Goal: Communication & Community: Connect with others

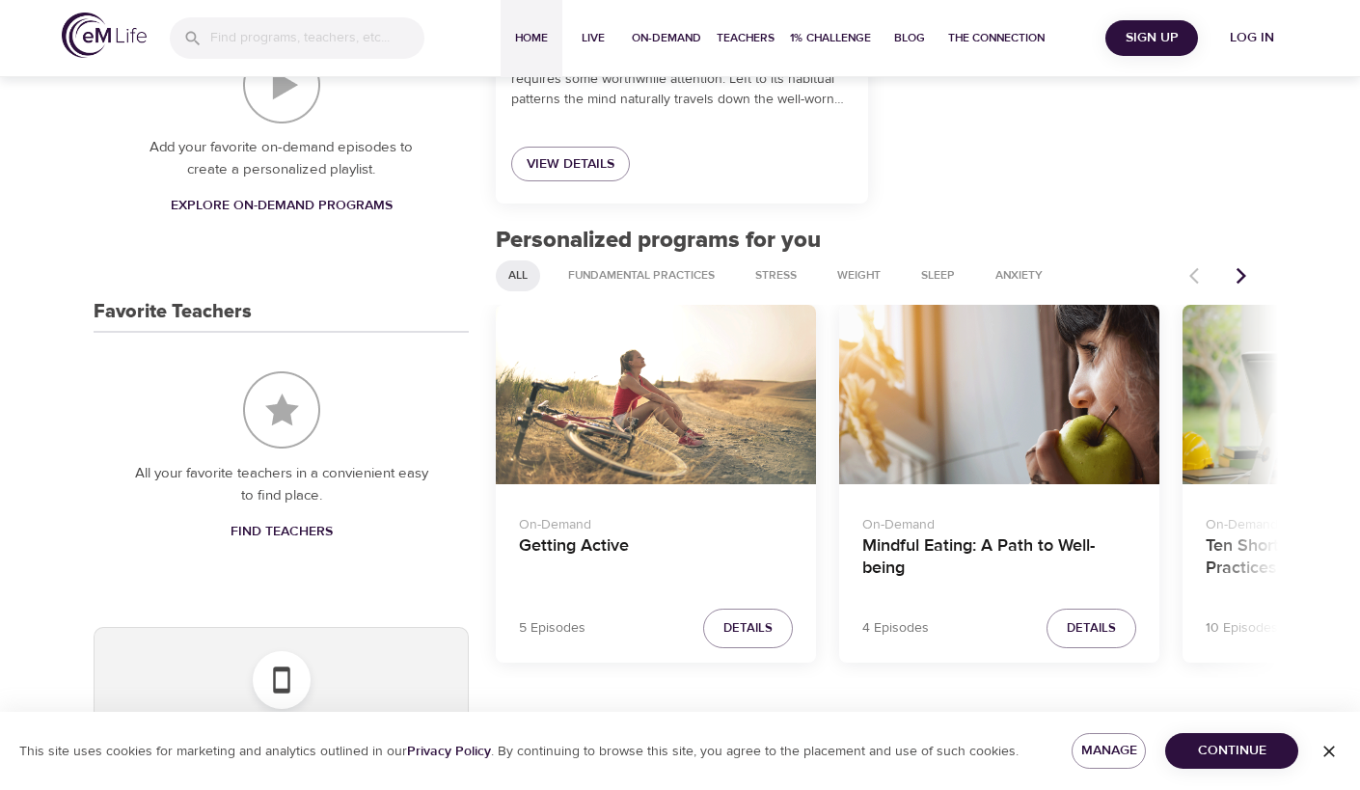
scroll to position [618, 0]
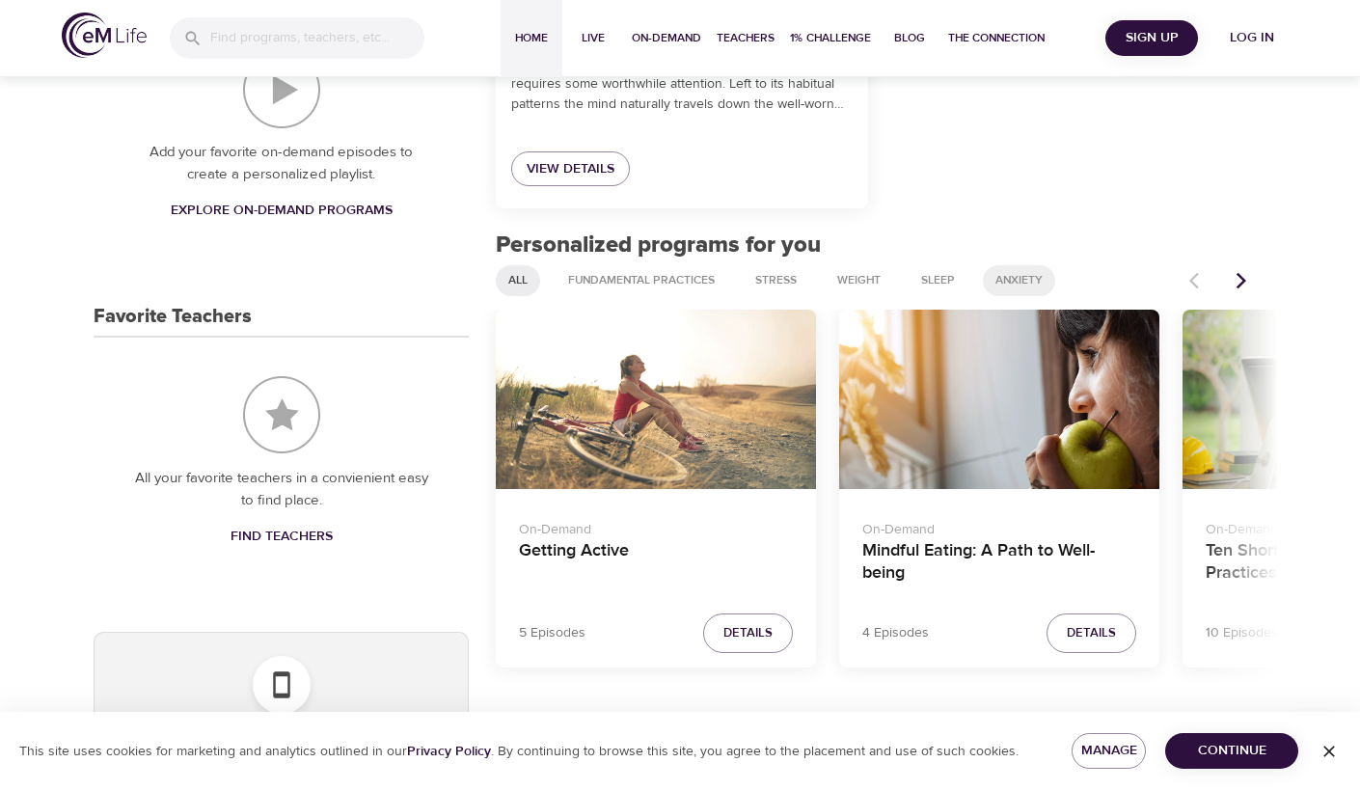
click at [1013, 278] on span "Anxiety" at bounding box center [1019, 280] width 70 height 16
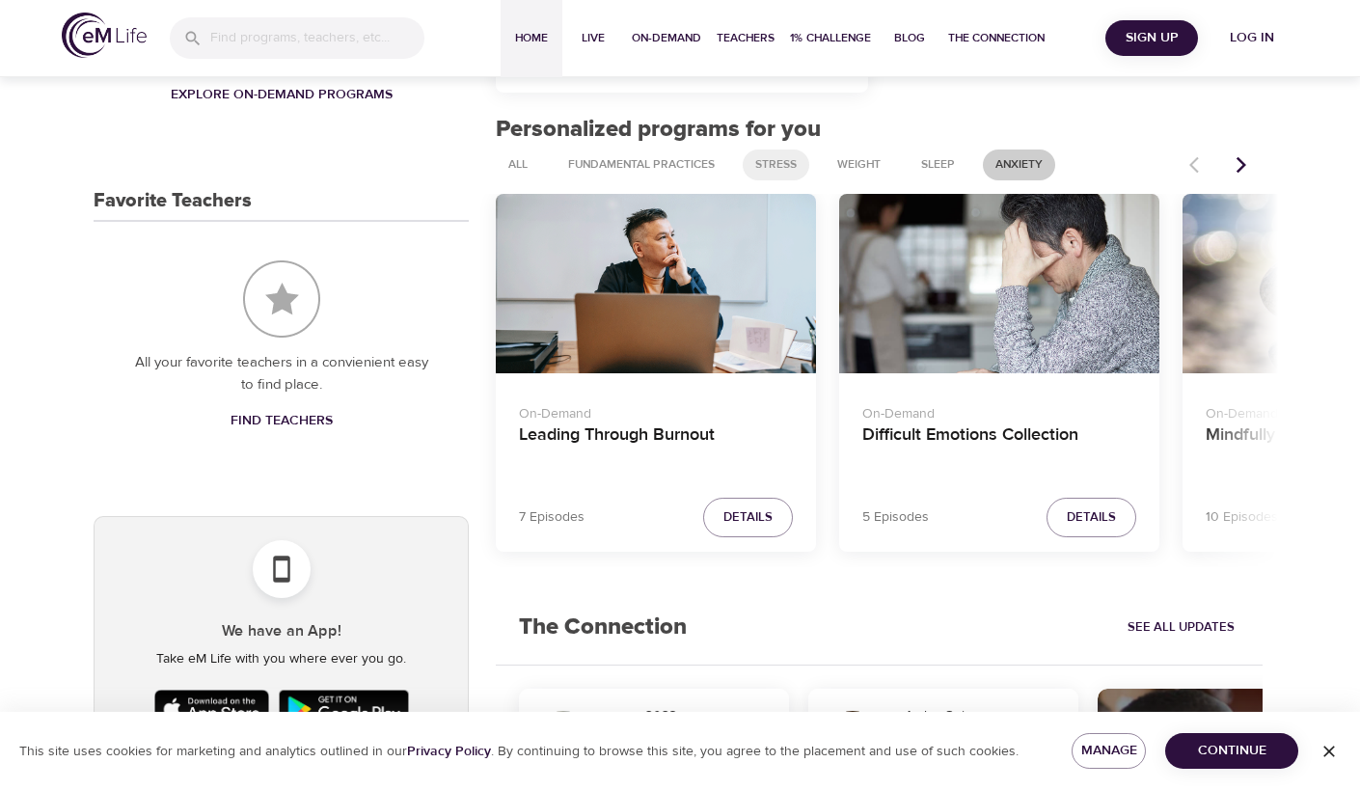
scroll to position [735, 0]
click at [1237, 156] on icon "Next items" at bounding box center [1241, 163] width 10 height 16
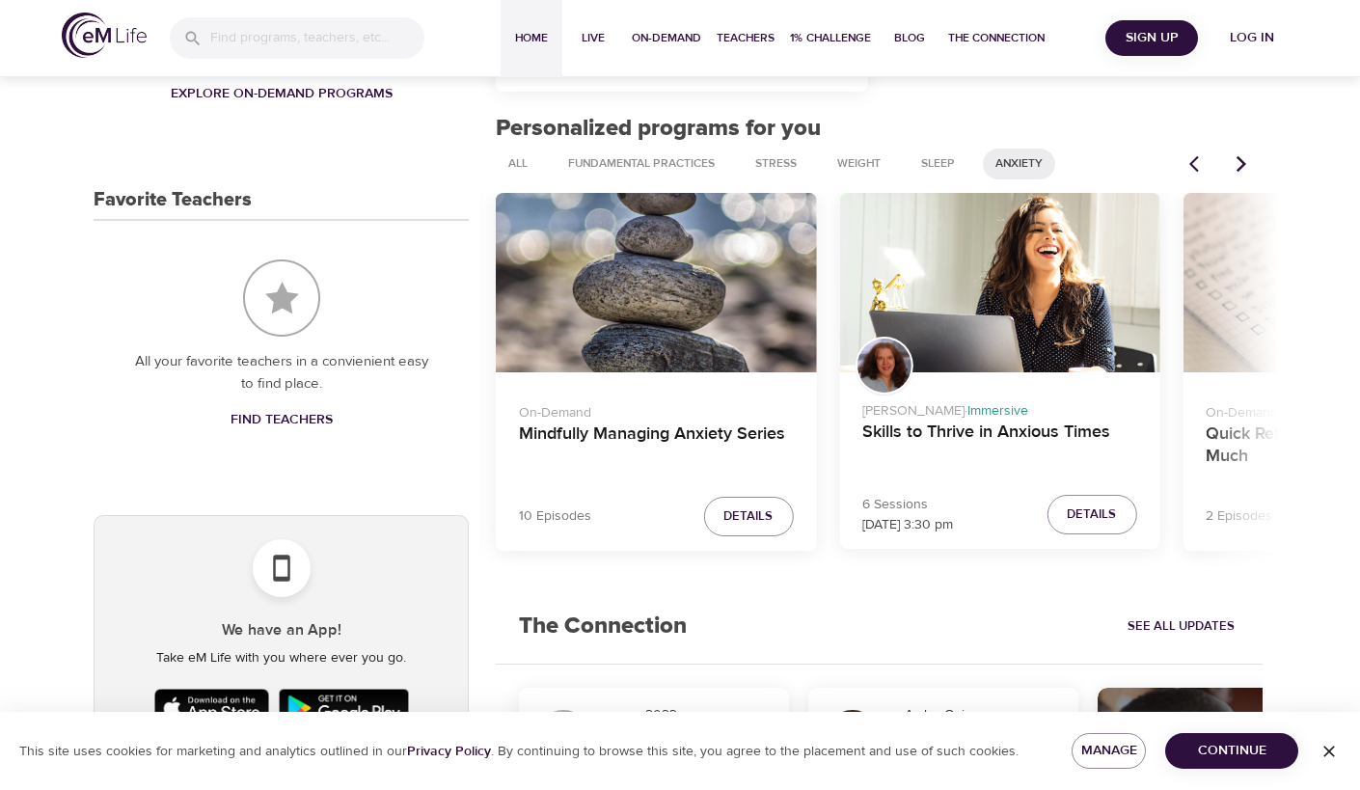
click at [1237, 156] on icon "Next items" at bounding box center [1241, 163] width 10 height 16
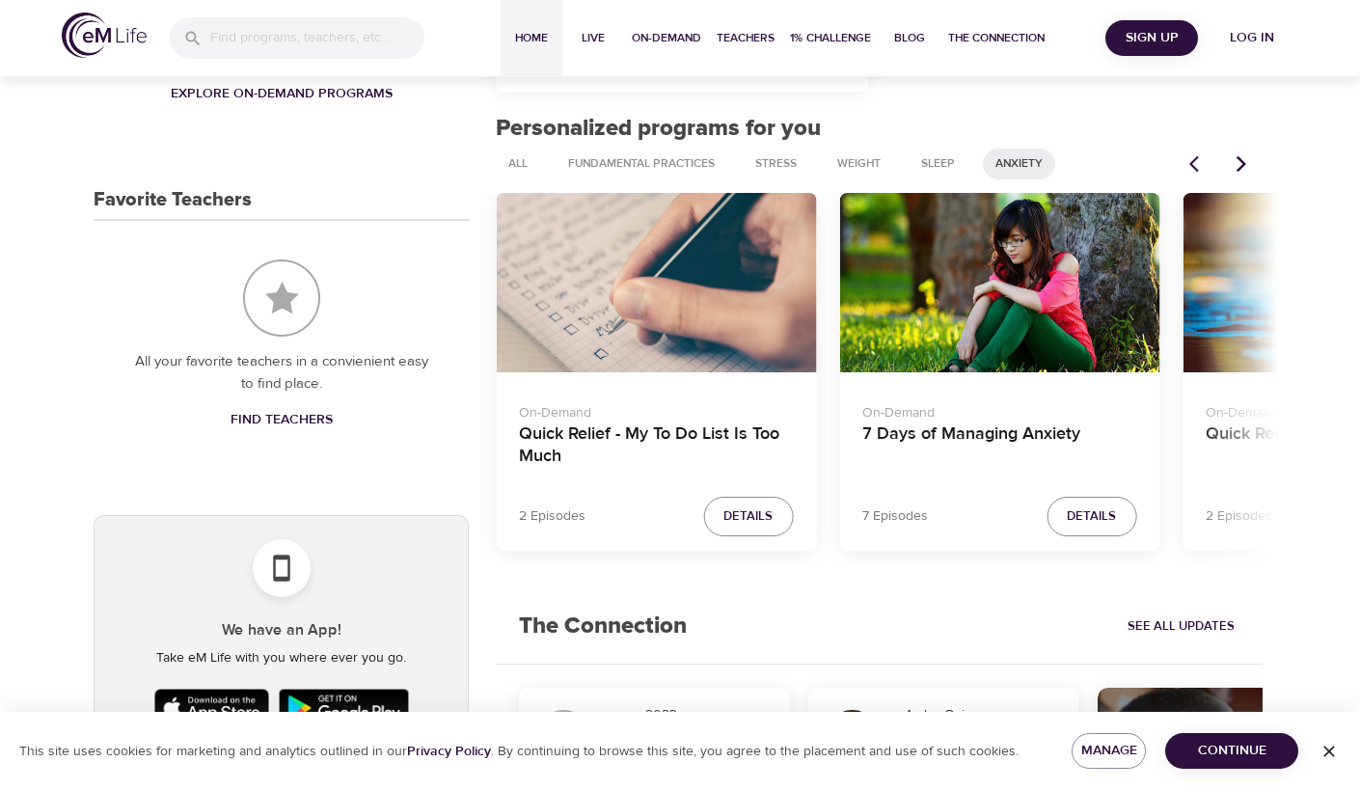
click at [1236, 161] on icon "Next items" at bounding box center [1241, 163] width 19 height 19
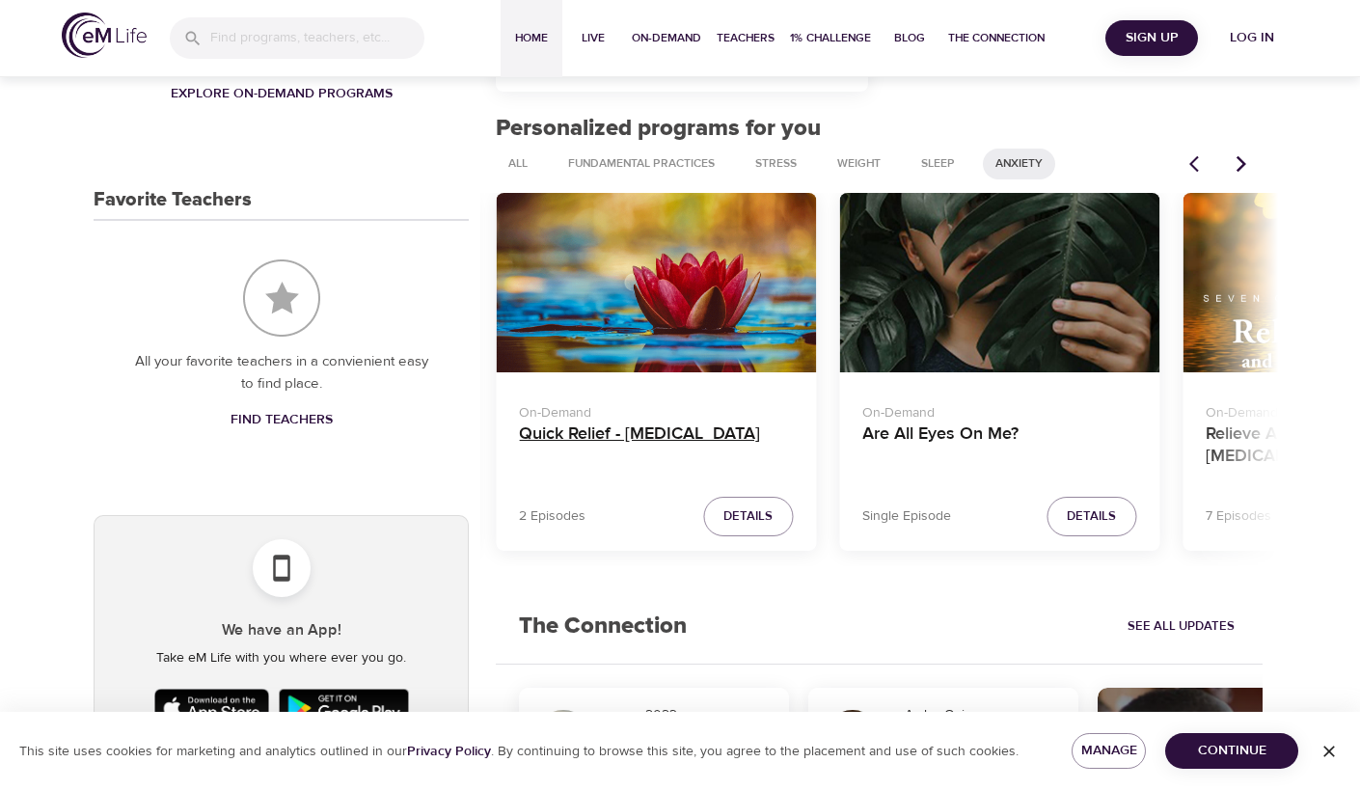
click at [618, 431] on h4 "Quick Relief - Panic Attack" at bounding box center [656, 446] width 274 height 46
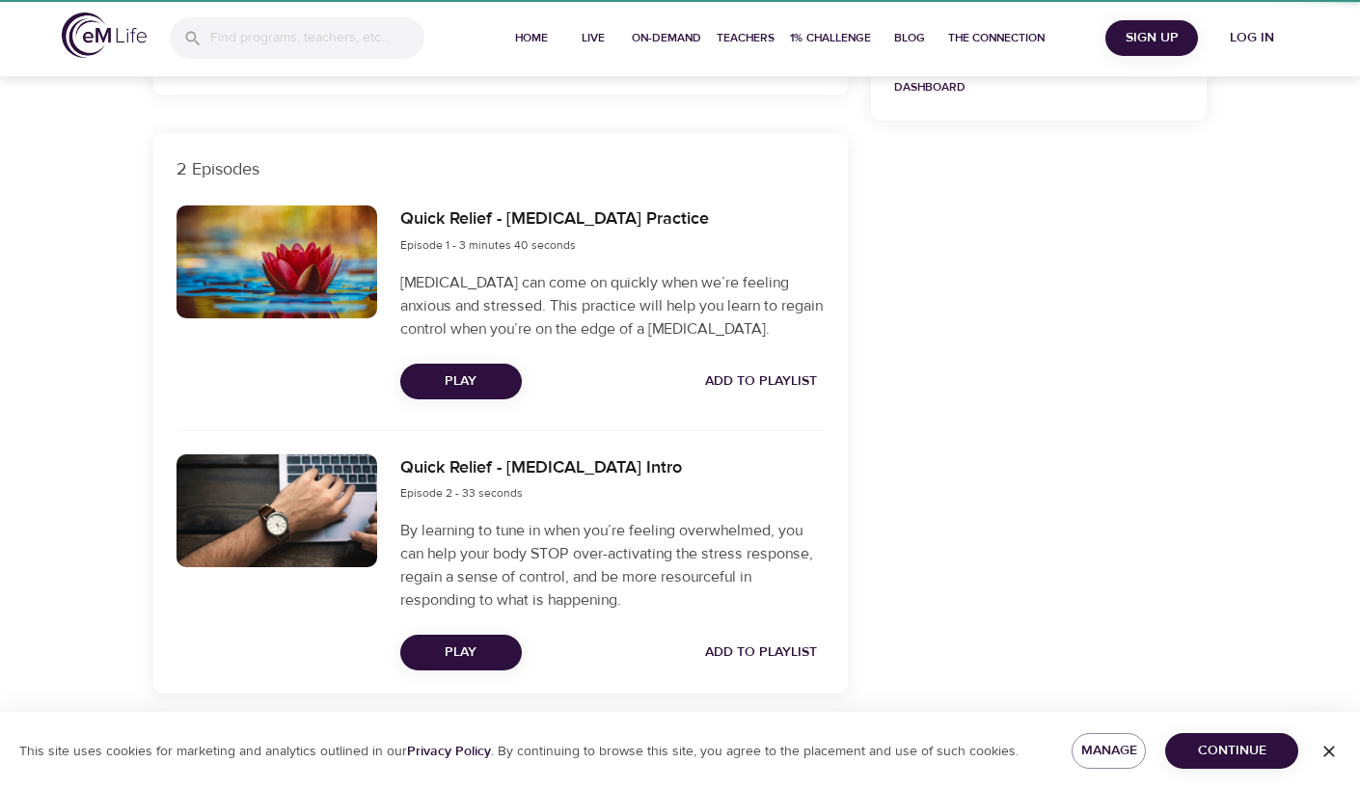
scroll to position [601, 0]
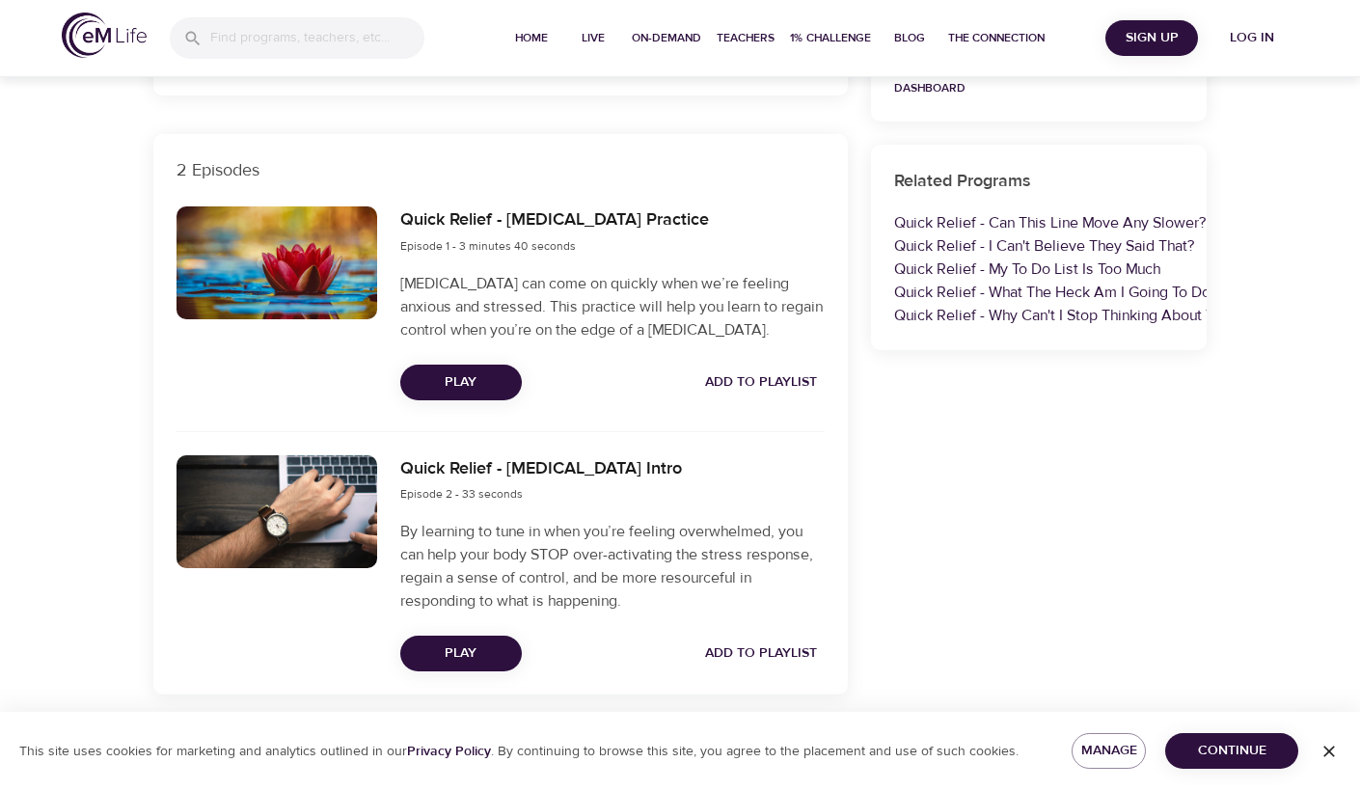
click at [472, 379] on span "Play" at bounding box center [461, 382] width 91 height 24
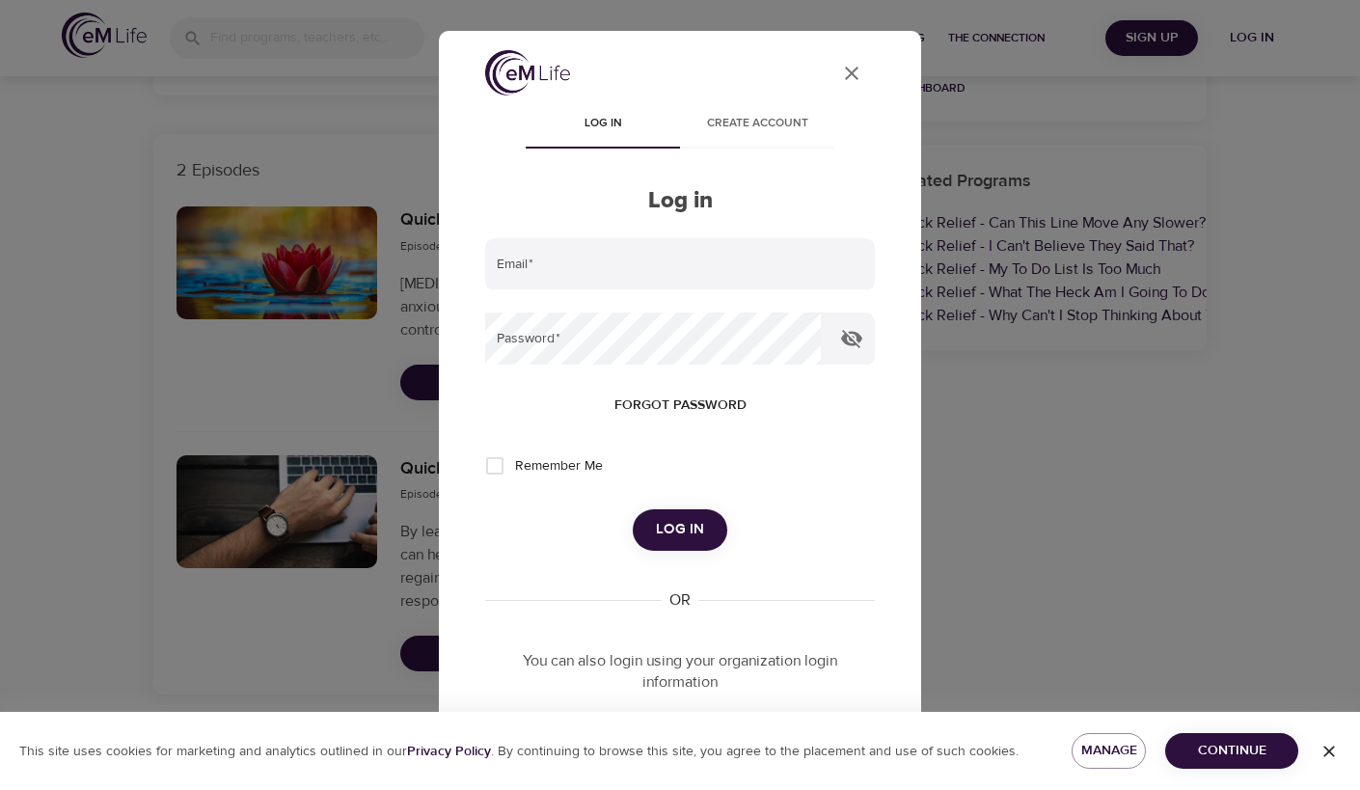
type input "pekeld@gmail.com"
click at [503, 464] on input "Remember Me" at bounding box center [495, 466] width 41 height 41
checkbox input "true"
click at [678, 518] on span "Log in" at bounding box center [680, 529] width 48 height 25
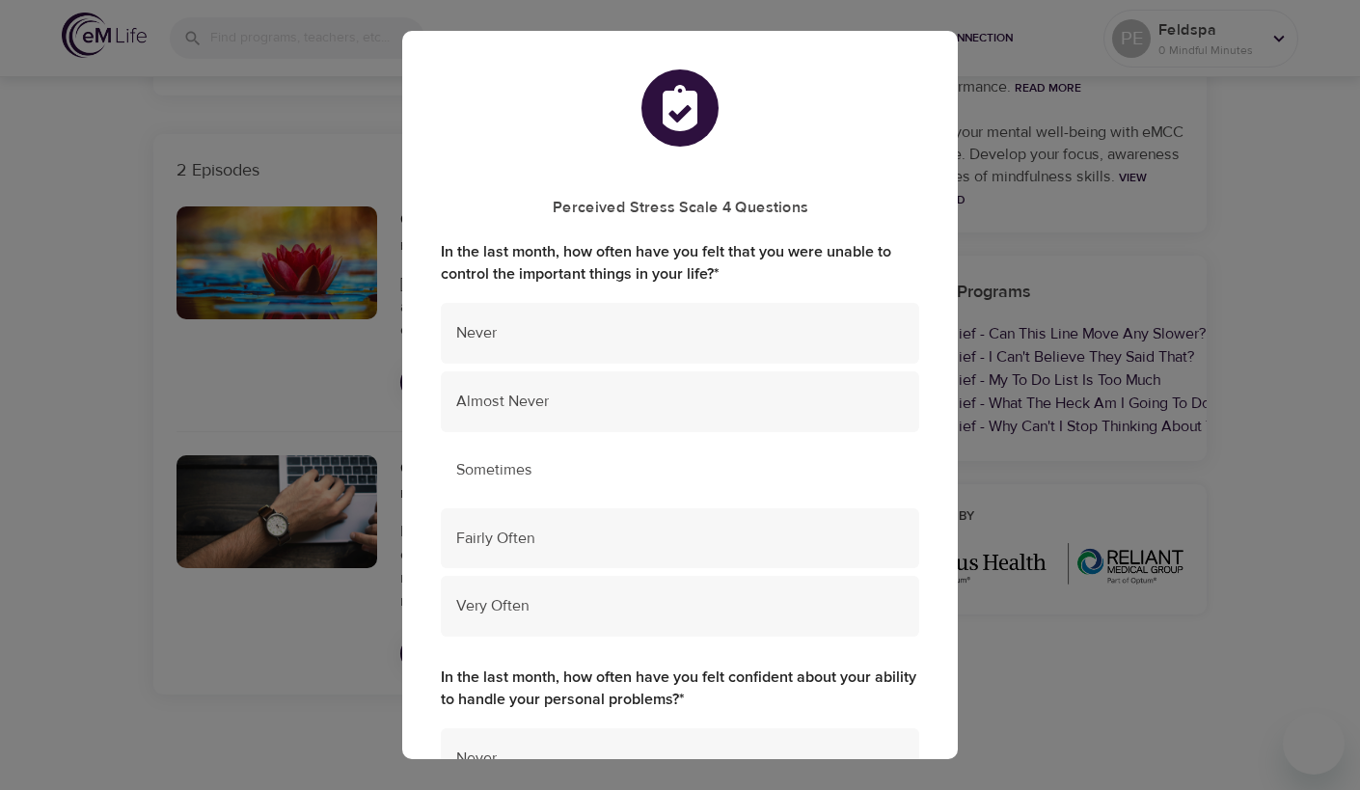
click at [636, 466] on span "Sometimes" at bounding box center [680, 470] width 448 height 22
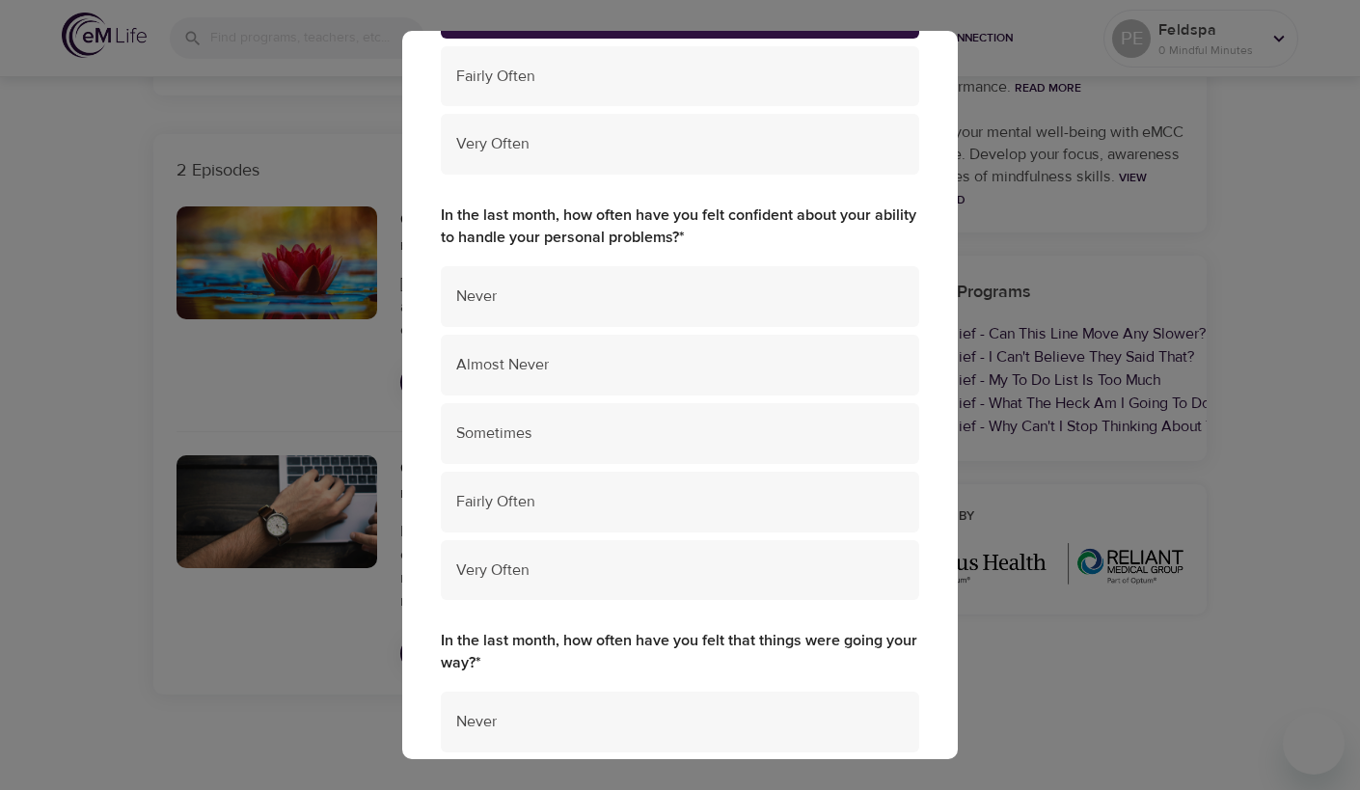
scroll to position [471, 0]
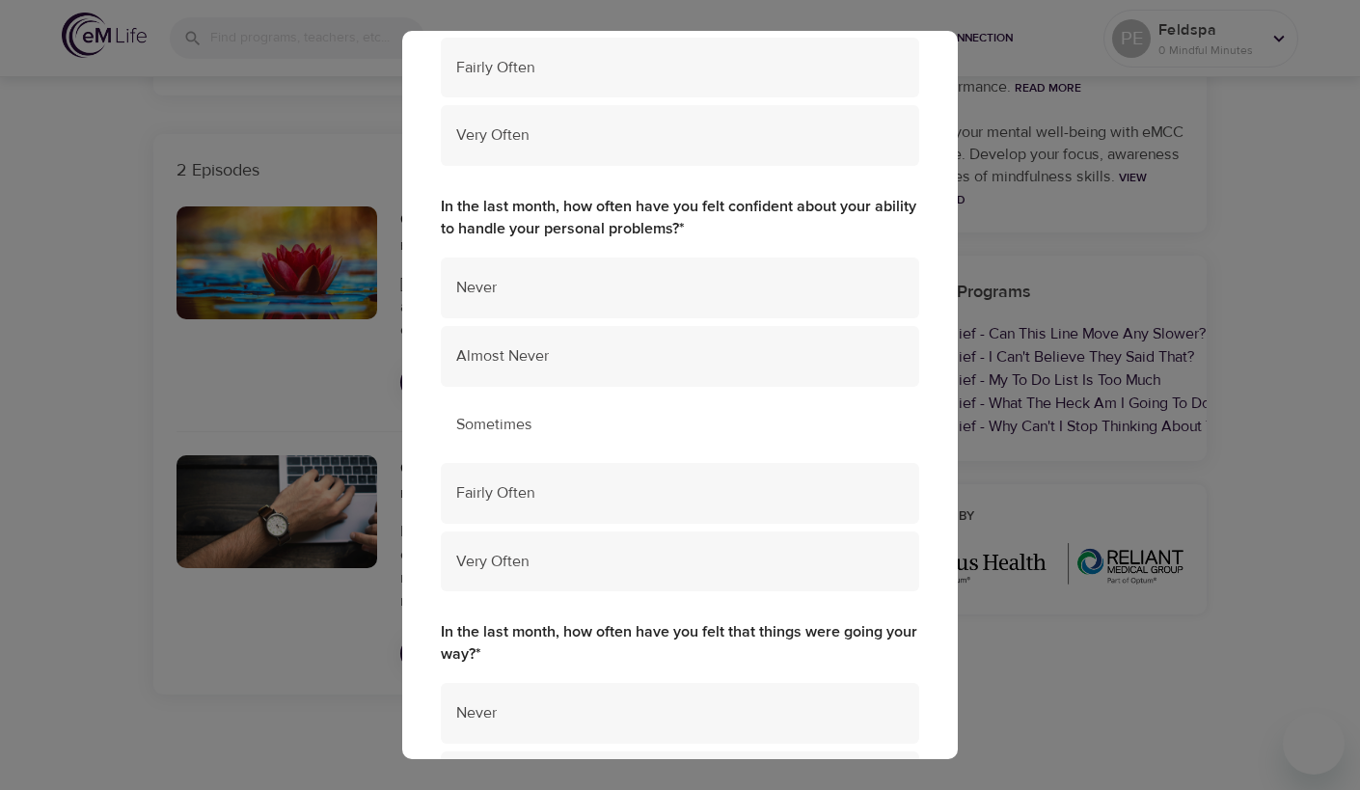
click at [626, 426] on span "Sometimes" at bounding box center [680, 425] width 448 height 22
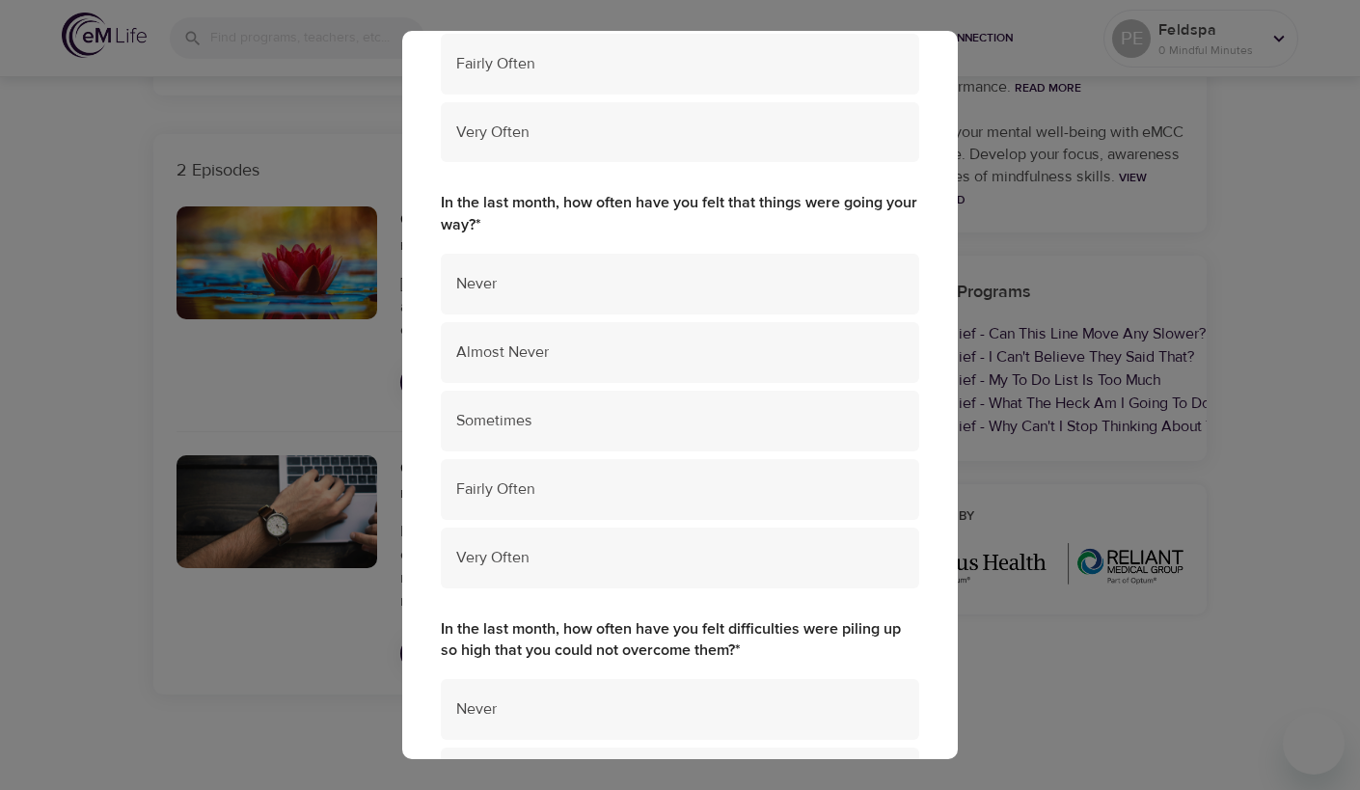
scroll to position [920, 0]
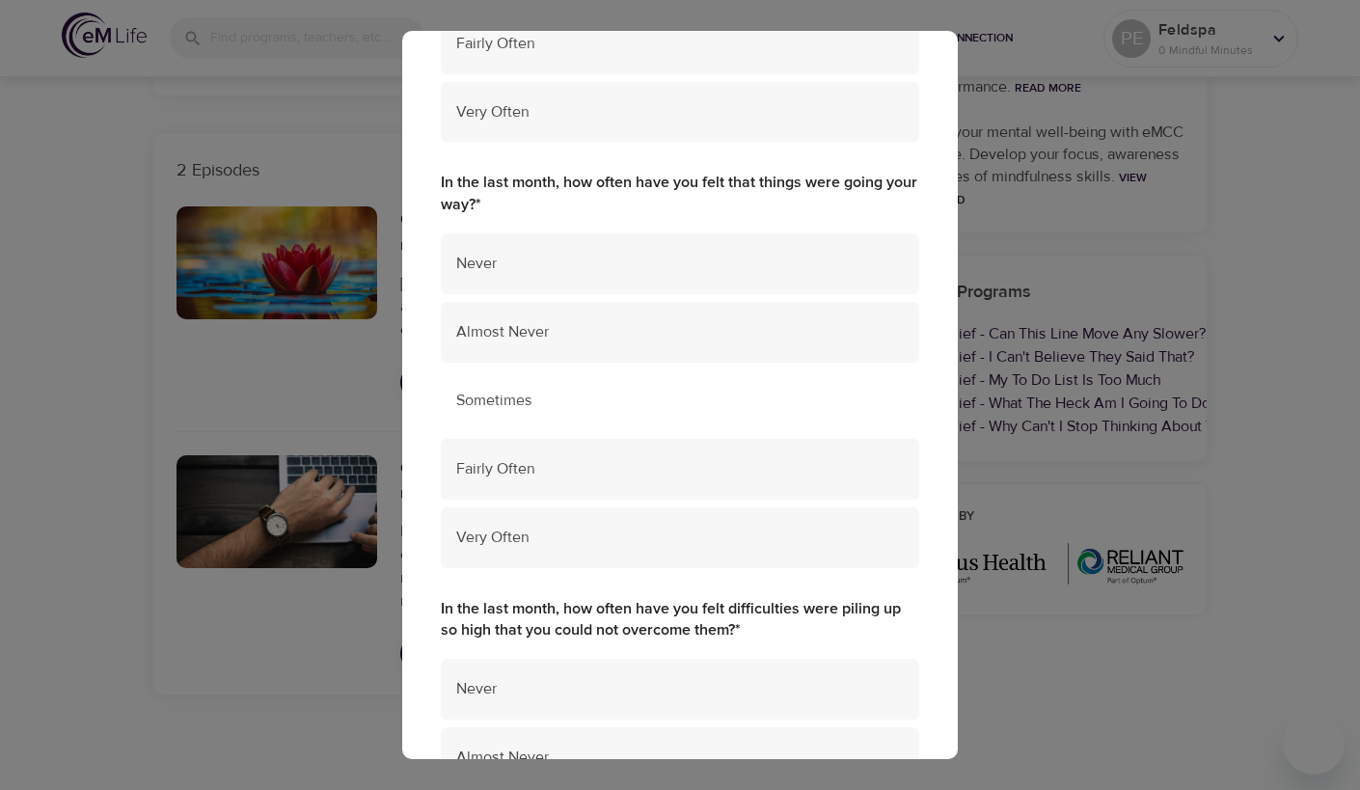
click at [619, 408] on span "Sometimes" at bounding box center [680, 401] width 448 height 22
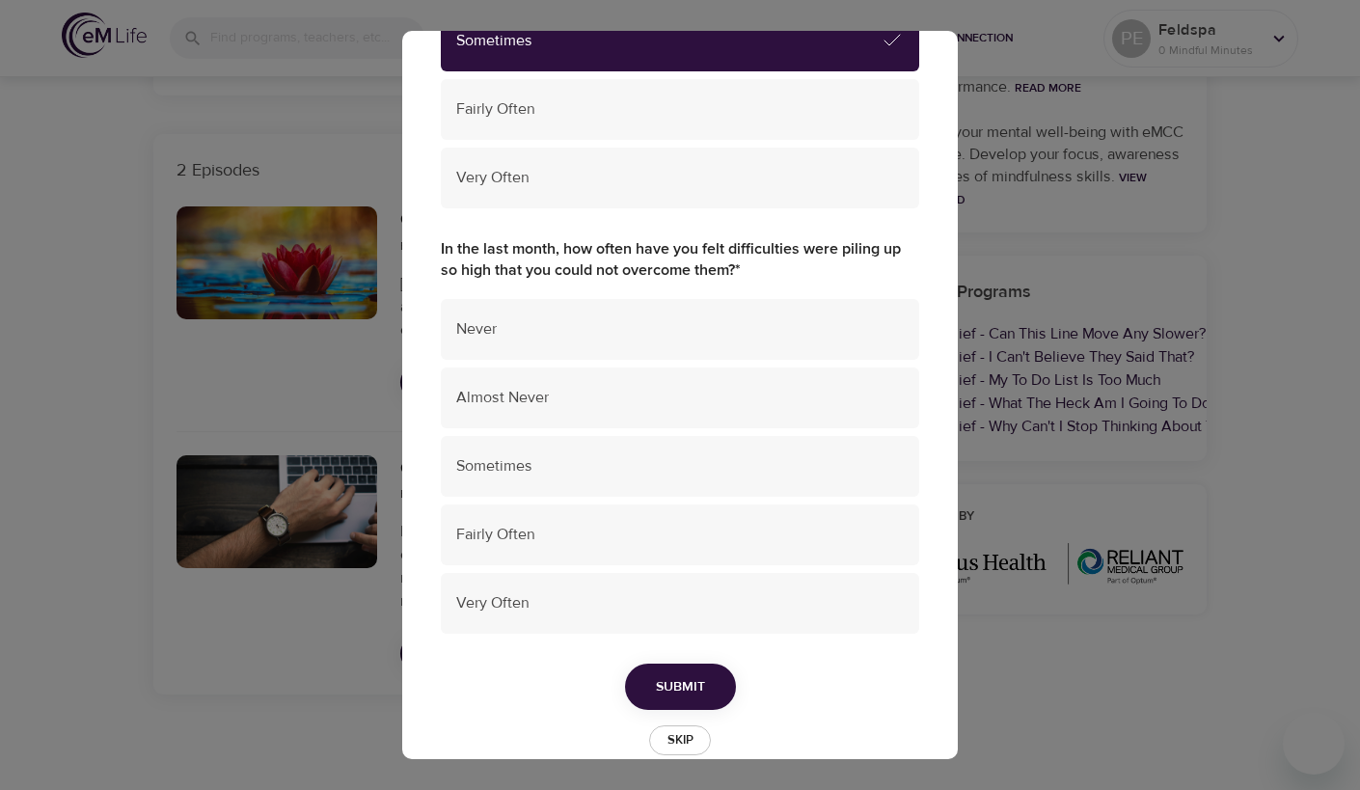
scroll to position [1312, 0]
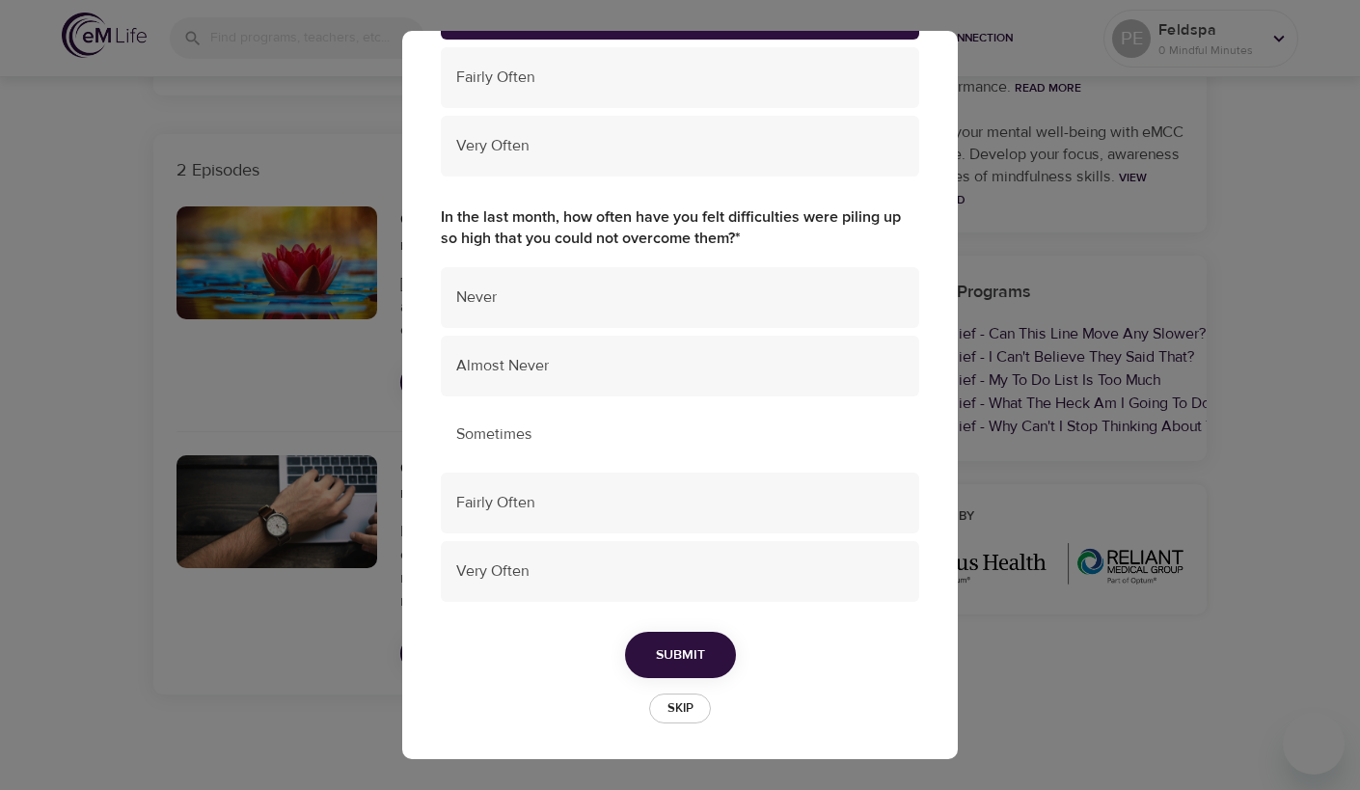
click at [599, 441] on span "Sometimes" at bounding box center [680, 434] width 448 height 22
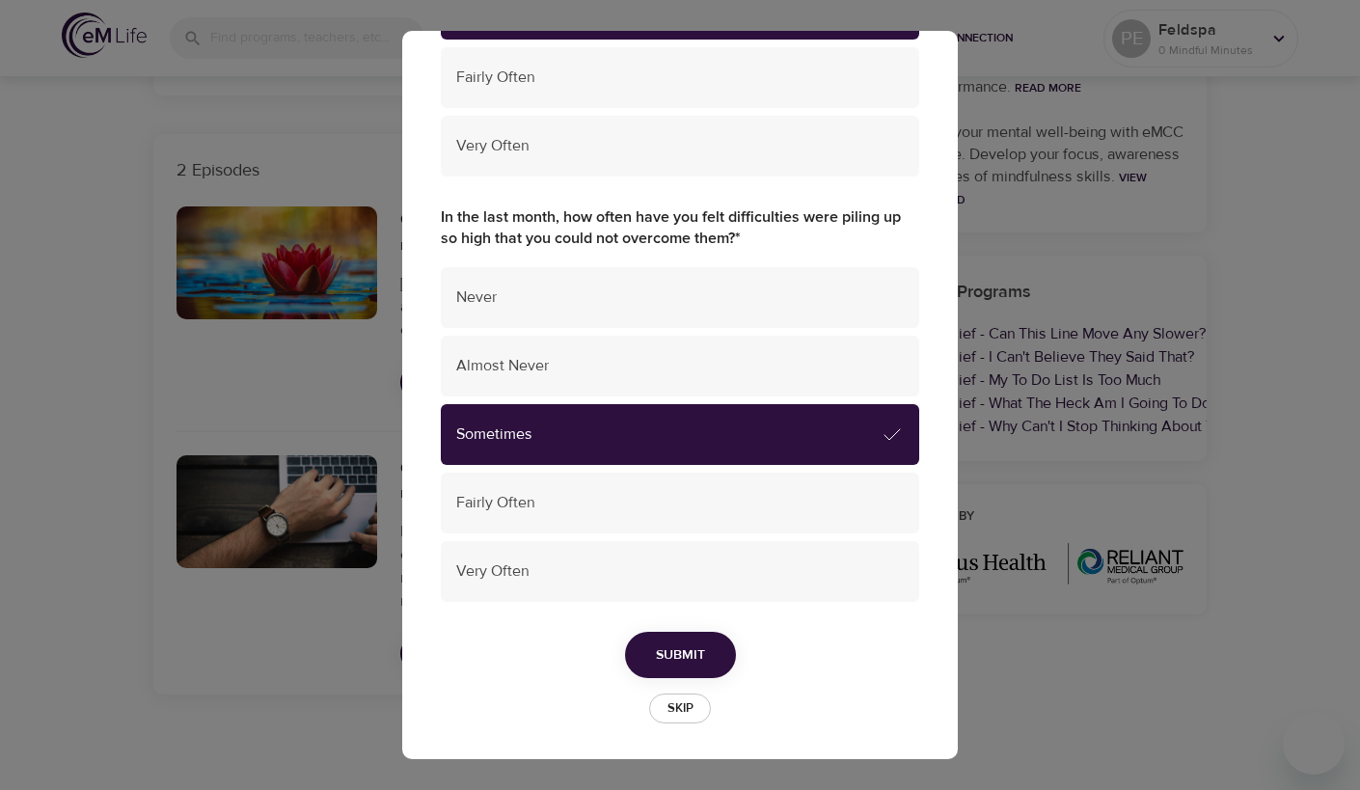
click at [667, 640] on button "Submit" at bounding box center [680, 655] width 111 height 47
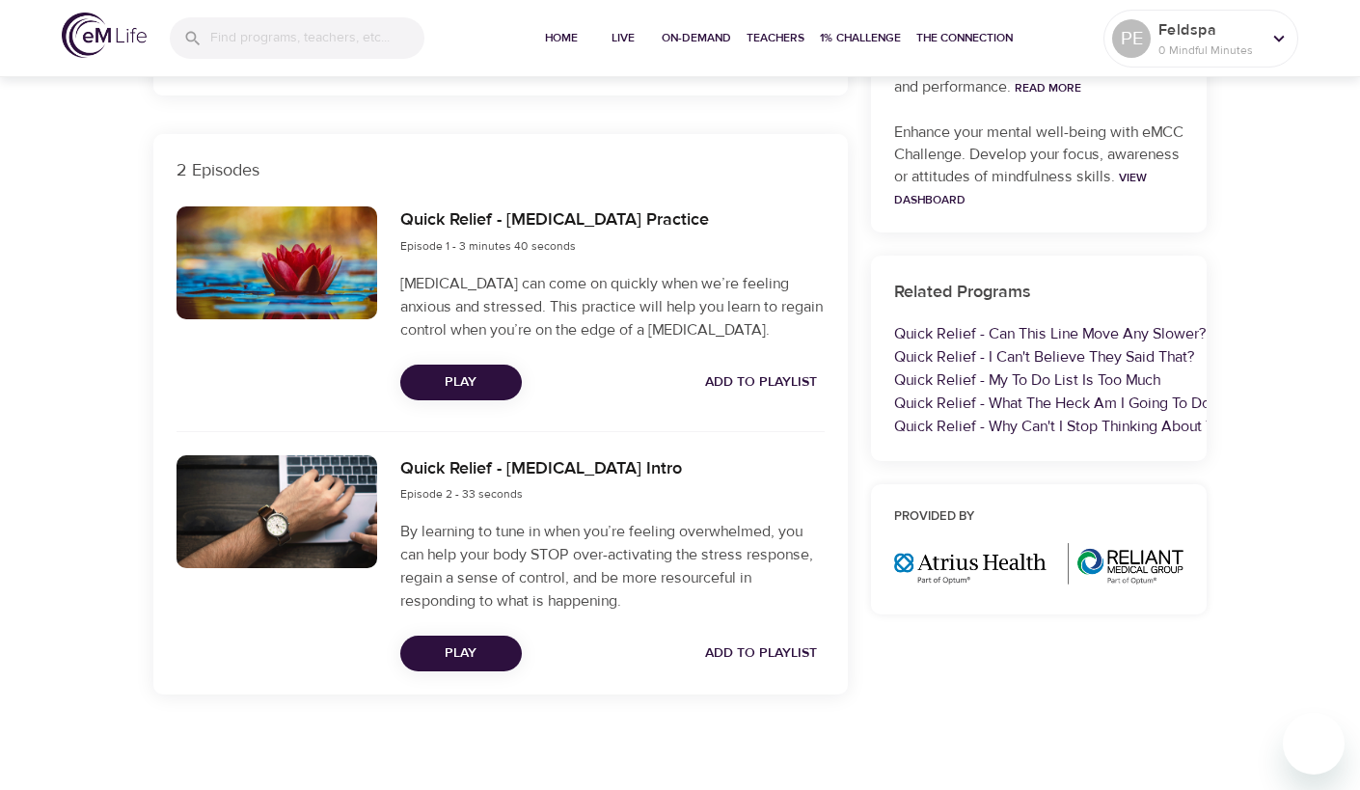
click at [469, 376] on span "Play" at bounding box center [461, 382] width 91 height 24
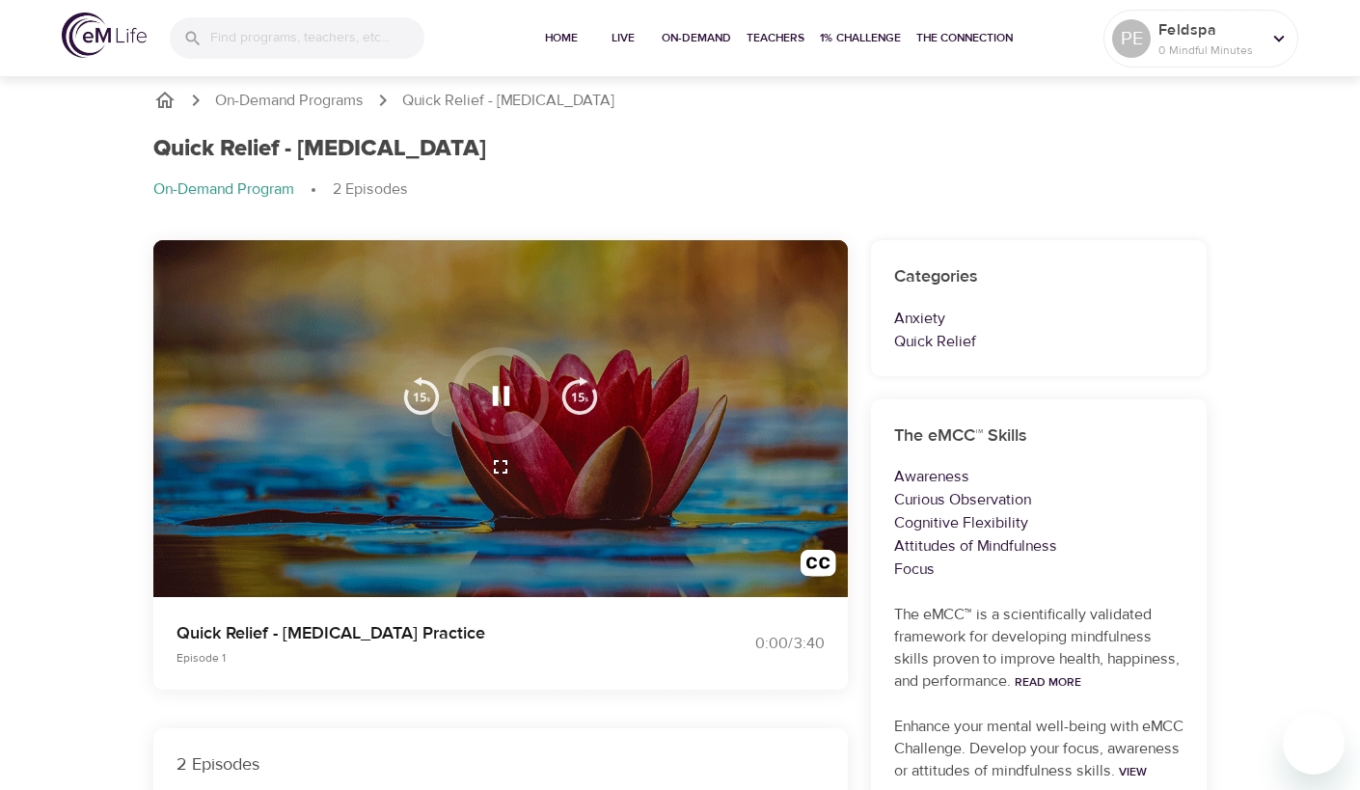
scroll to position [0, 0]
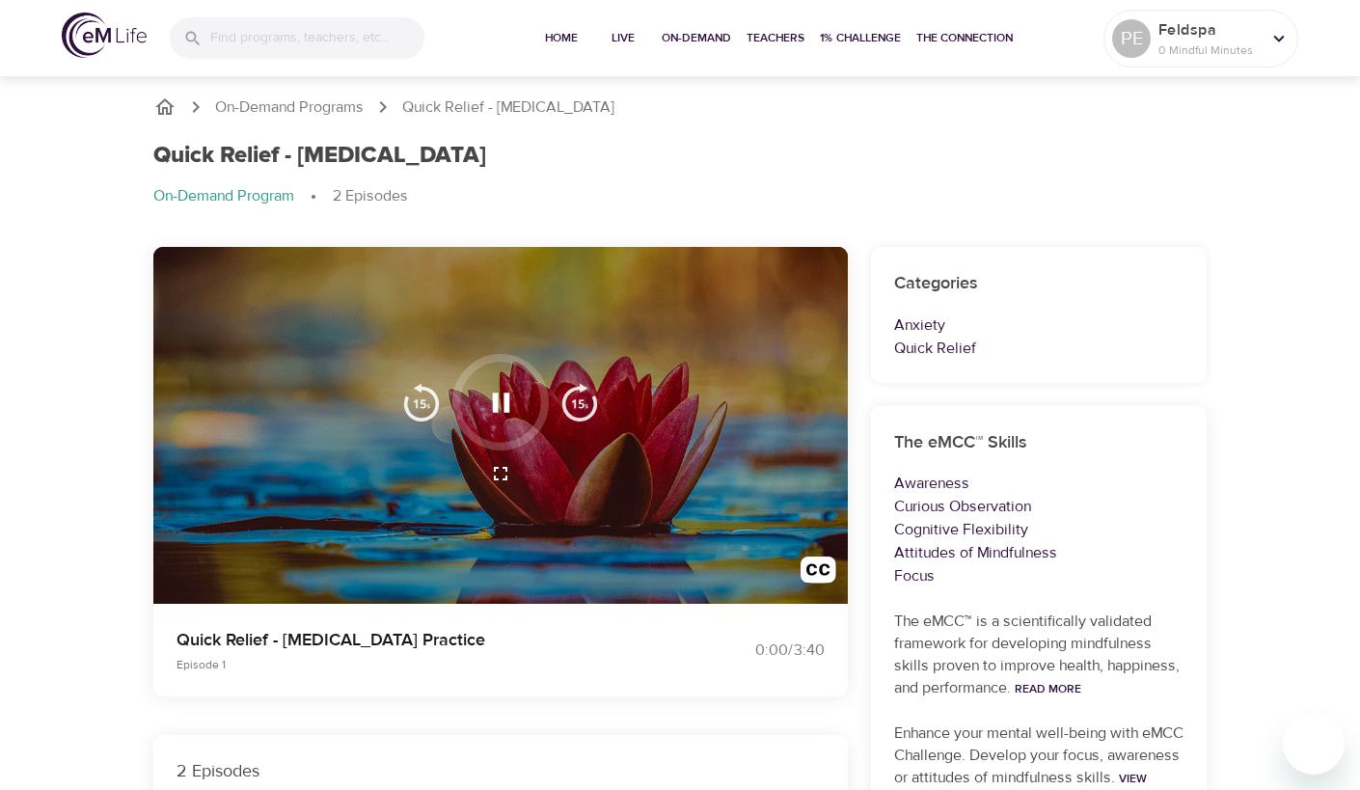
click at [503, 406] on icon "button" at bounding box center [501, 403] width 34 height 34
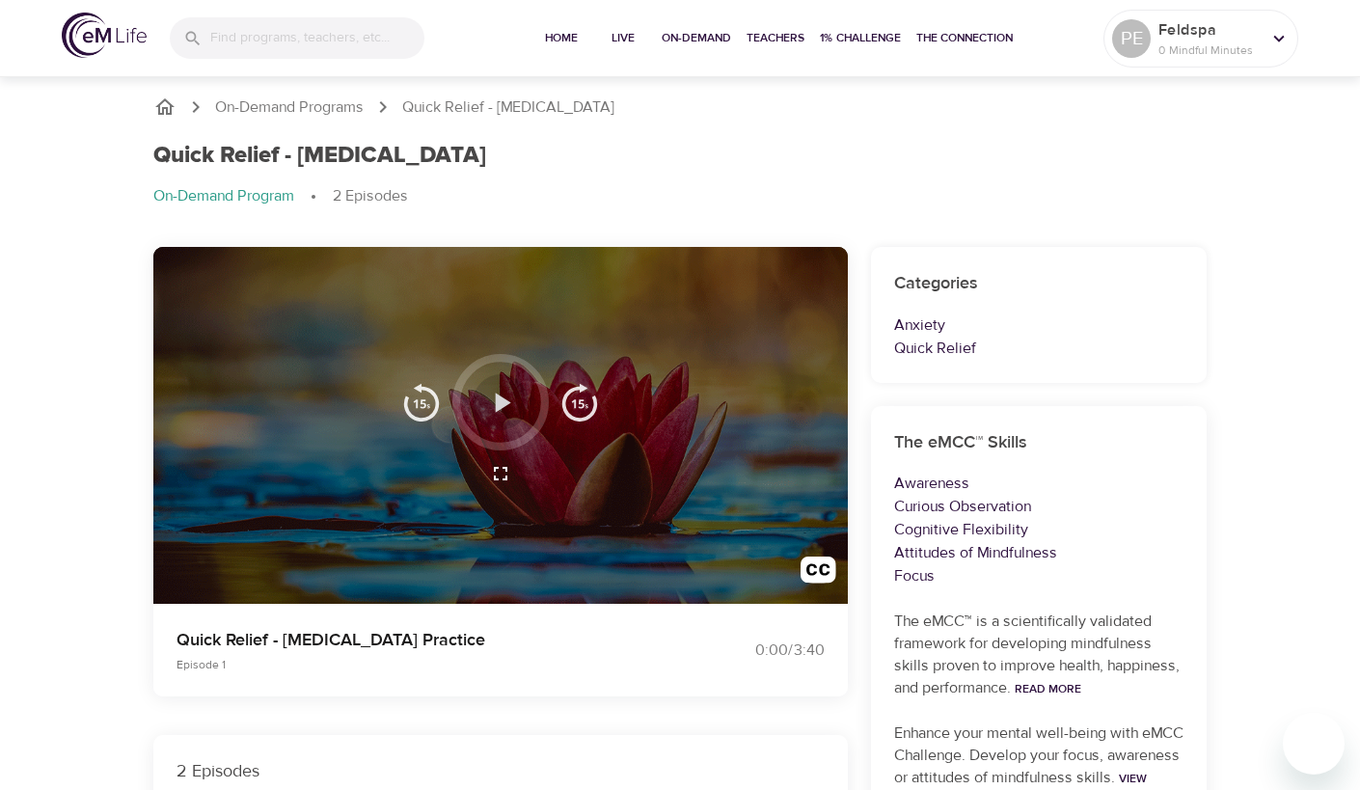
click at [503, 406] on icon "button" at bounding box center [502, 402] width 15 height 19
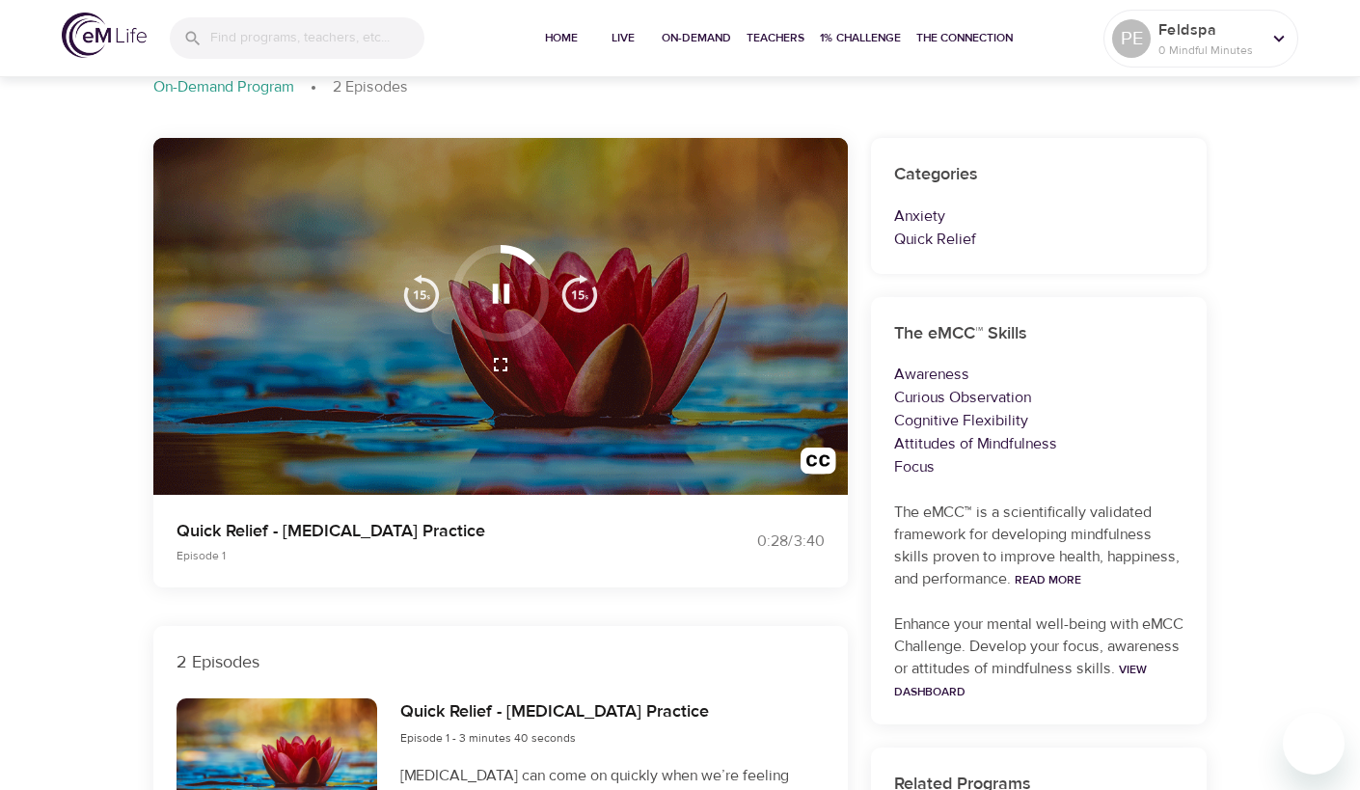
scroll to position [129, 0]
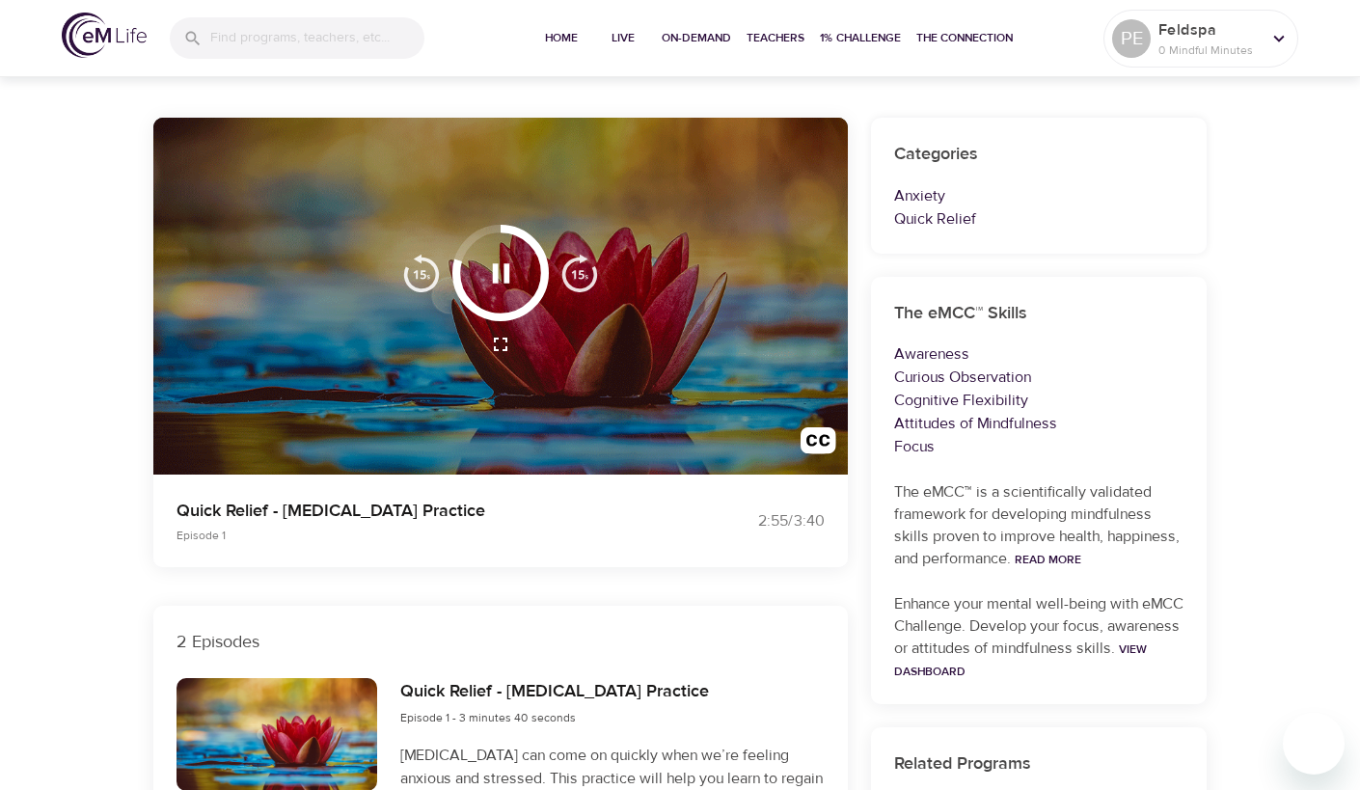
click at [606, 508] on p "Quick Relief - Panic Attack Practice" at bounding box center [417, 511] width 480 height 26
click at [554, 511] on p "Quick Relief - Panic Attack Practice" at bounding box center [417, 511] width 480 height 26
click at [699, 33] on span "On-Demand" at bounding box center [696, 38] width 69 height 20
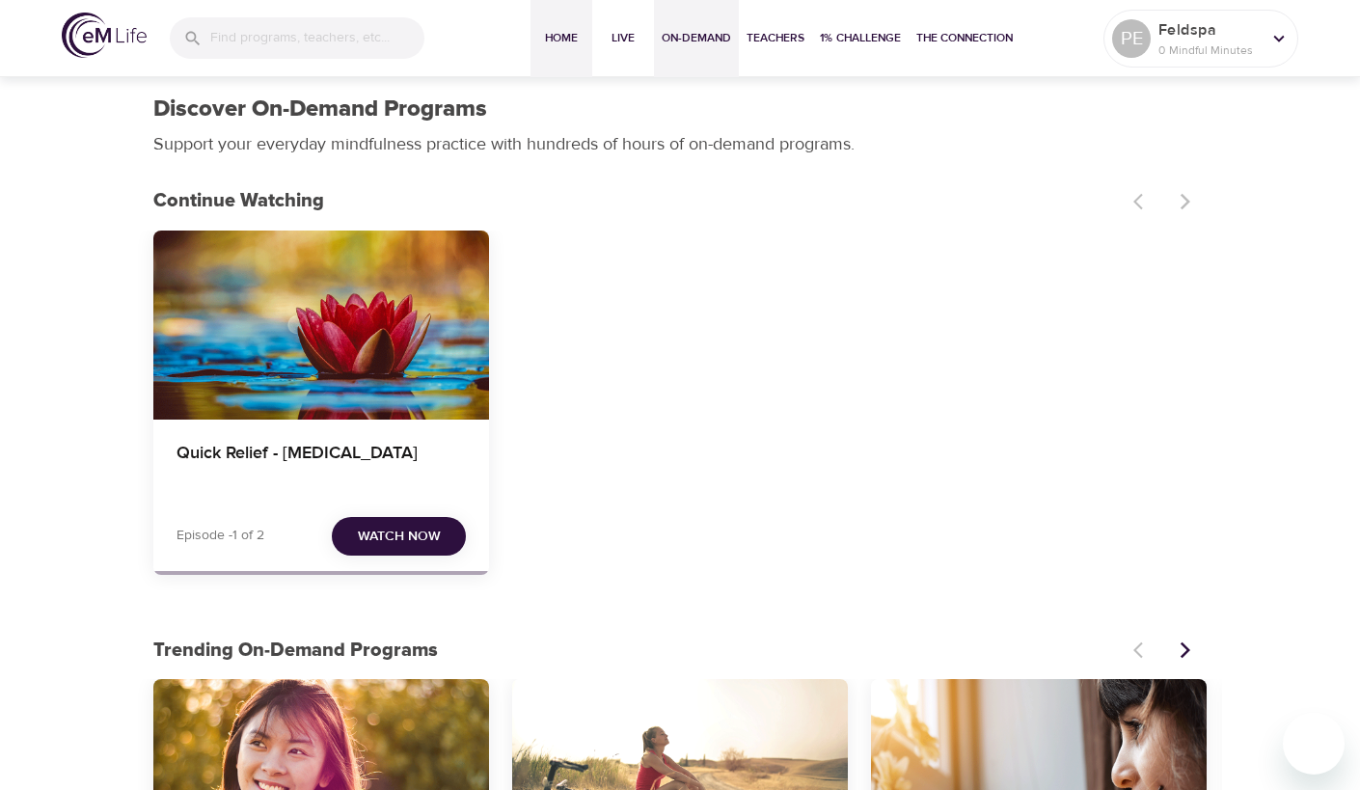
click at [557, 39] on span "Home" at bounding box center [561, 38] width 46 height 20
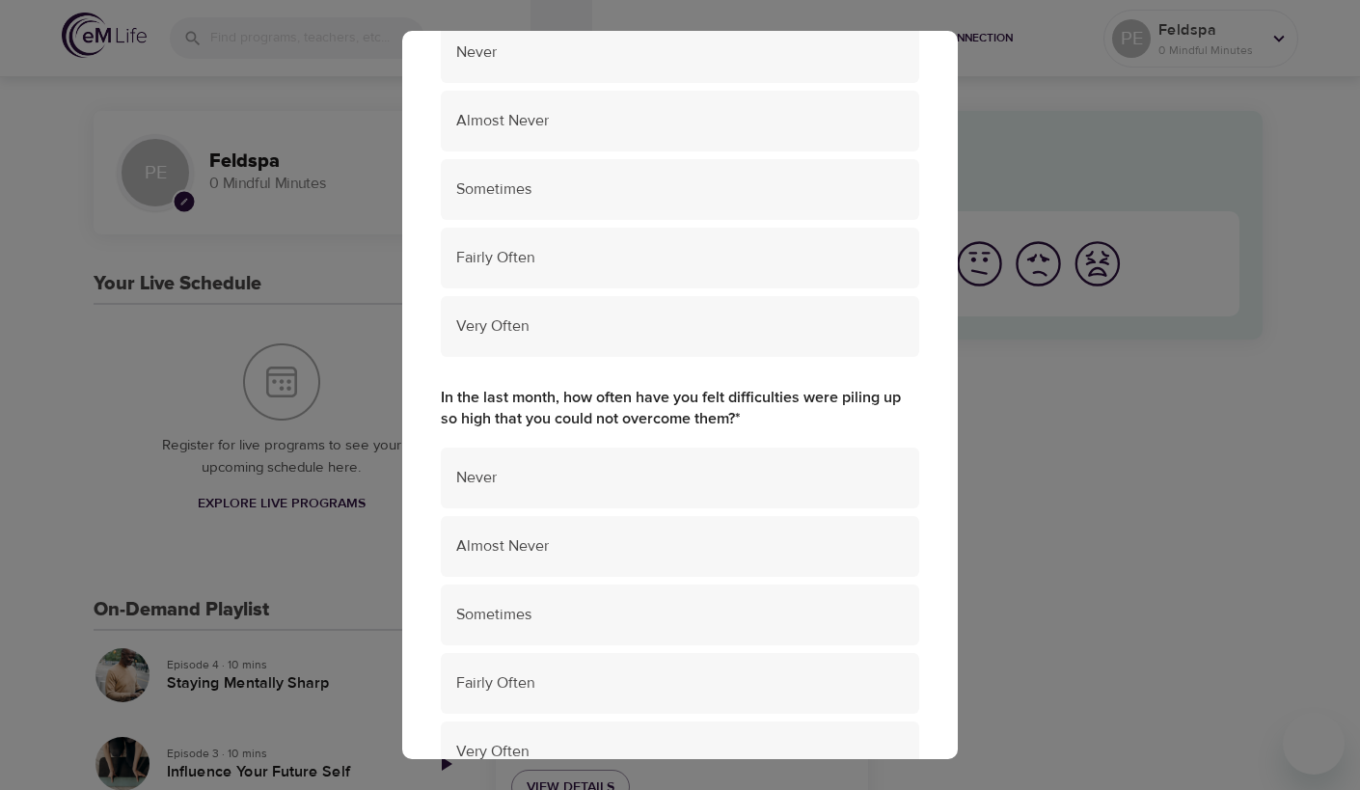
scroll to position [1312, 0]
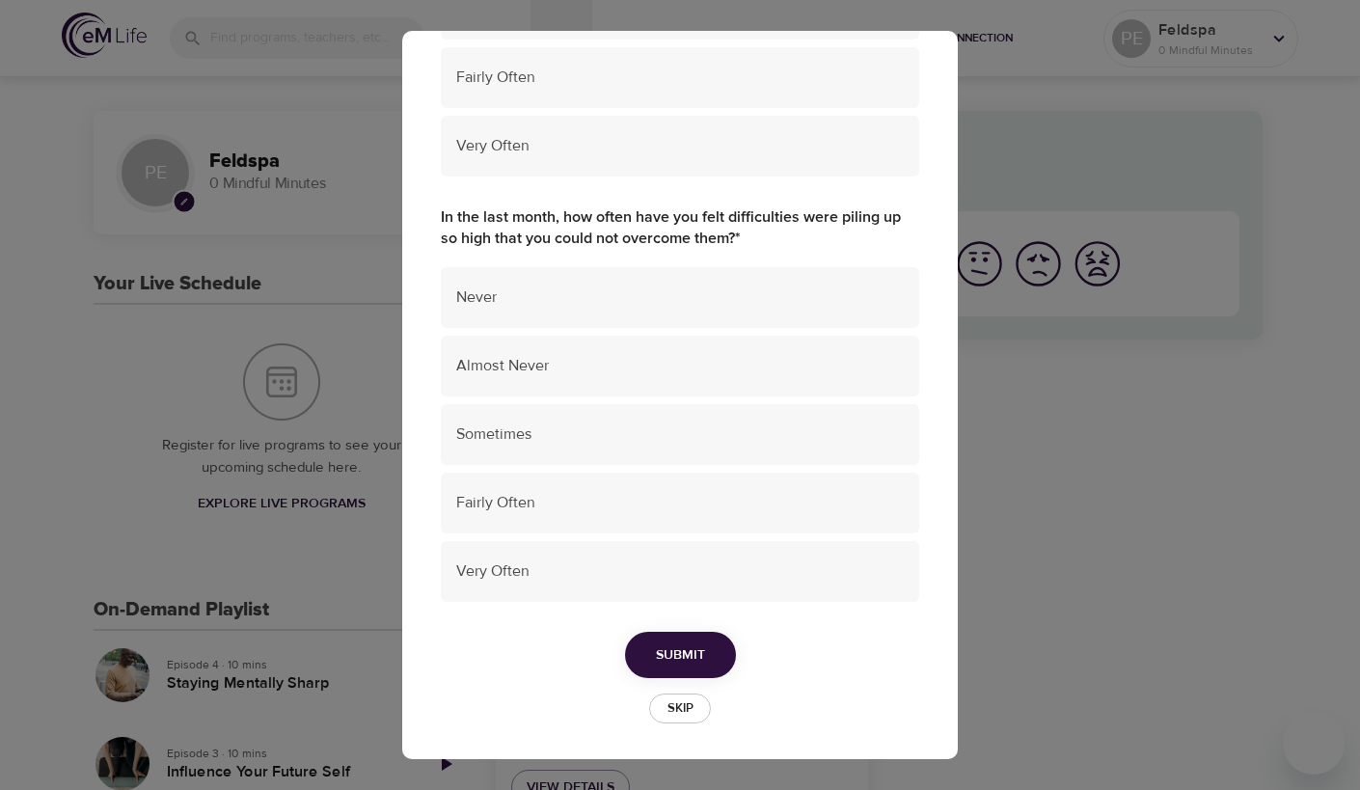
click at [677, 705] on span "Skip" at bounding box center [680, 708] width 42 height 22
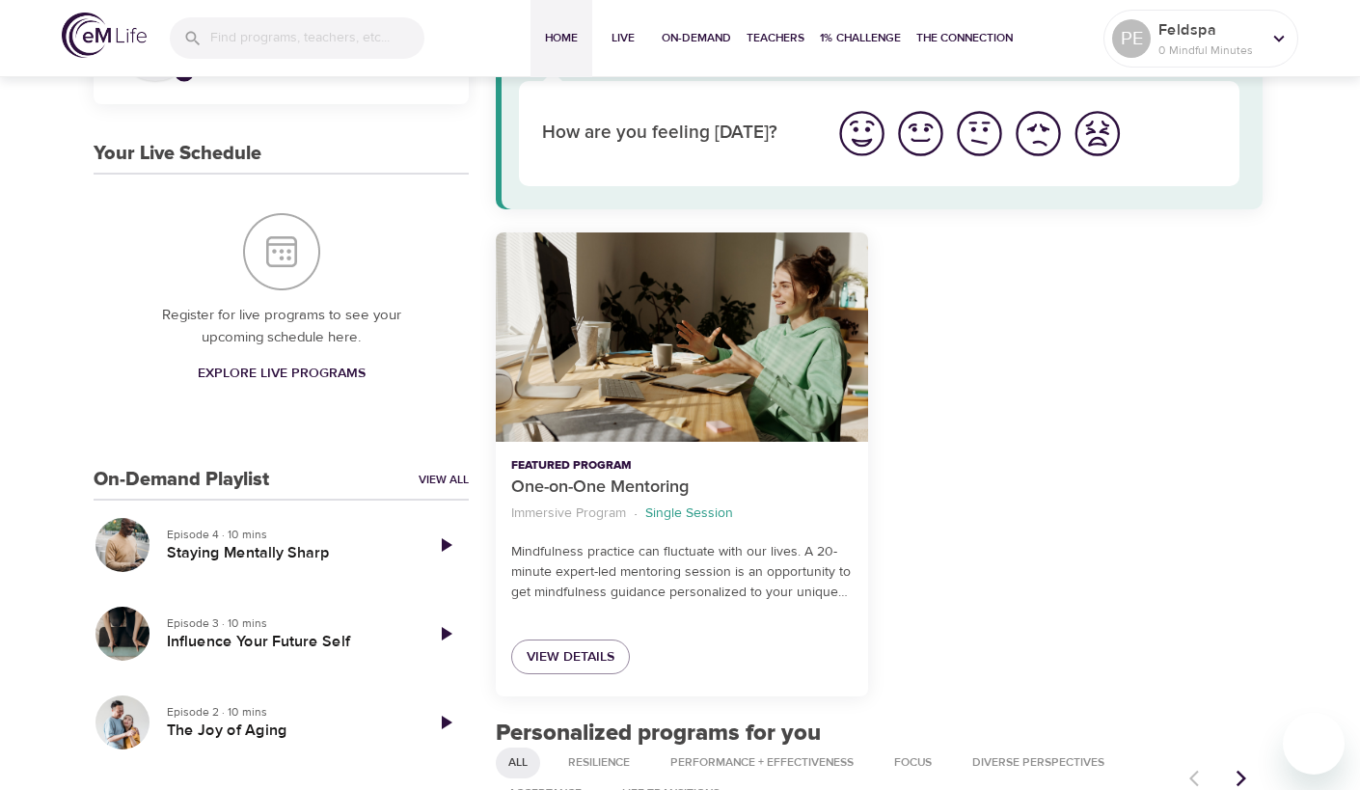
scroll to position [278, 0]
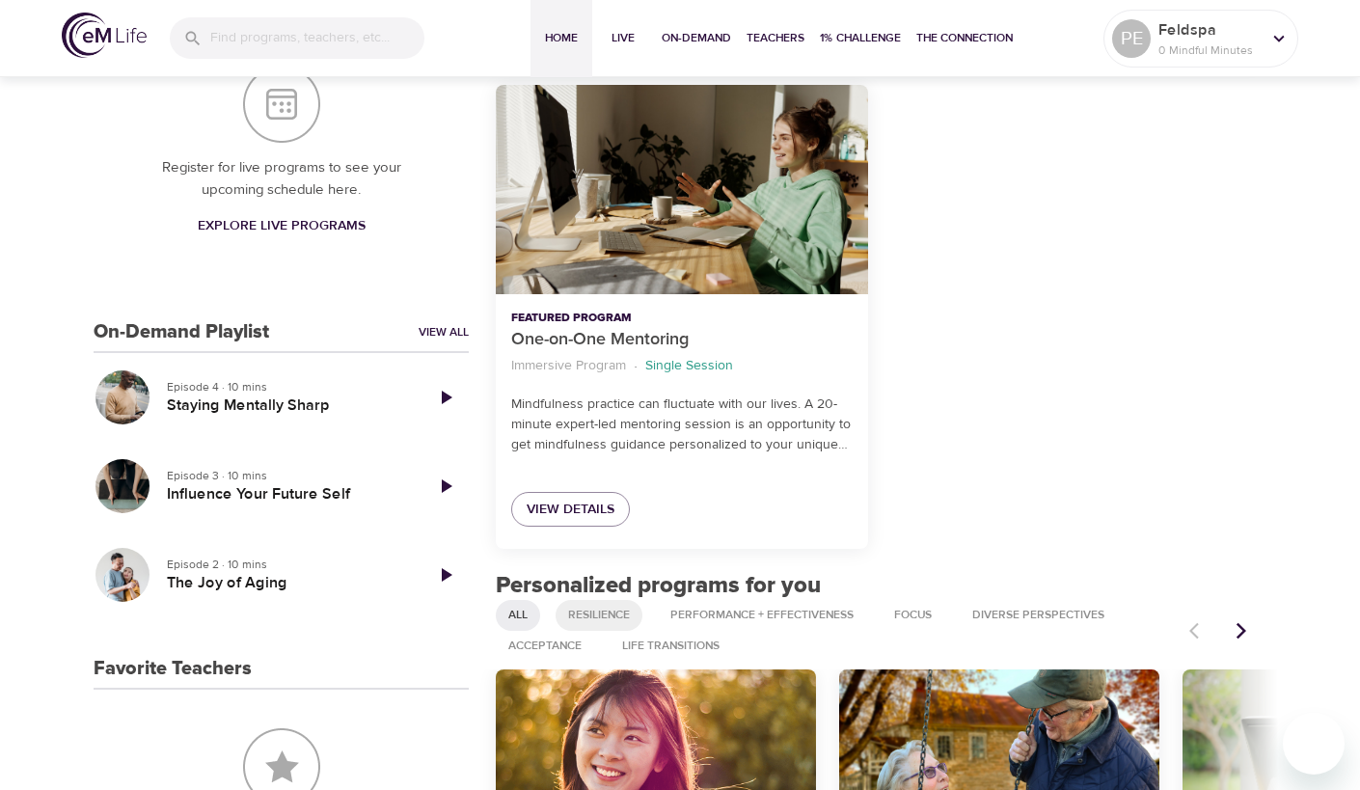
click at [602, 608] on span "Resilience" at bounding box center [599, 615] width 85 height 16
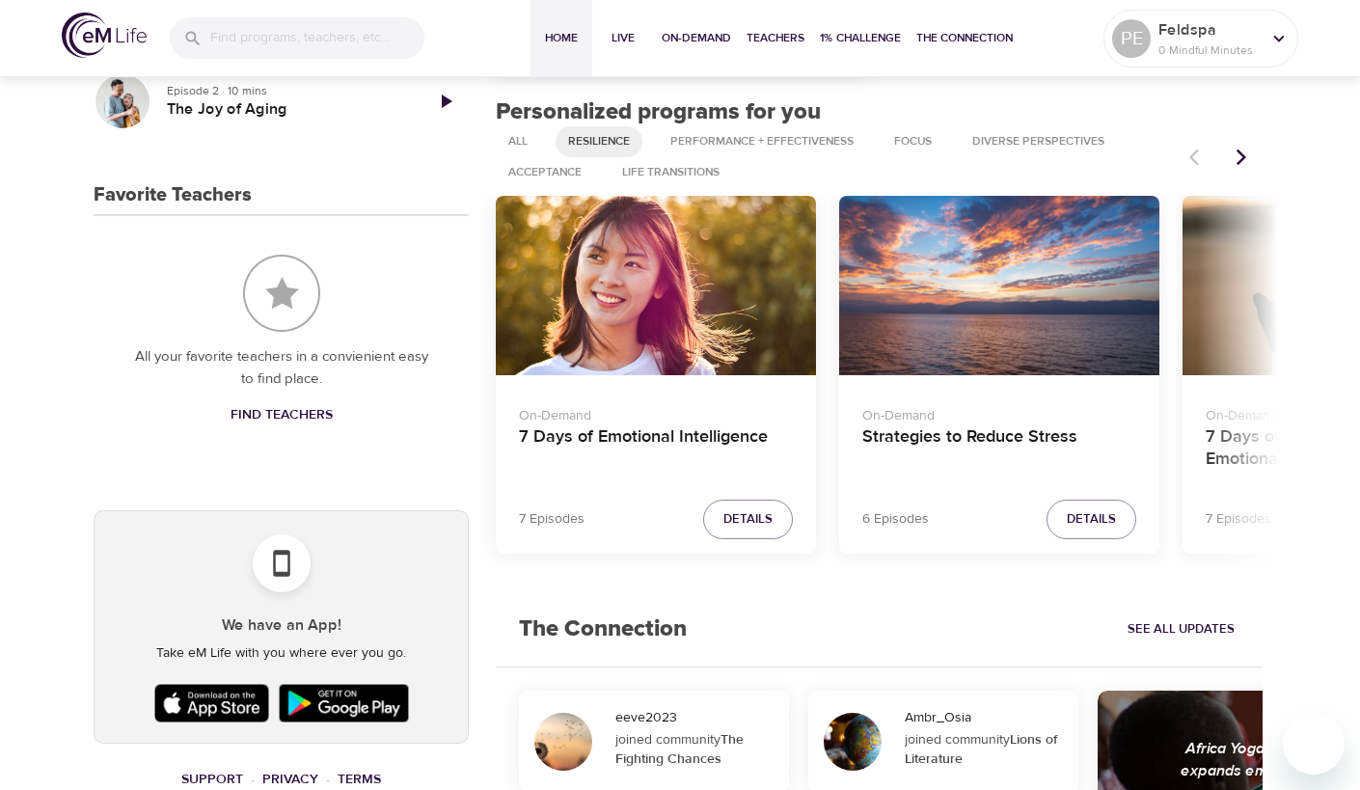
scroll to position [745, 0]
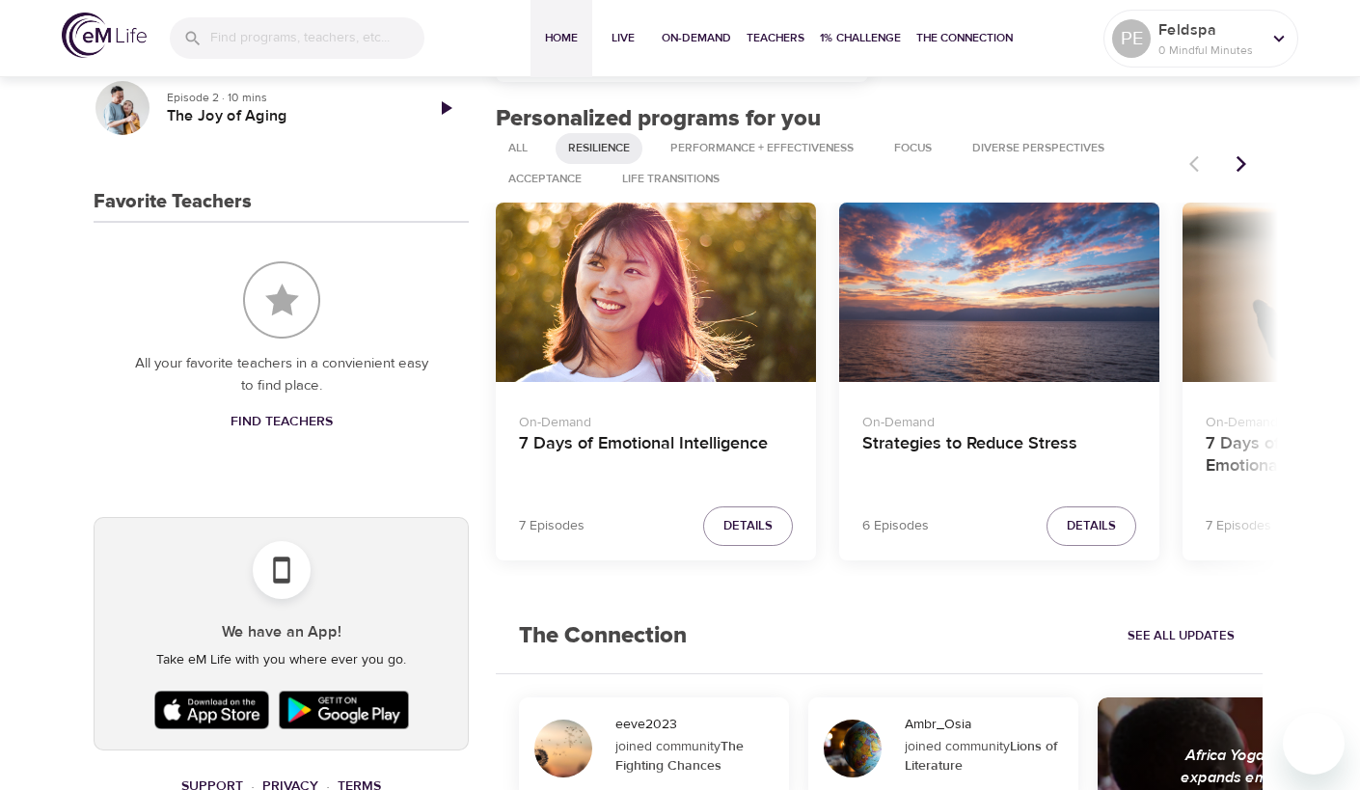
click at [1241, 162] on icon "Next items" at bounding box center [1241, 163] width 19 height 19
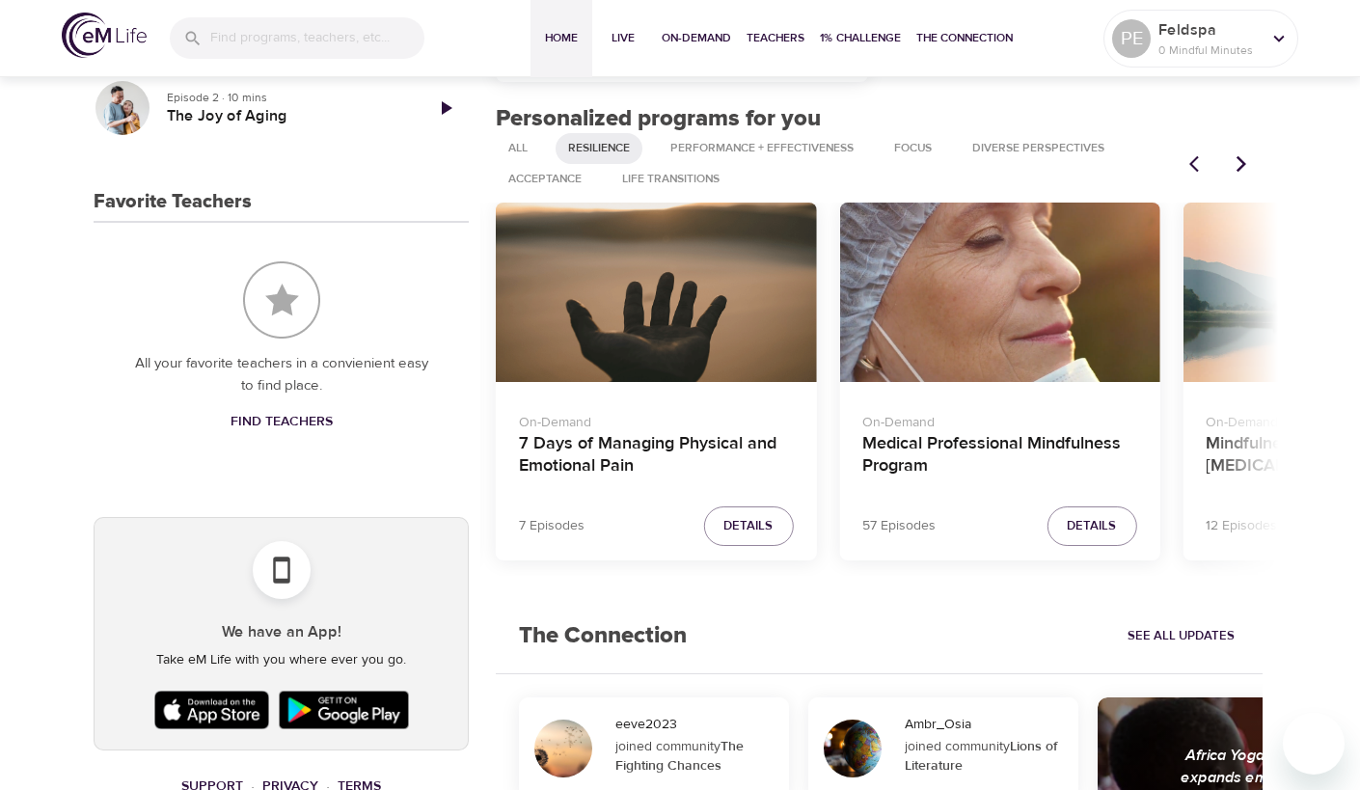
click at [1241, 162] on icon "Next items" at bounding box center [1241, 163] width 19 height 19
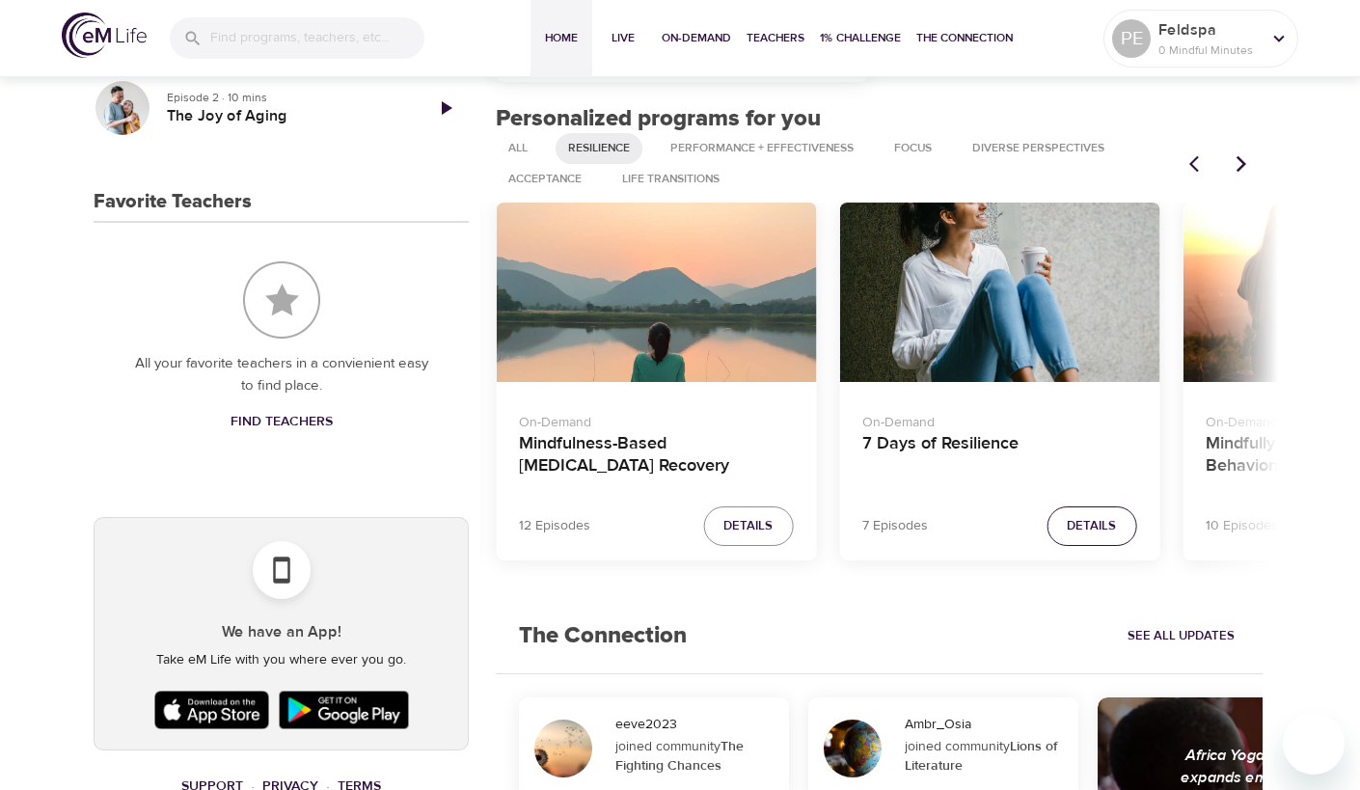
click at [1106, 525] on span "Details" at bounding box center [1091, 526] width 49 height 22
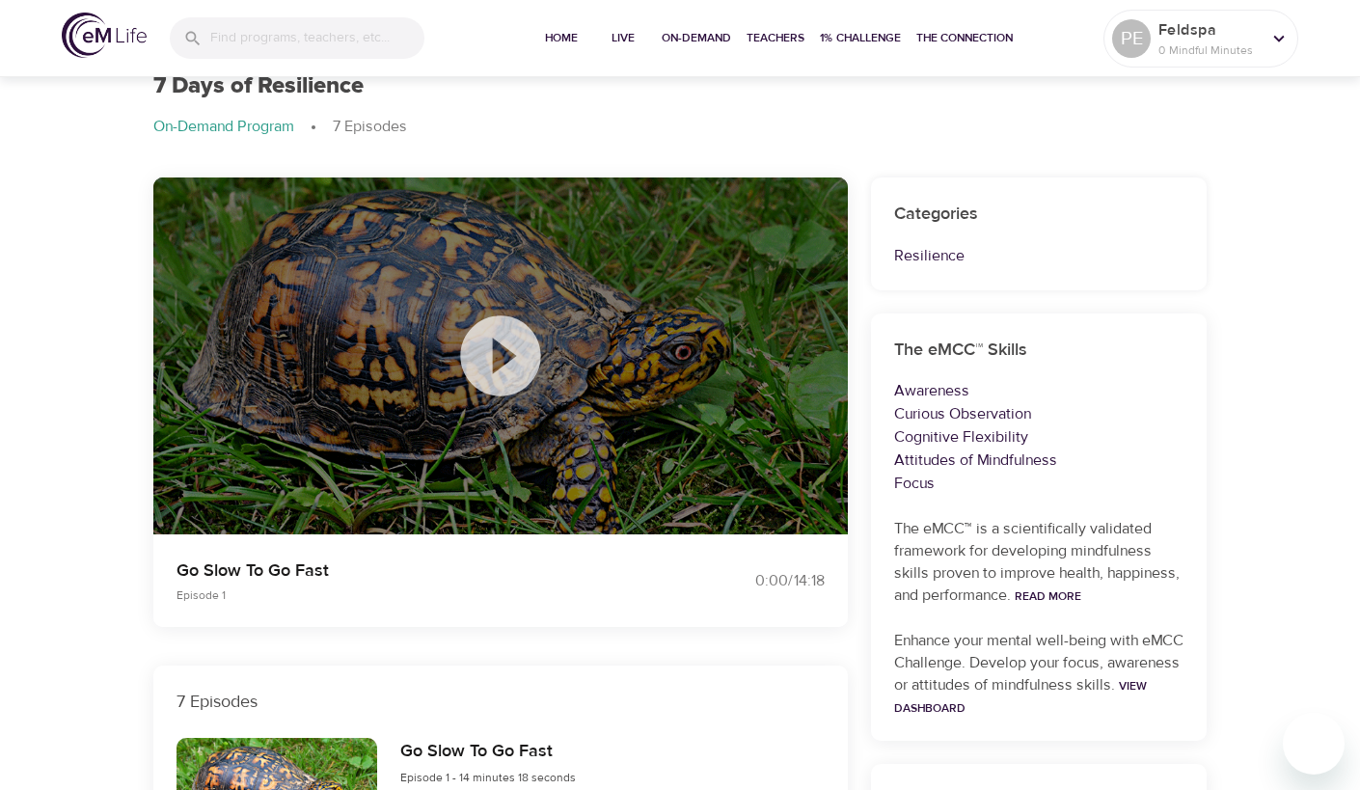
scroll to position [63, 0]
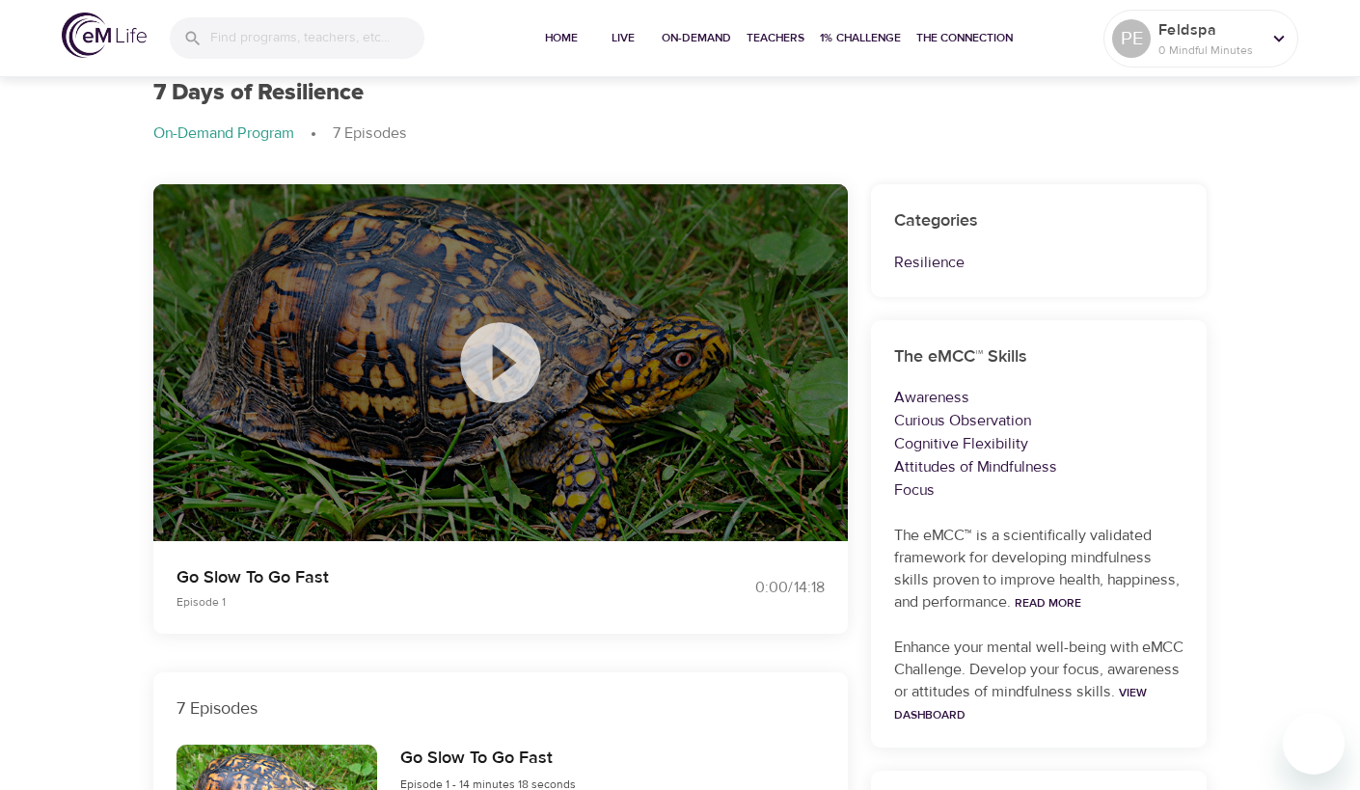
click at [496, 358] on icon at bounding box center [500, 362] width 96 height 96
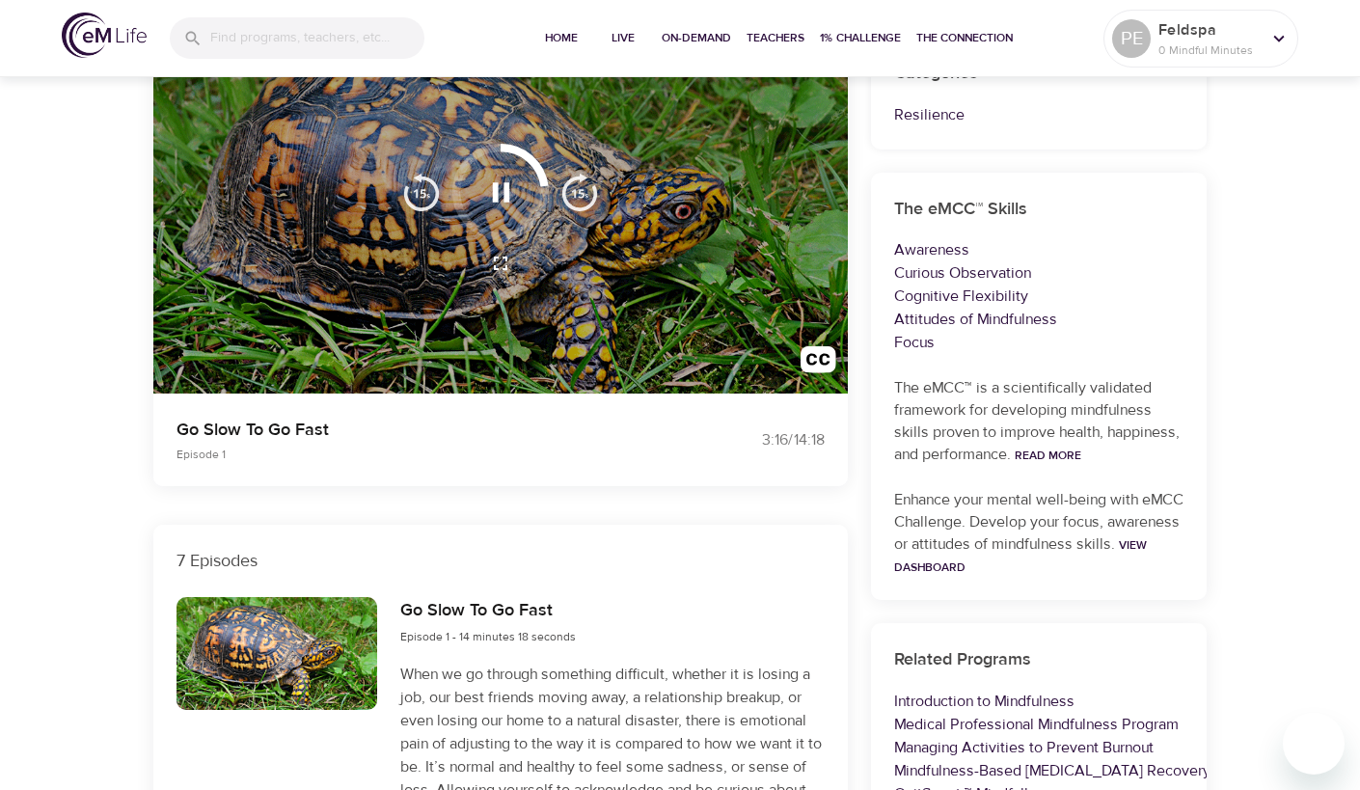
scroll to position [208, 0]
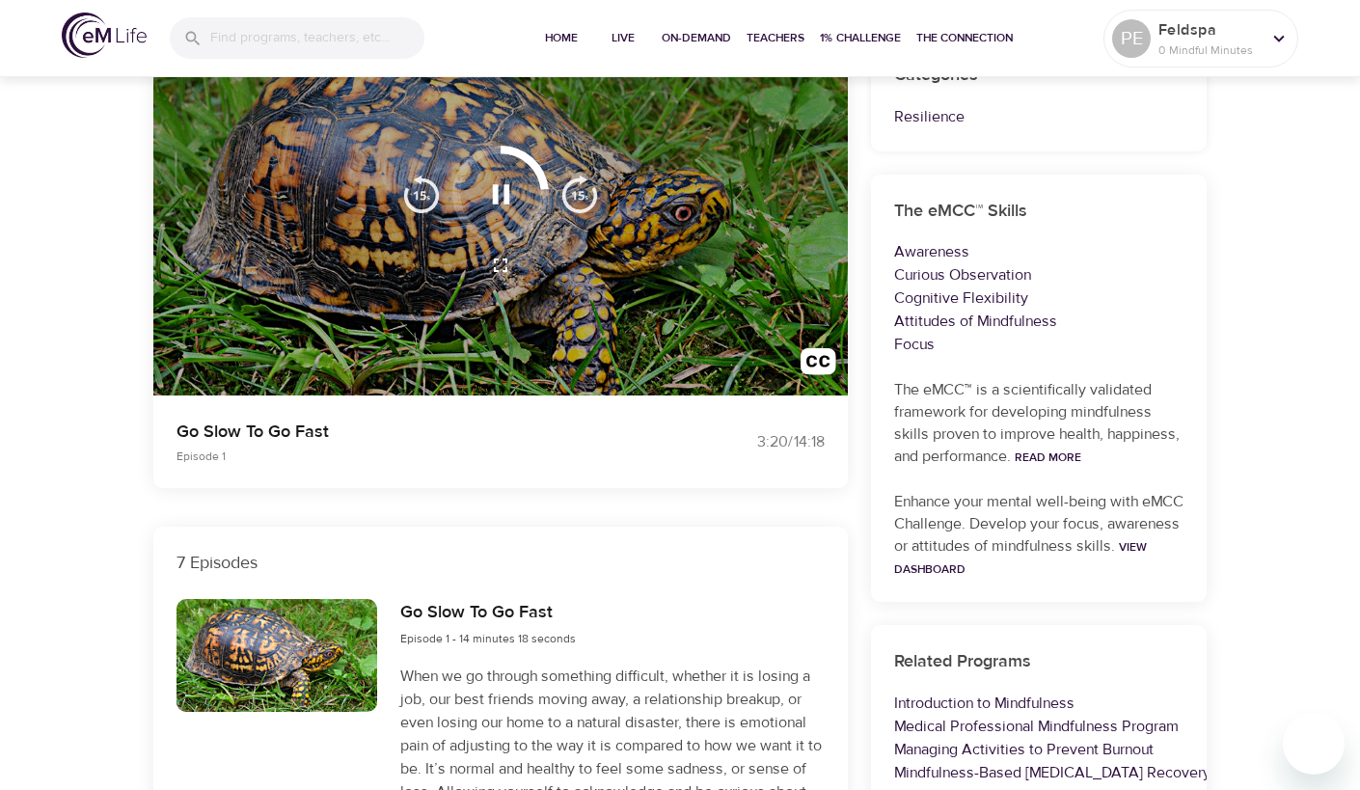
click at [485, 188] on icon "button" at bounding box center [501, 194] width 34 height 34
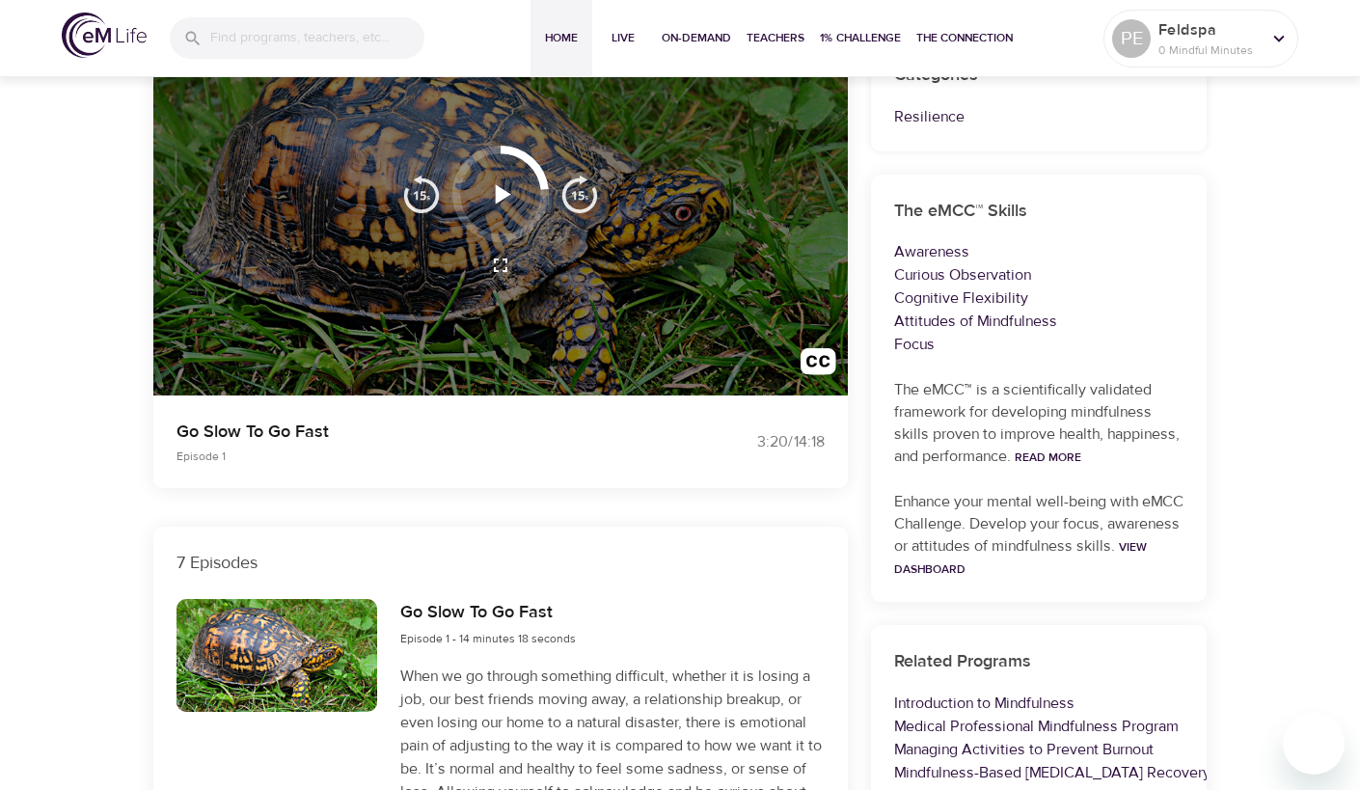
click at [555, 42] on span "Home" at bounding box center [561, 38] width 46 height 20
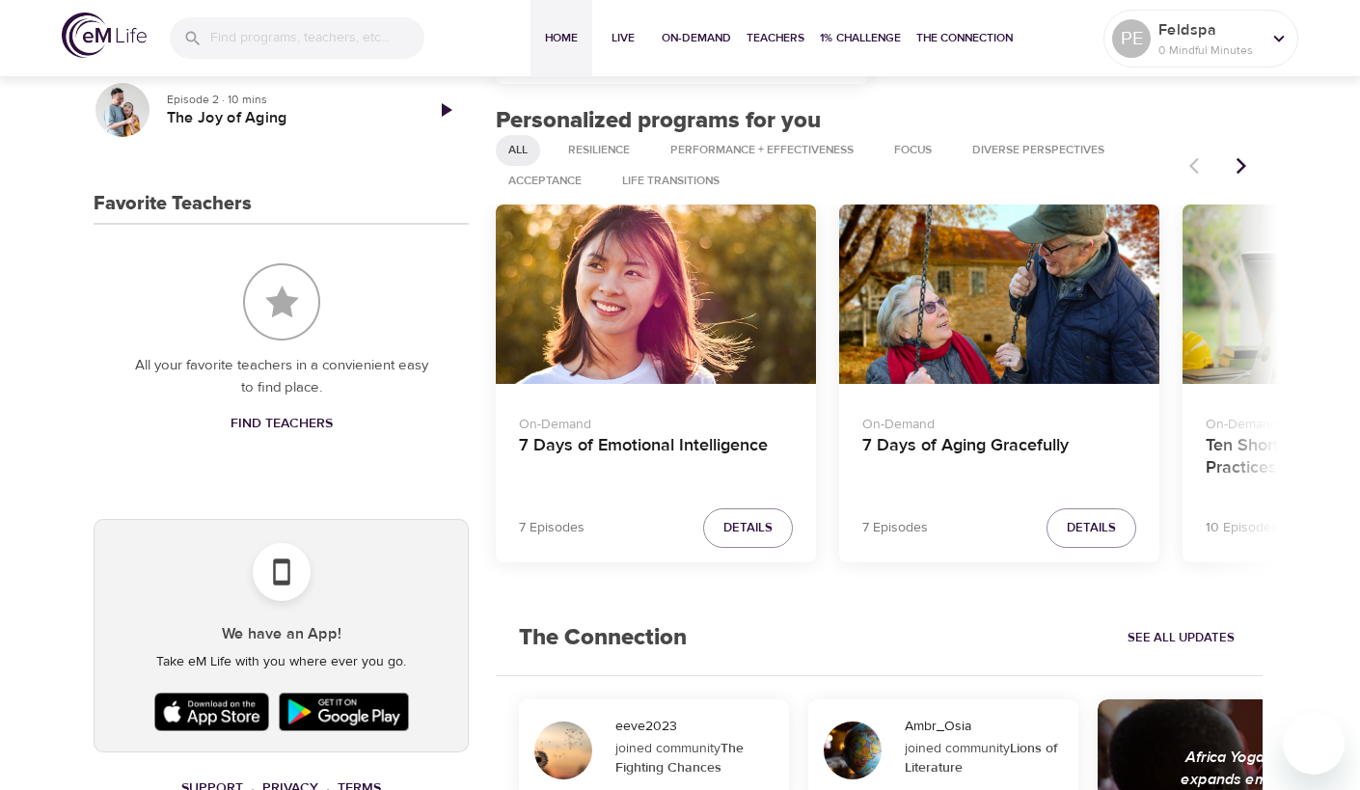
scroll to position [741, 0]
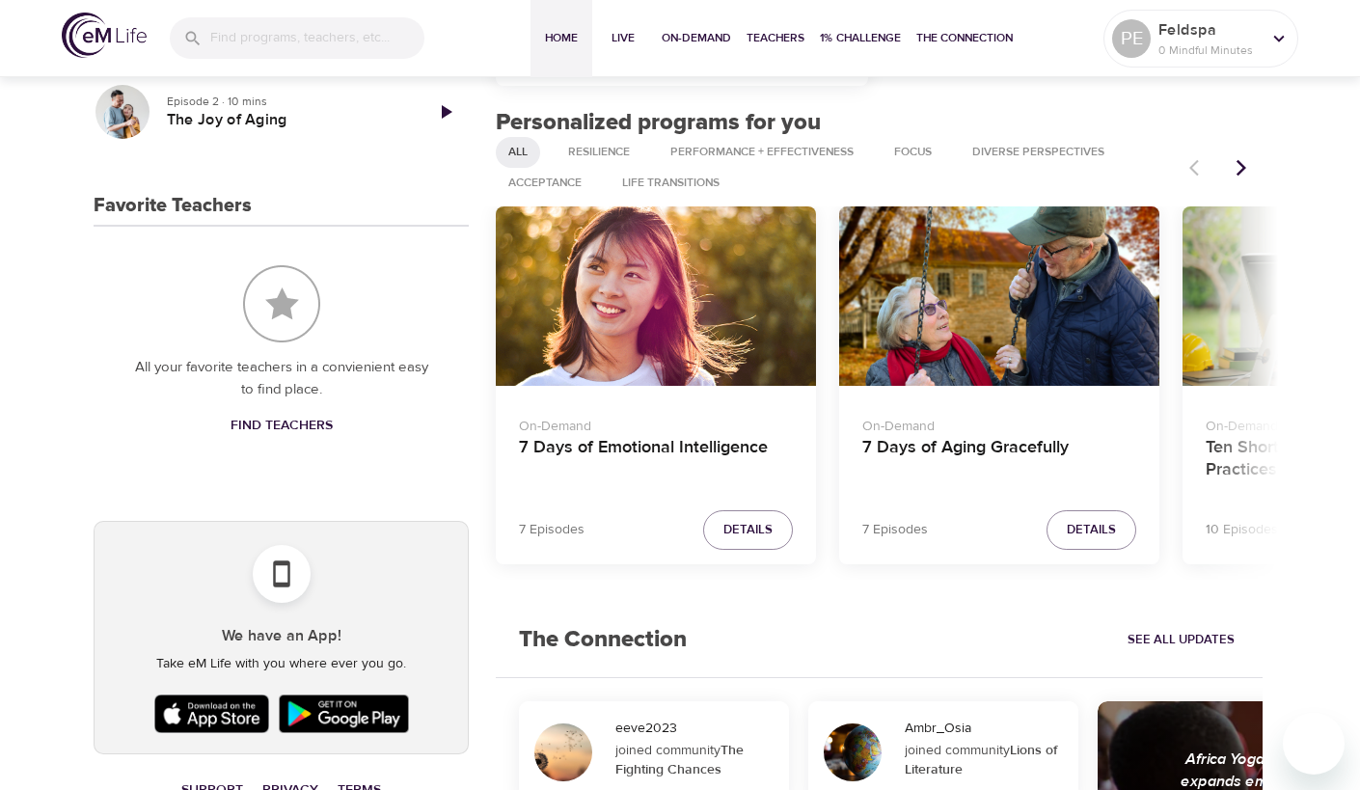
click at [1236, 165] on icon "Next items" at bounding box center [1241, 167] width 19 height 19
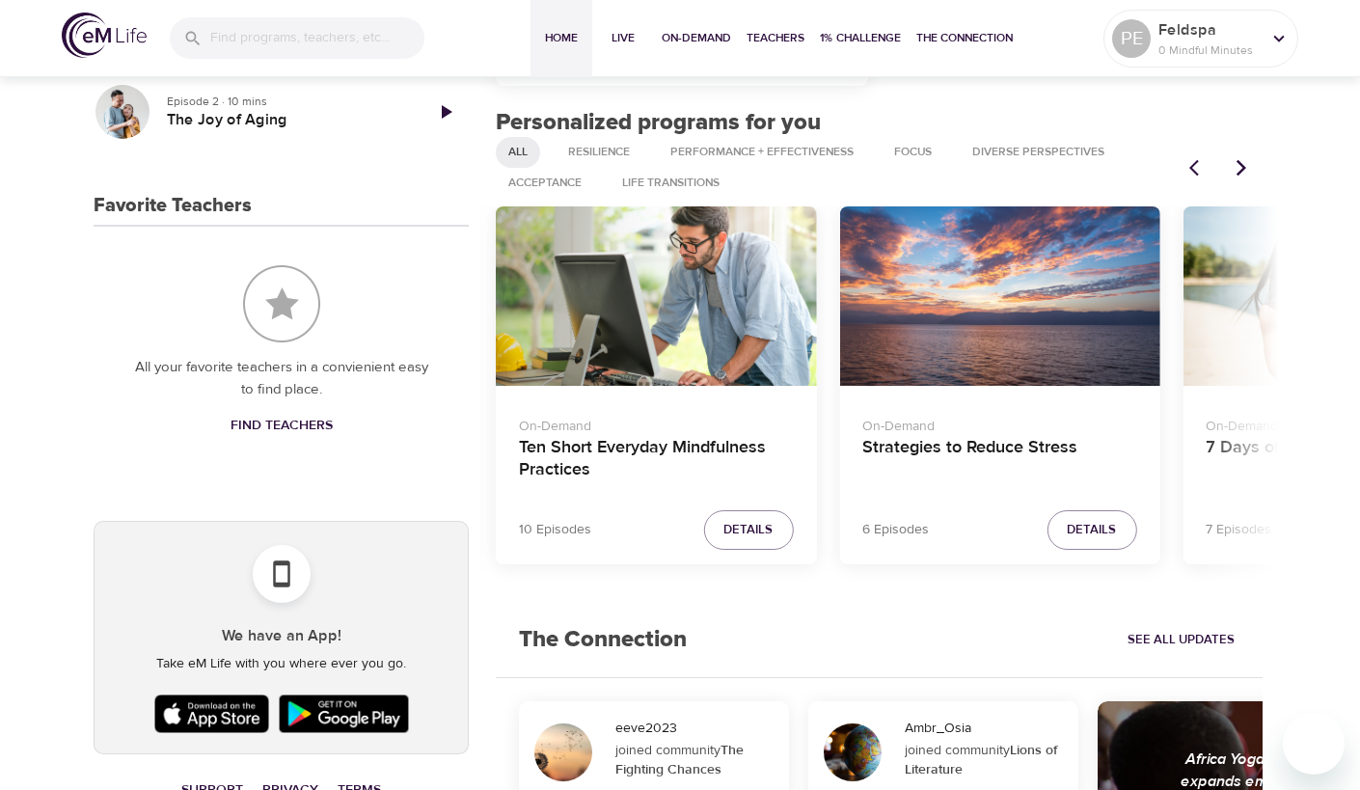
click at [1236, 165] on icon "Next items" at bounding box center [1241, 167] width 19 height 19
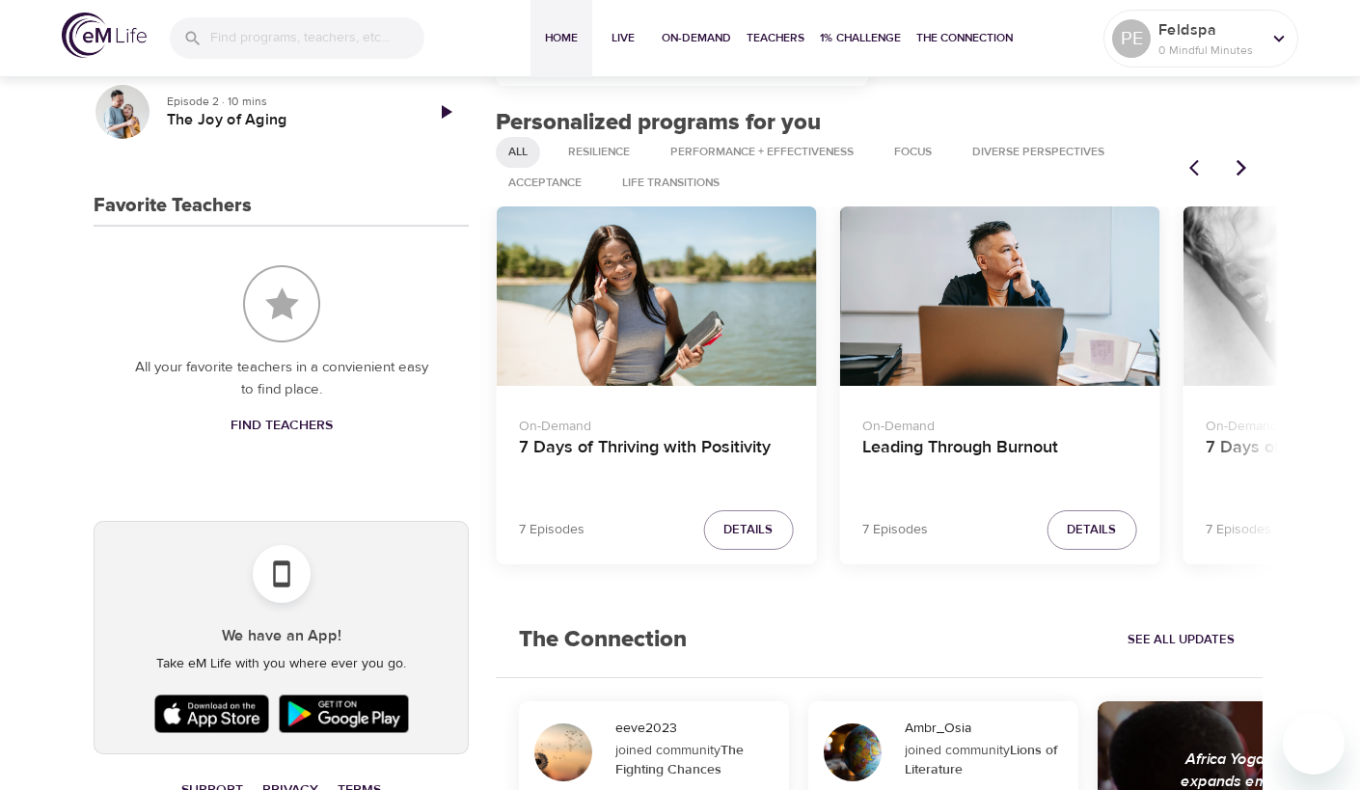
click at [1236, 165] on icon "Next items" at bounding box center [1241, 167] width 19 height 19
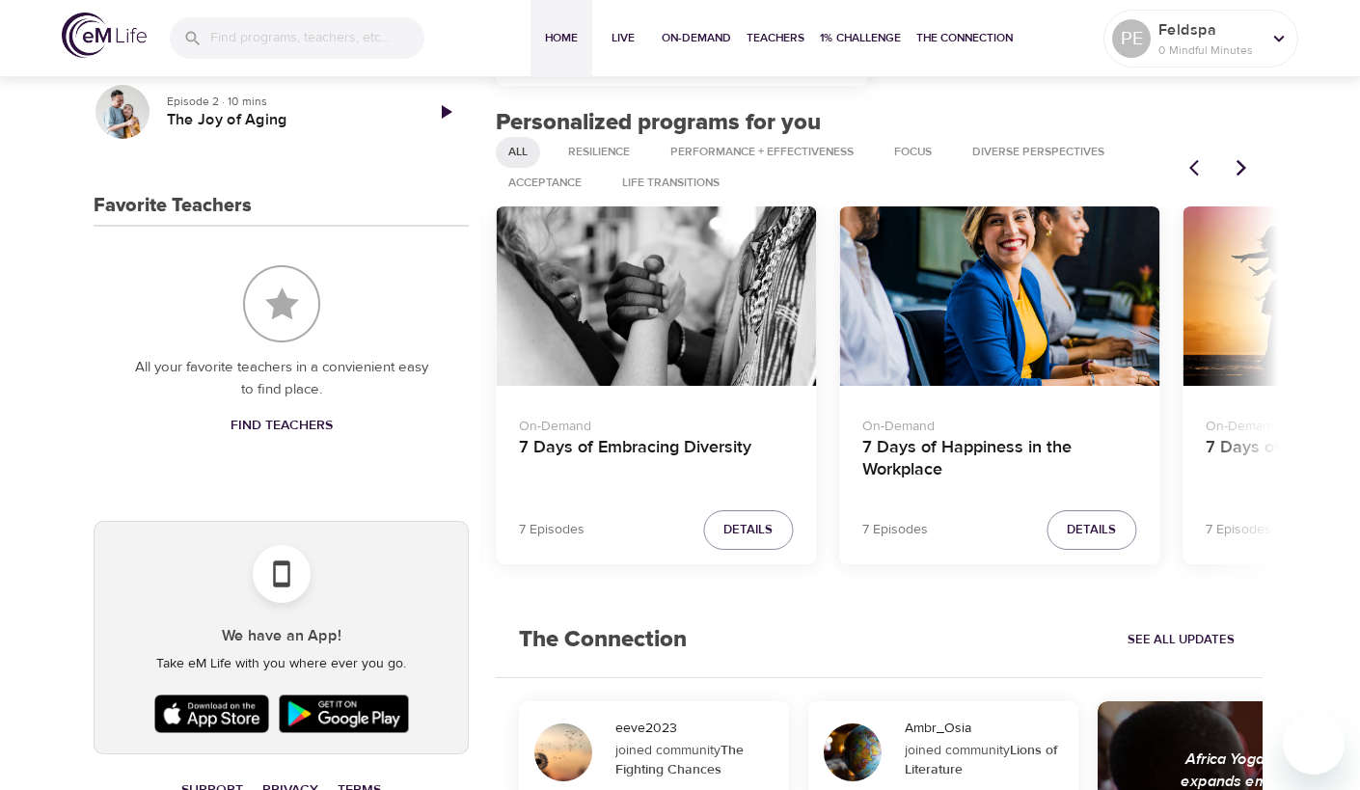
click at [1236, 165] on icon "Next items" at bounding box center [1241, 167] width 19 height 19
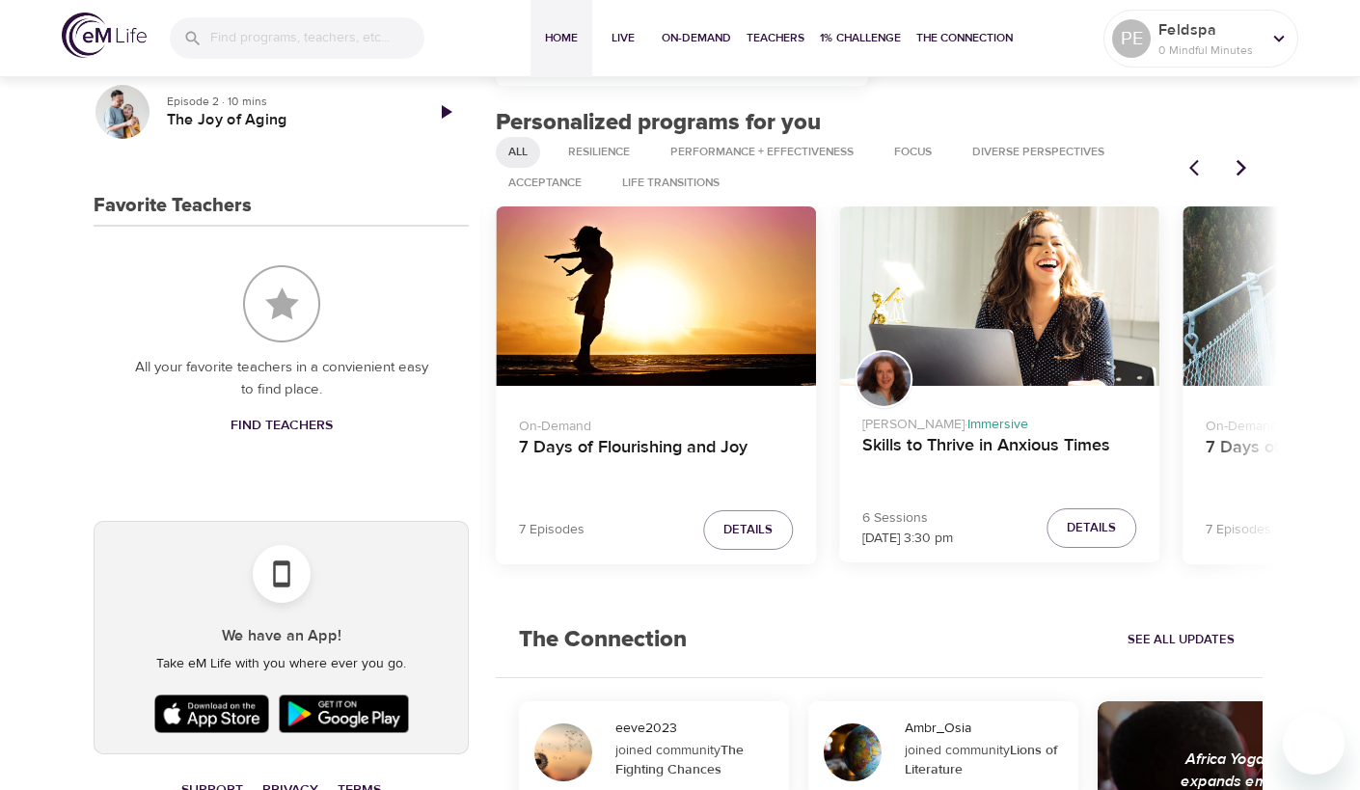
click at [1236, 165] on icon "Next items" at bounding box center [1241, 167] width 19 height 19
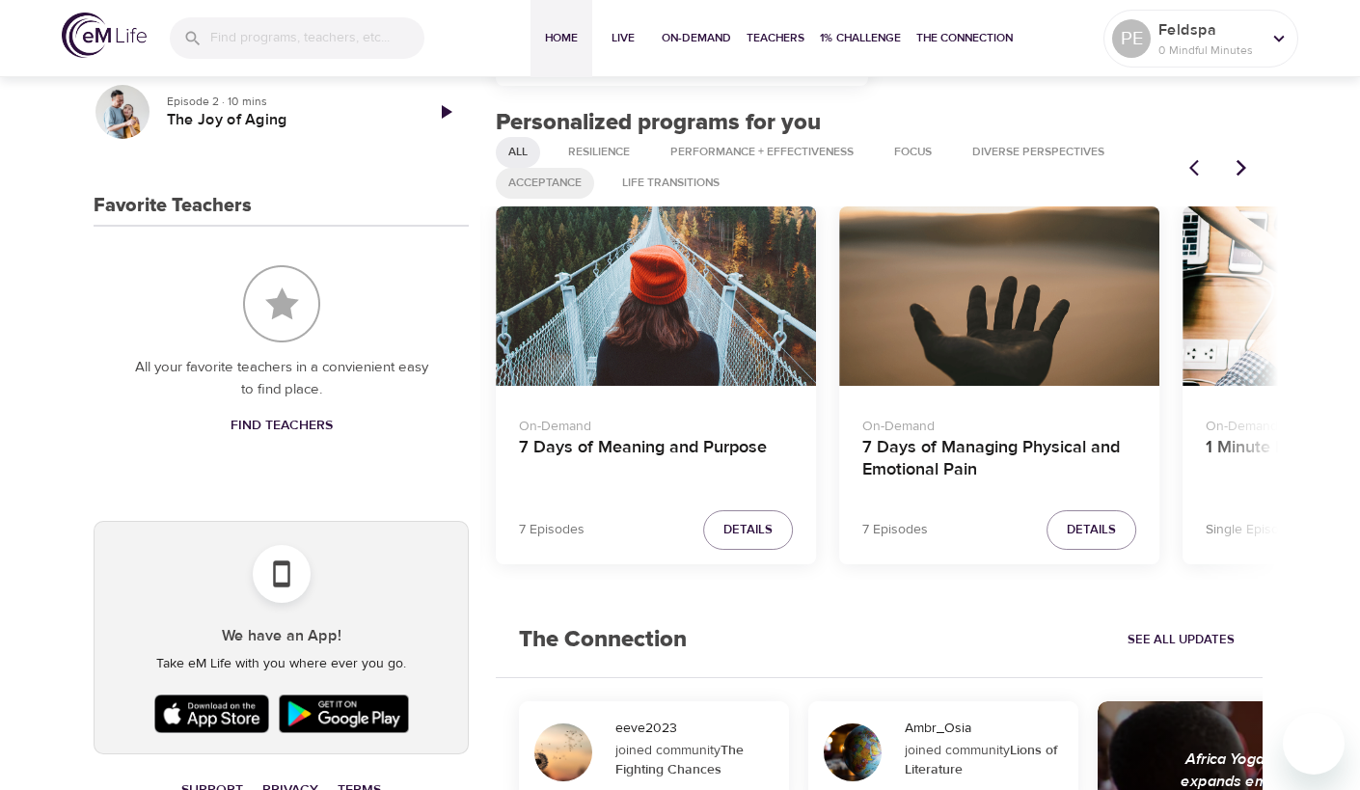
click at [560, 189] on span "Acceptance" at bounding box center [545, 183] width 96 height 16
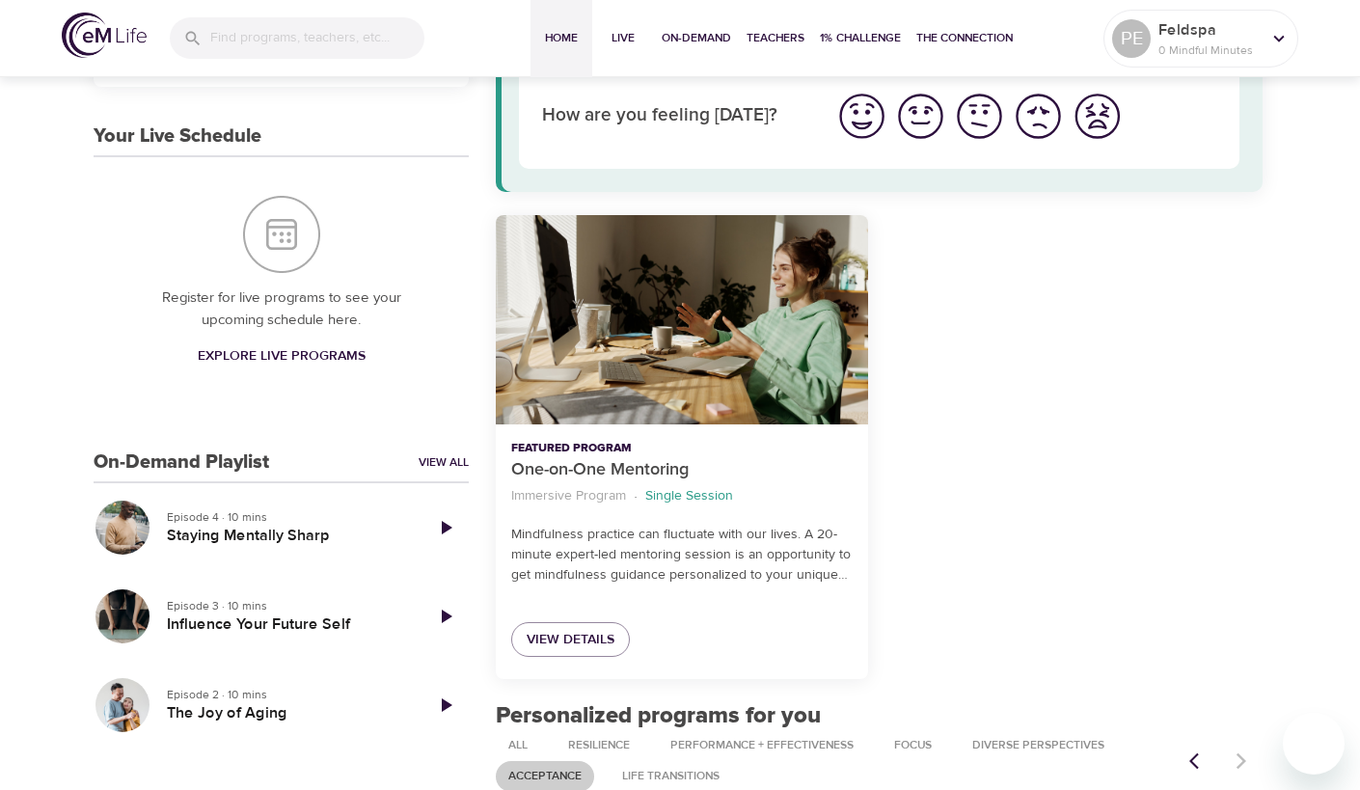
scroll to position [0, 0]
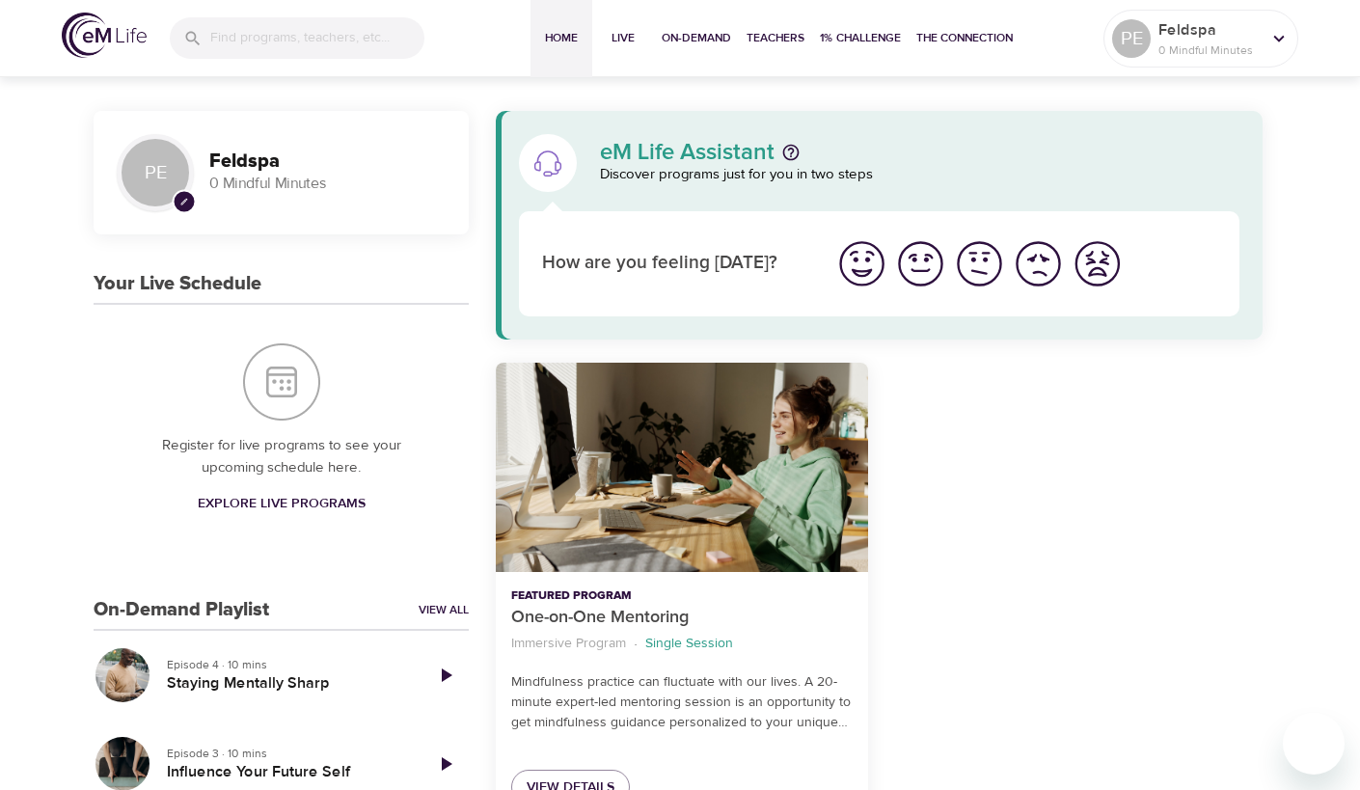
click at [283, 497] on span "Explore Live Programs" at bounding box center [282, 504] width 168 height 24
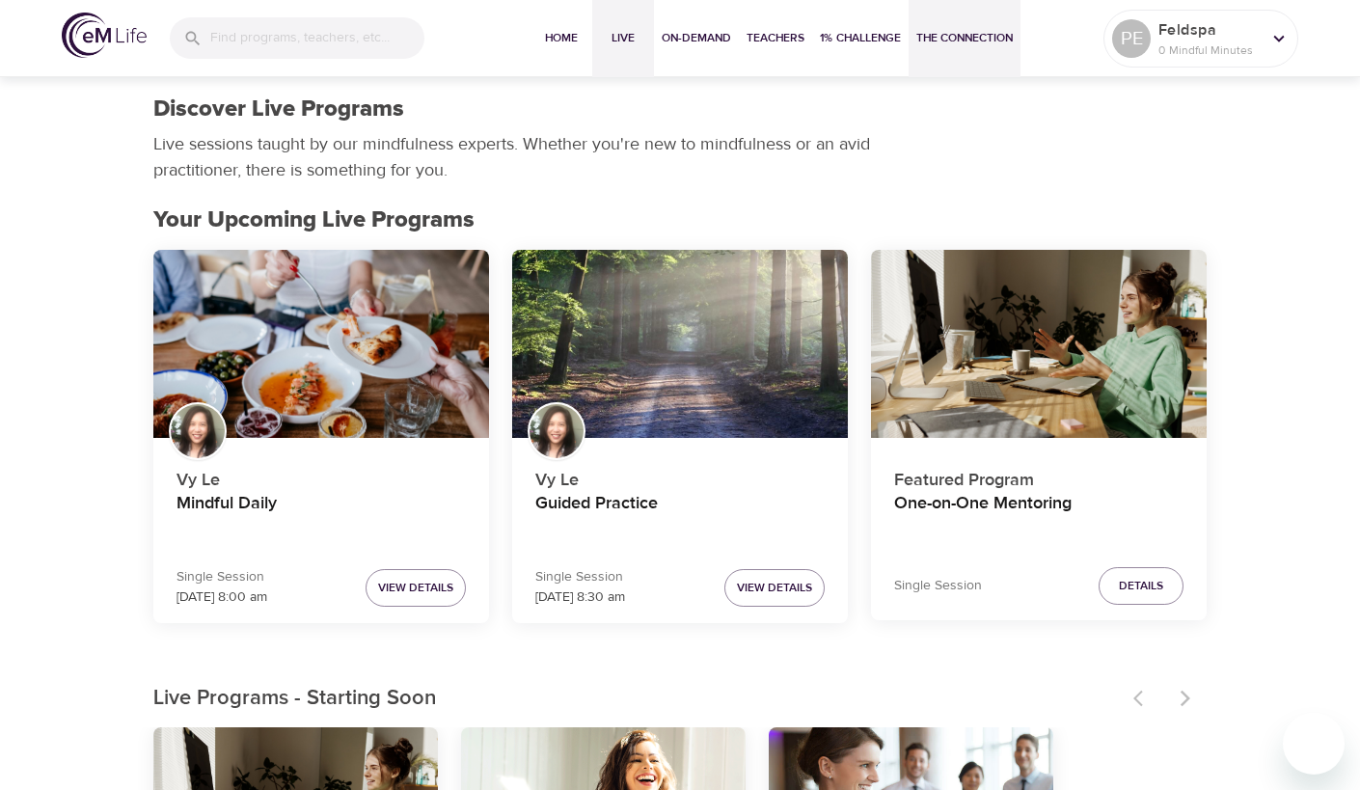
click at [947, 47] on span "The Connection" at bounding box center [964, 38] width 96 height 20
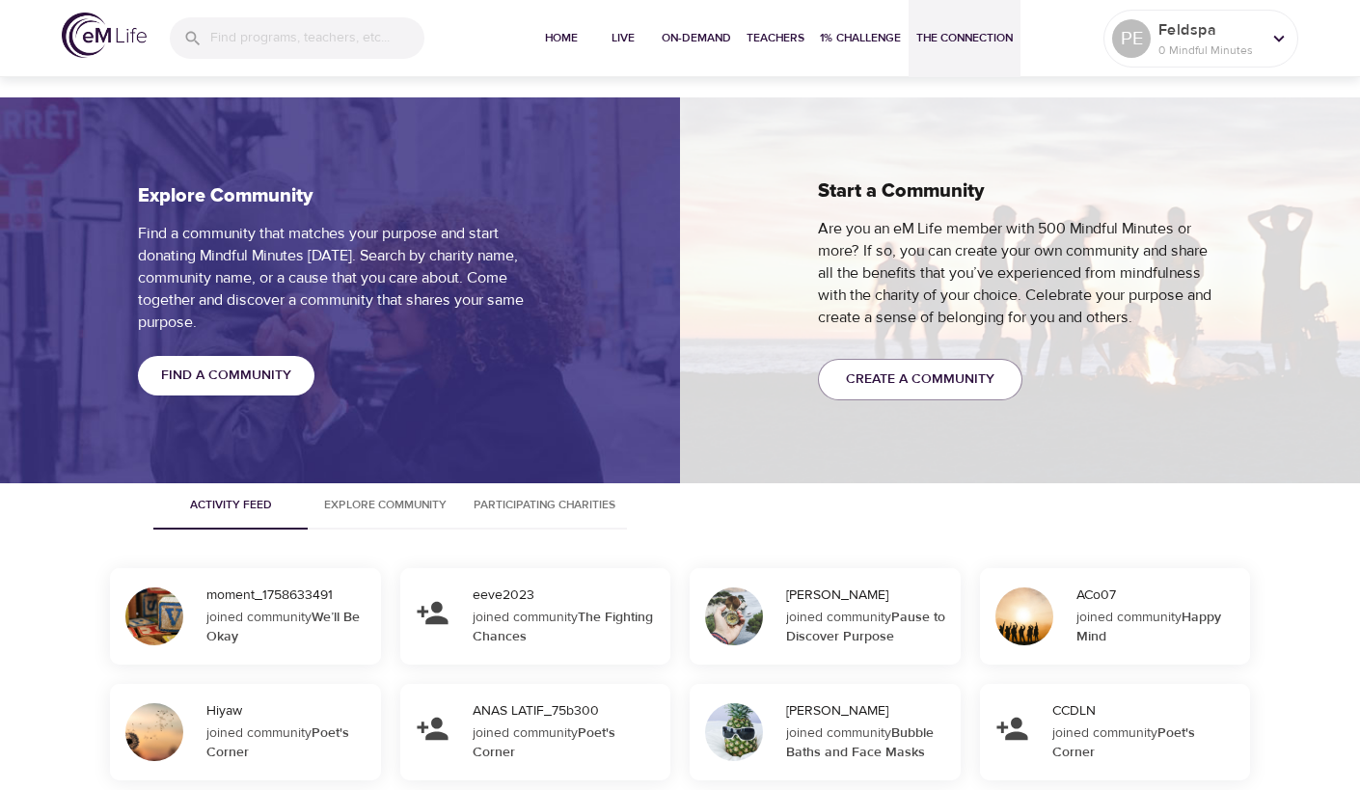
scroll to position [1403, 0]
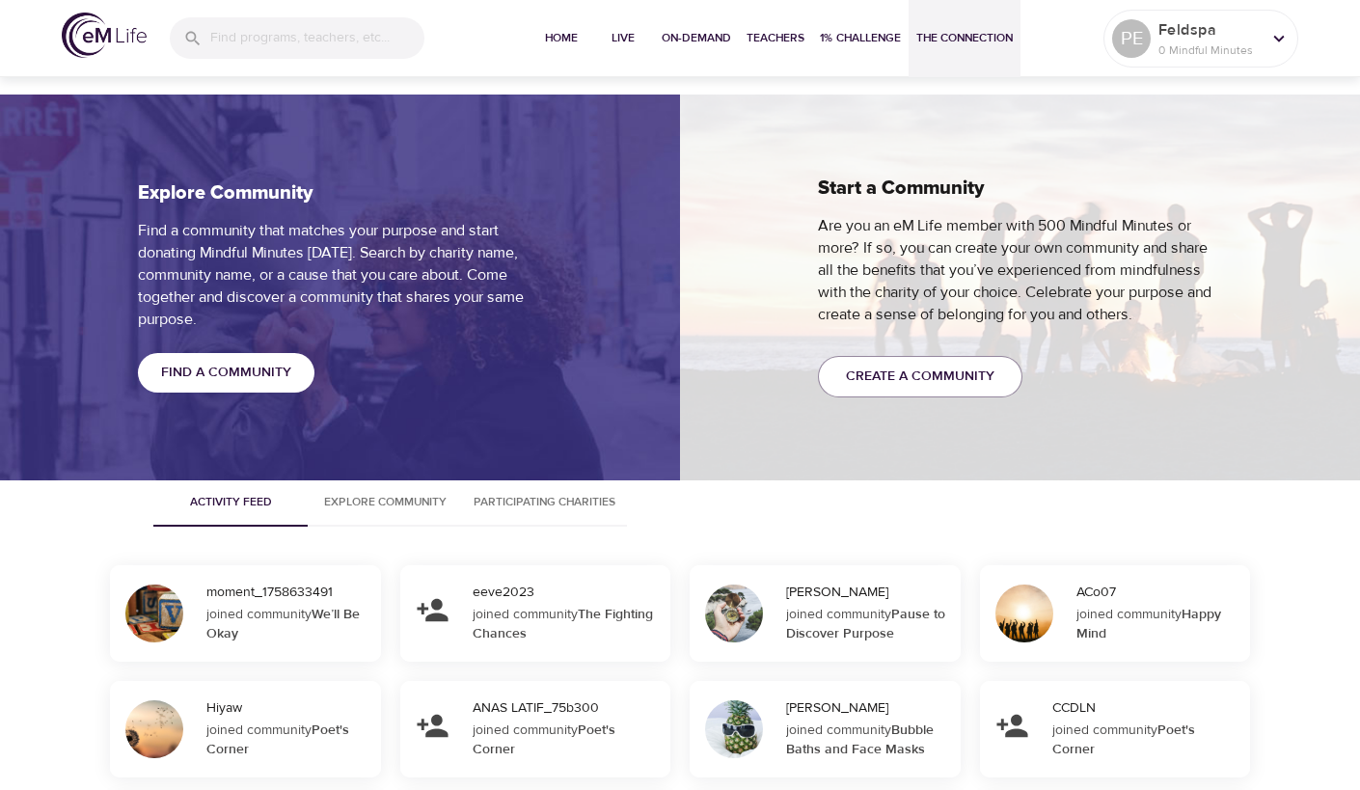
click at [258, 363] on span "Find a Community" at bounding box center [226, 373] width 130 height 24
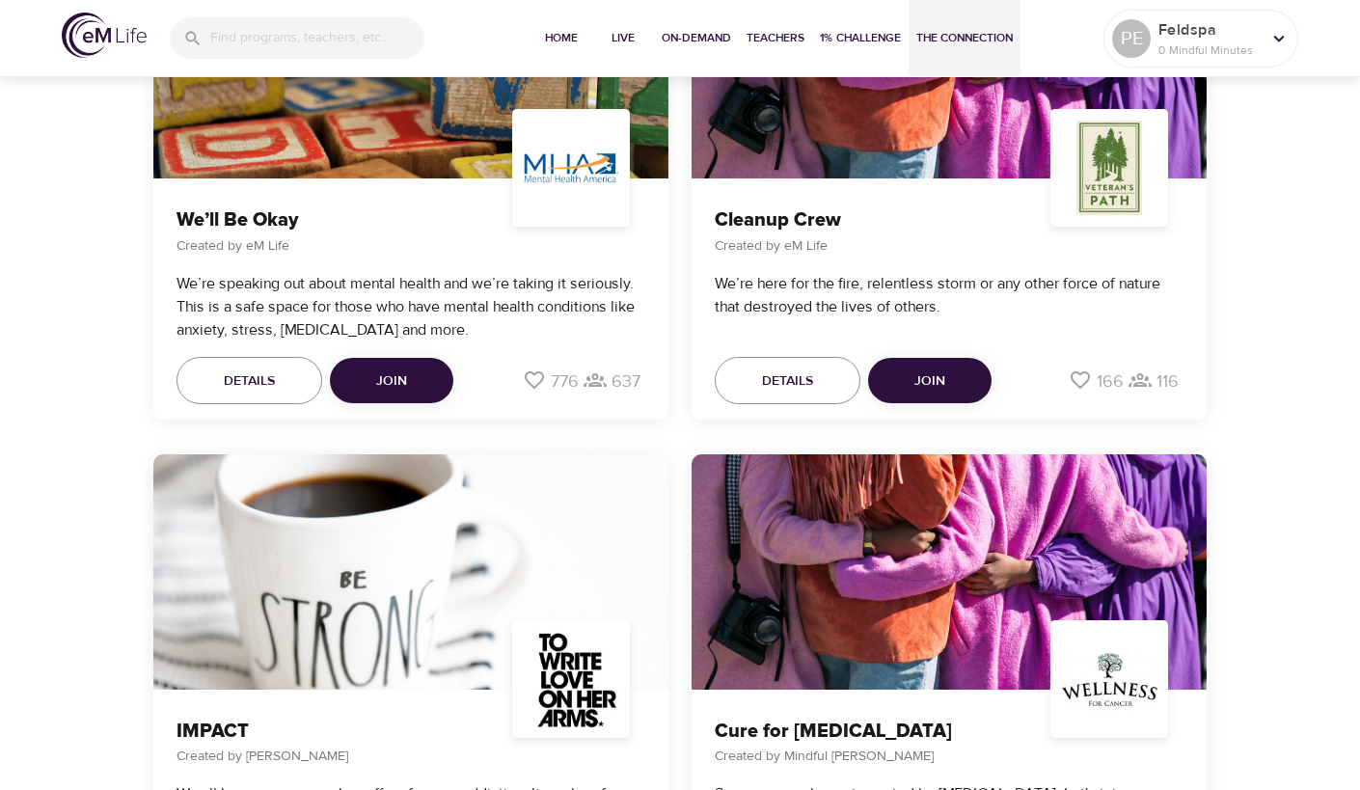
scroll to position [4118, 0]
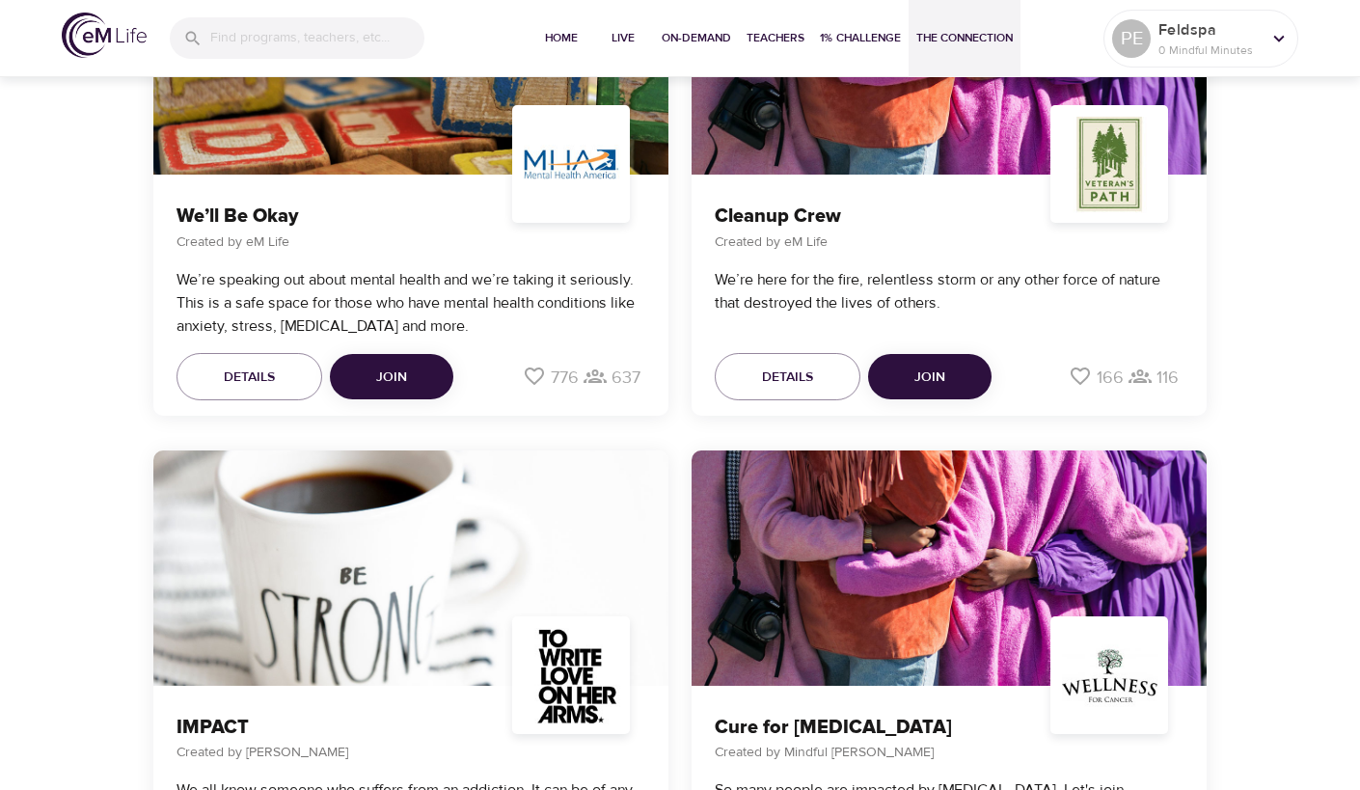
click at [258, 366] on span "Details" at bounding box center [249, 378] width 51 height 24
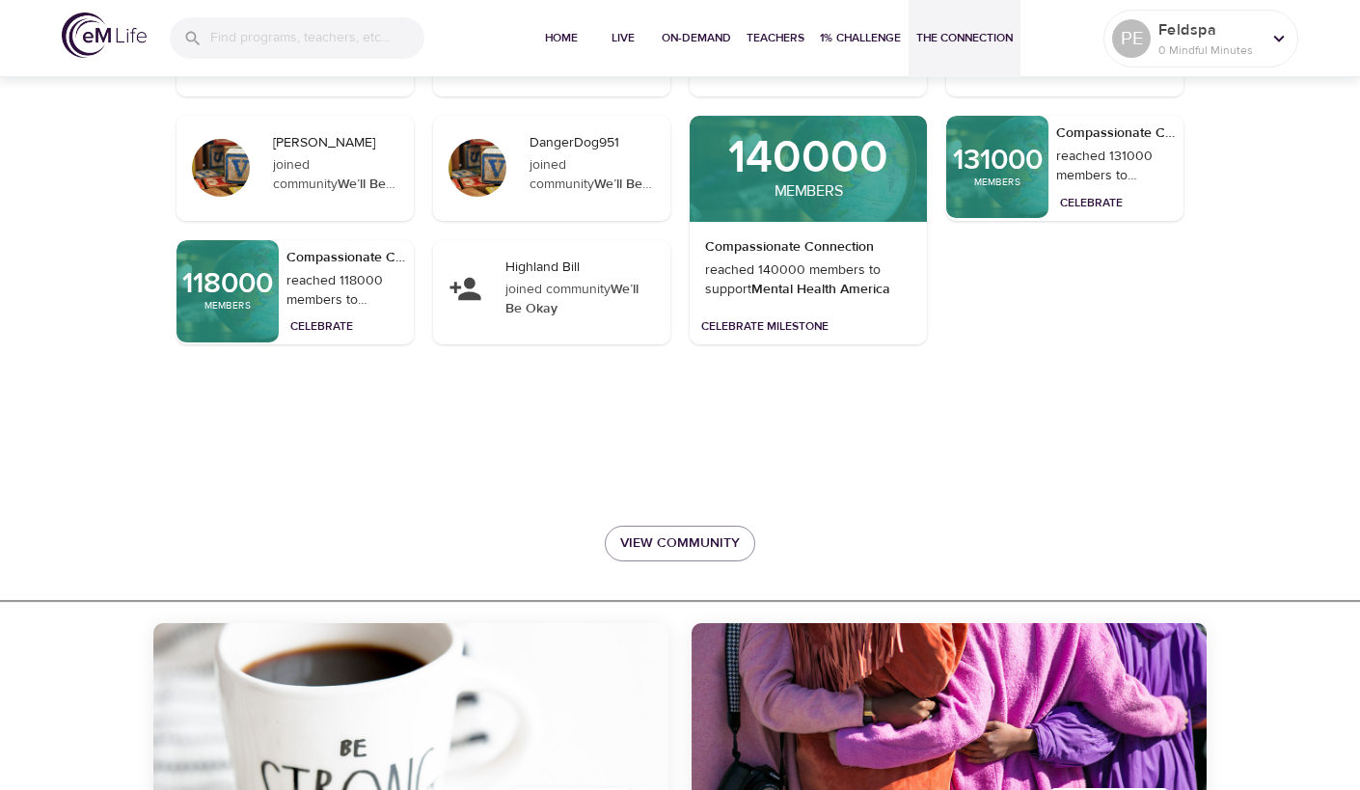
scroll to position [5367, 0]
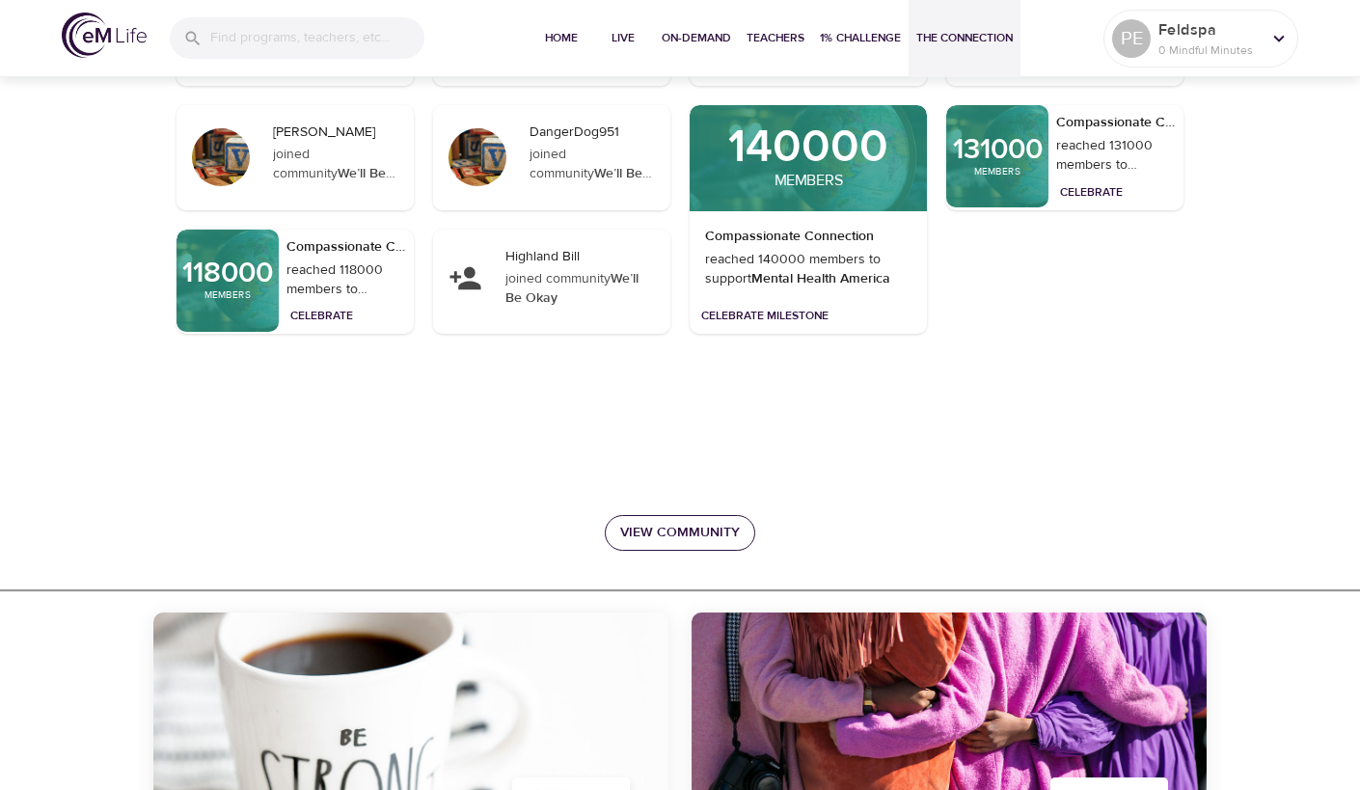
click at [676, 530] on span "View Community" at bounding box center [680, 533] width 120 height 24
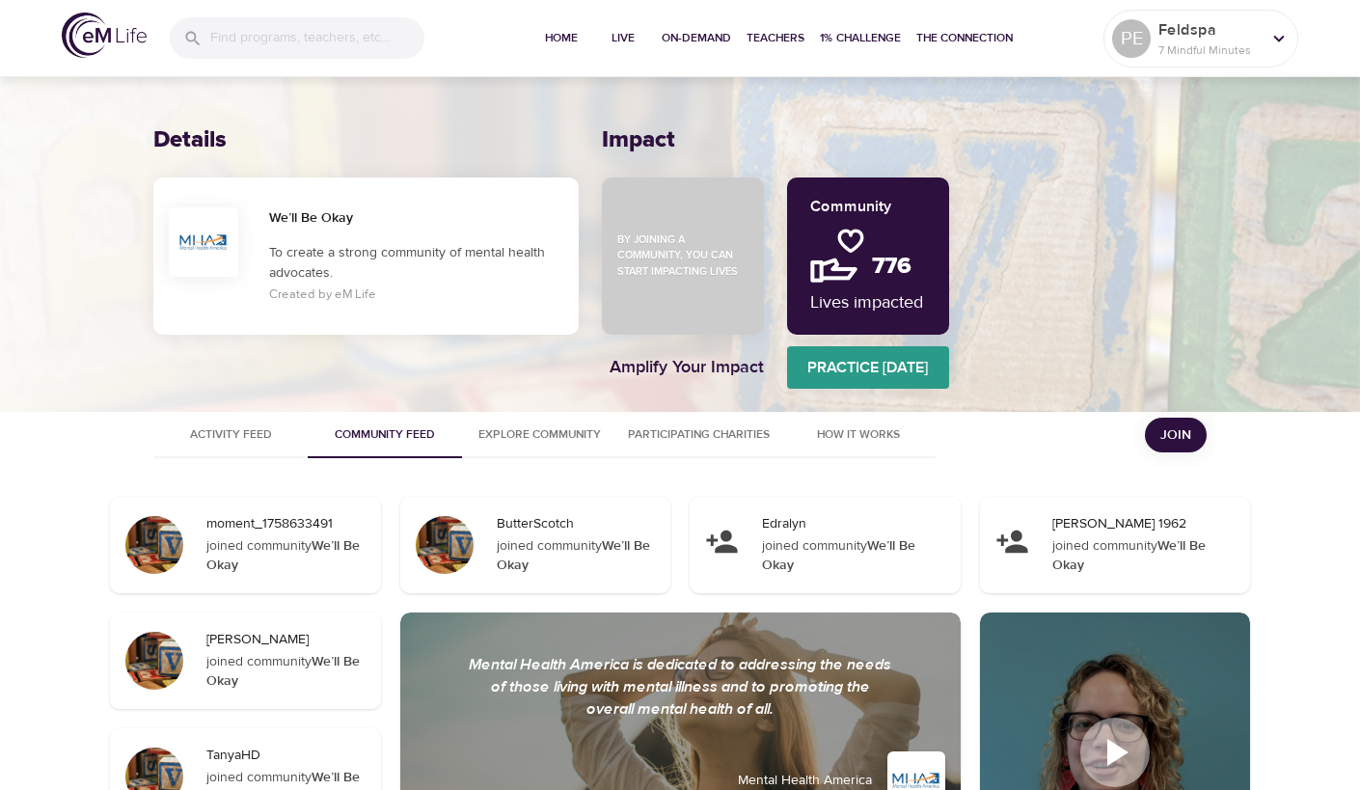
click at [871, 364] on span "Practice Today" at bounding box center [868, 367] width 162 height 27
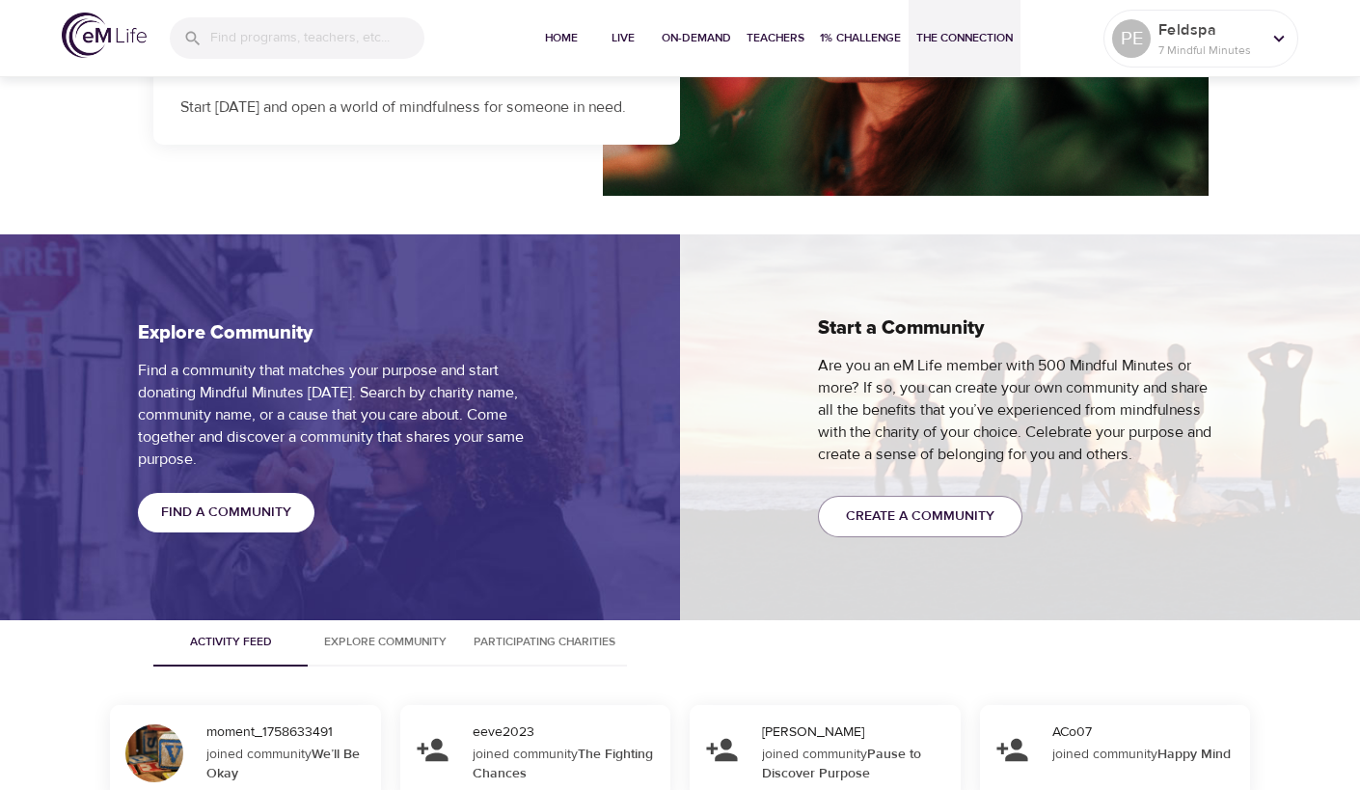
scroll to position [1260, 0]
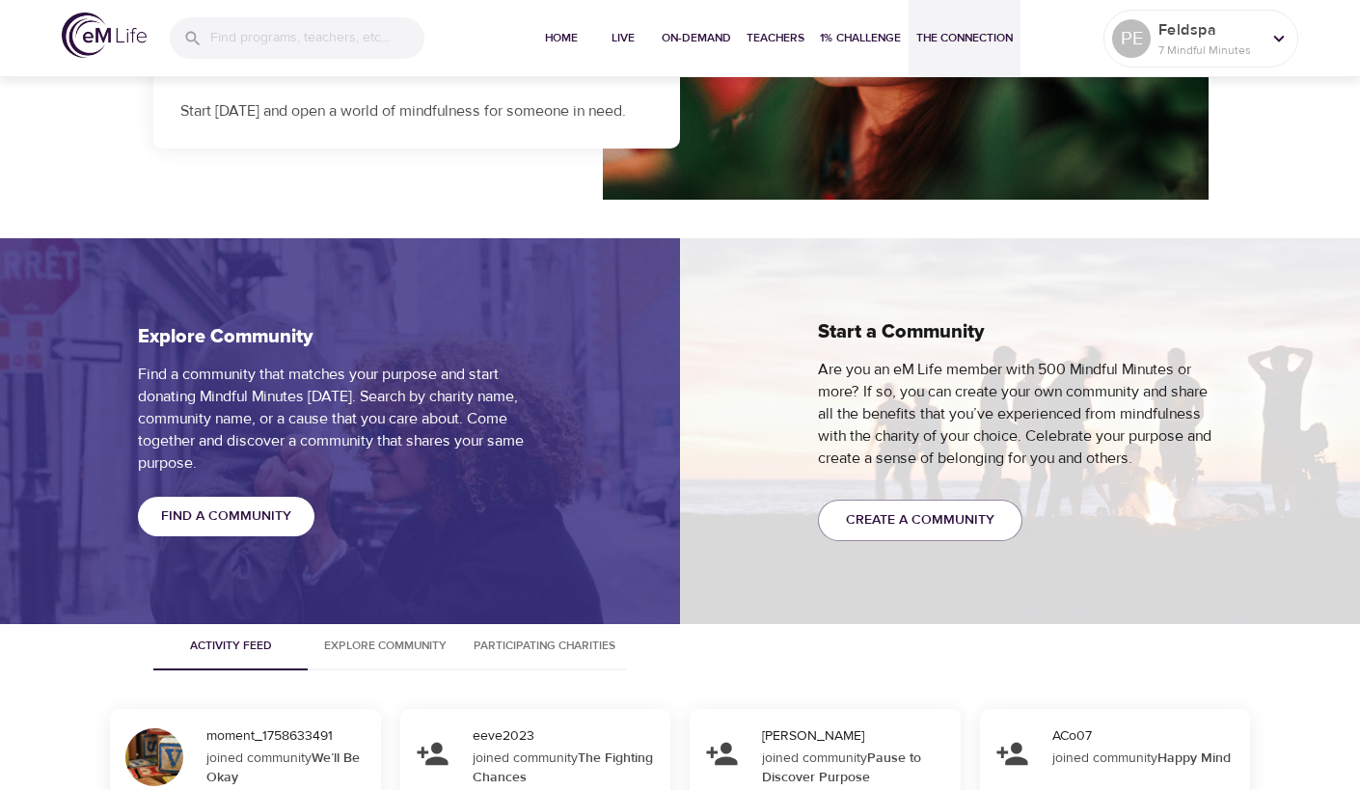
click at [220, 514] on span "Find a Community" at bounding box center [226, 516] width 130 height 24
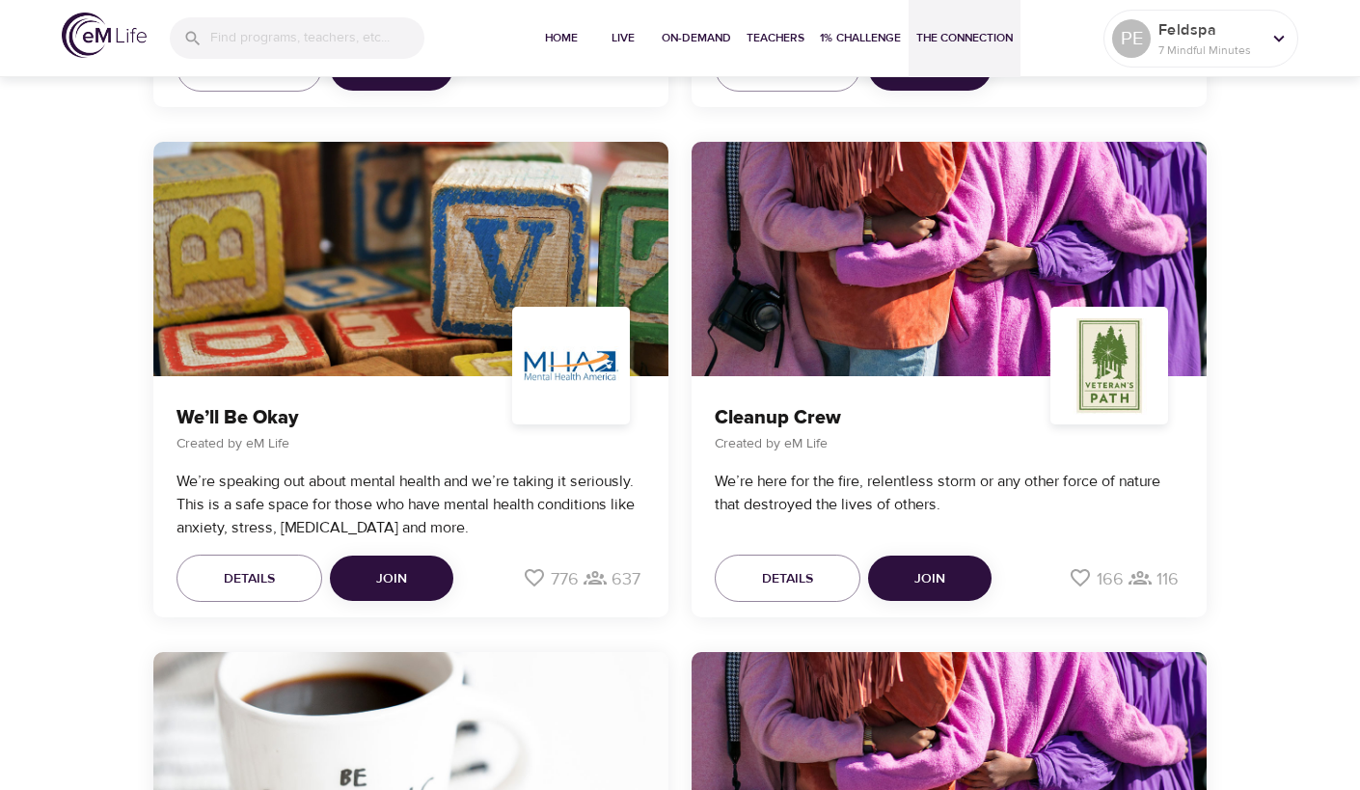
scroll to position [3938, 0]
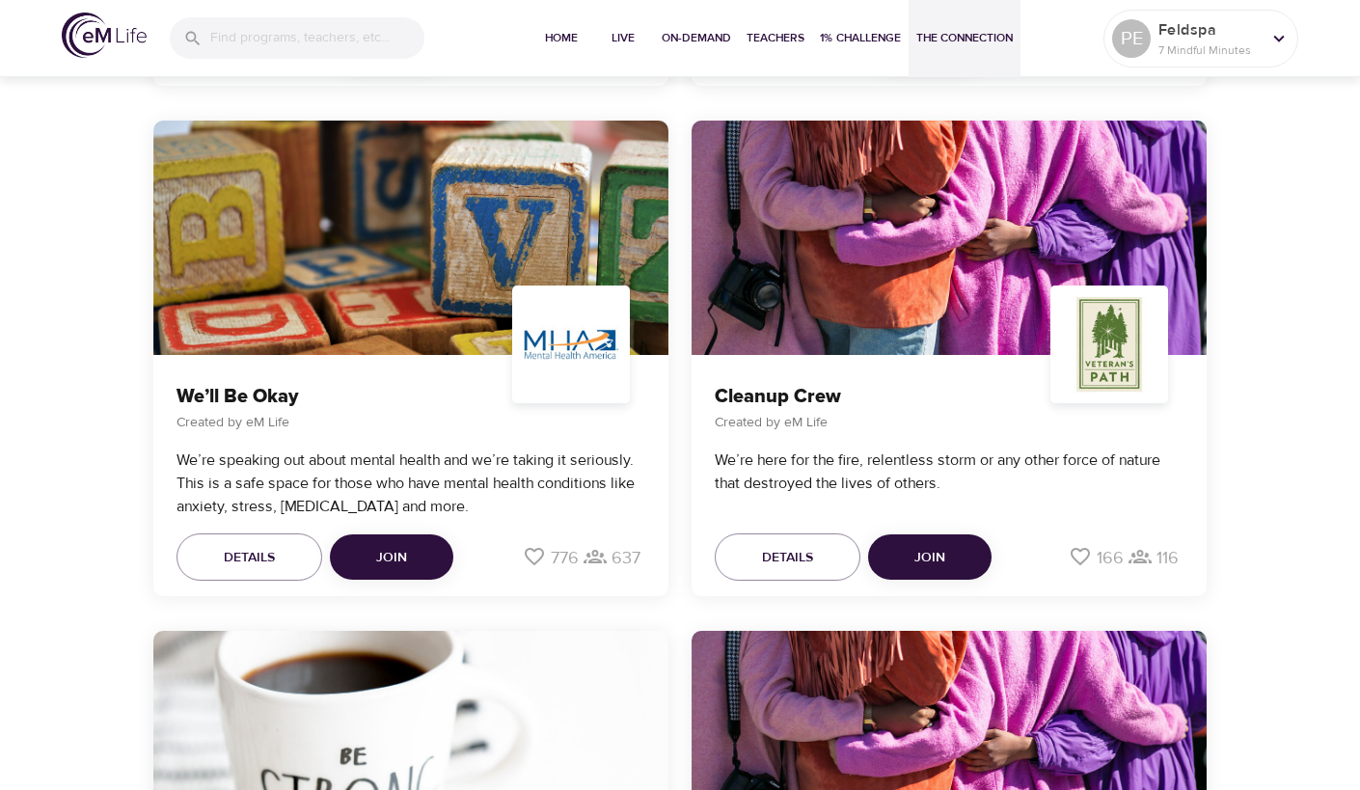
click at [420, 548] on button "Join" at bounding box center [391, 557] width 123 height 46
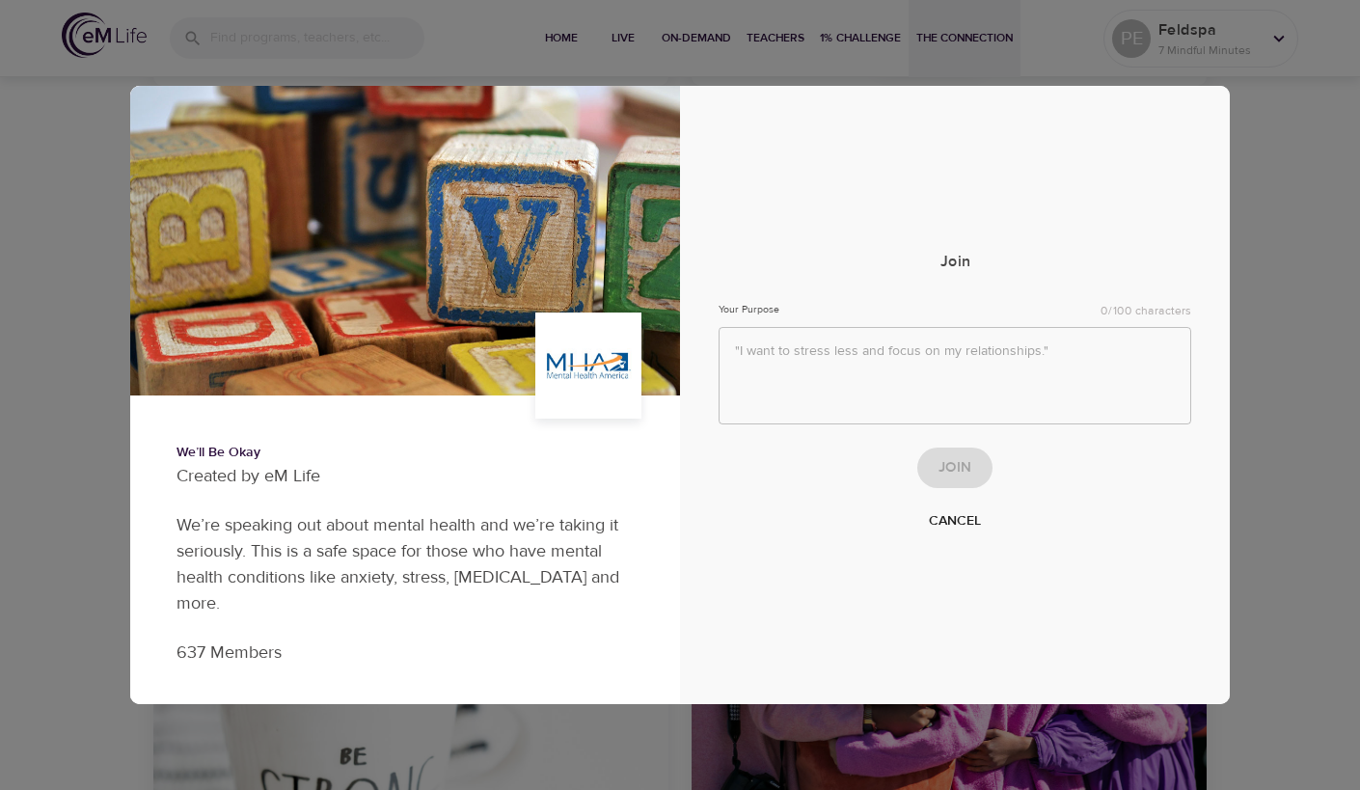
click at [962, 522] on span "Cancel" at bounding box center [955, 521] width 52 height 24
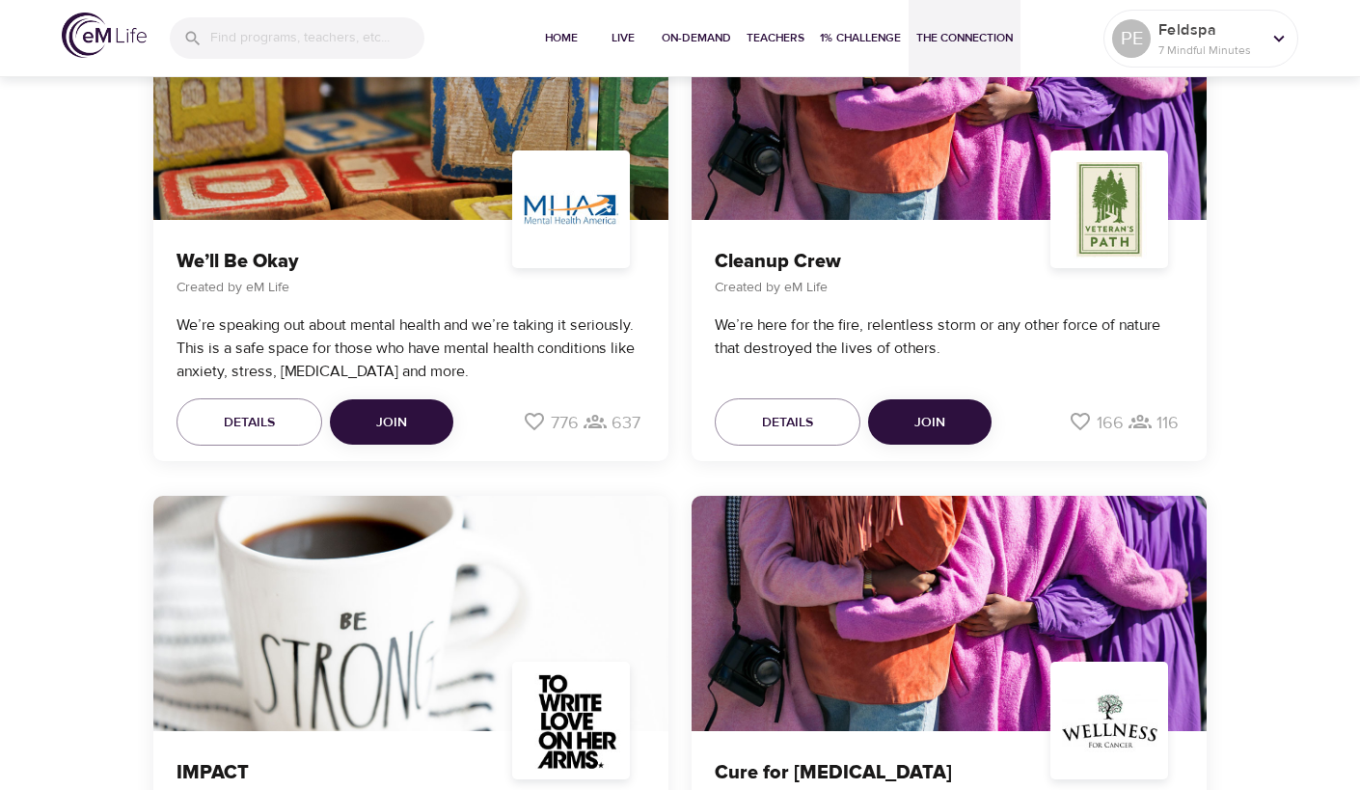
scroll to position [4066, 0]
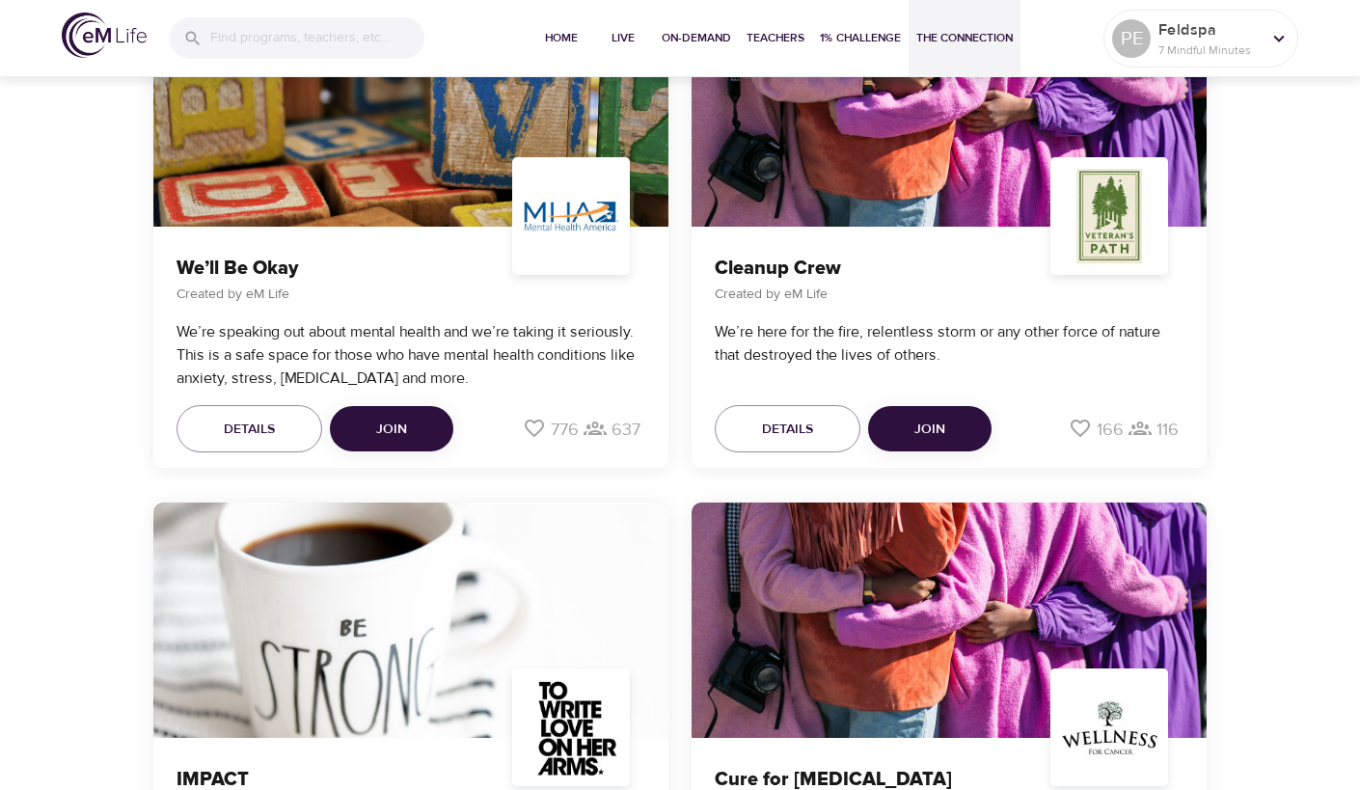
click at [405, 421] on span "Join" at bounding box center [391, 430] width 31 height 24
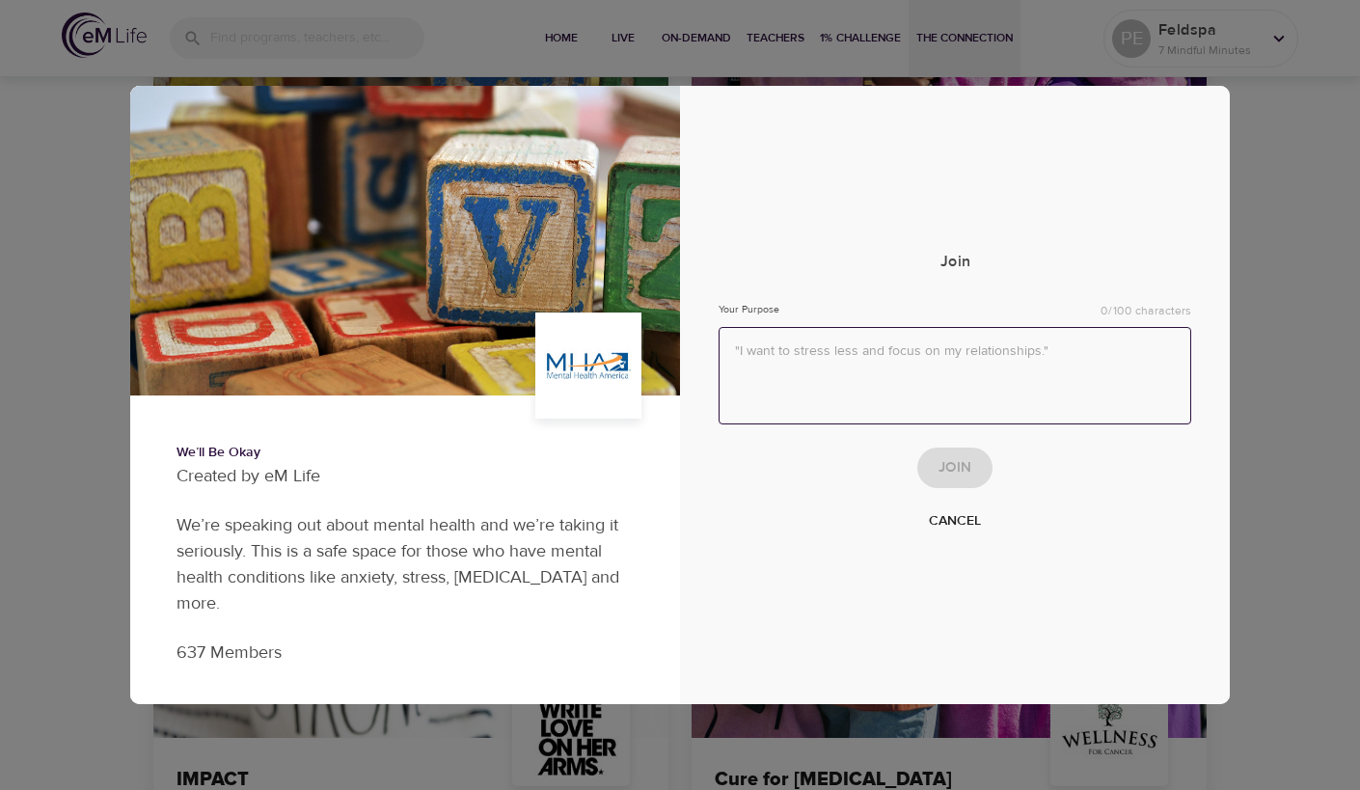
click at [815, 356] on textarea at bounding box center [955, 375] width 473 height 97
type textarea "I"
click at [944, 464] on span "Join" at bounding box center [954, 467] width 33 height 25
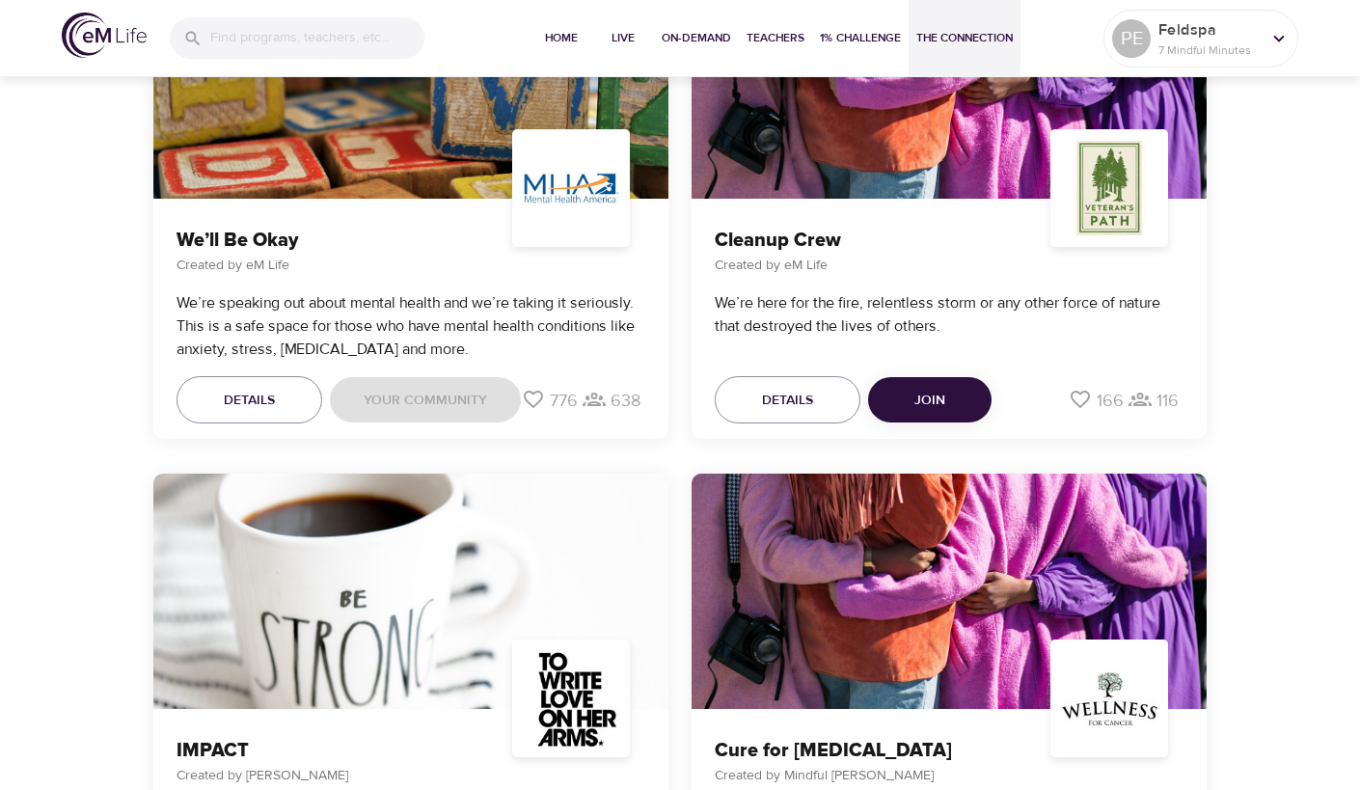
scroll to position [2623, 0]
click at [459, 389] on div "Details Your Community" at bounding box center [349, 400] width 344 height 48
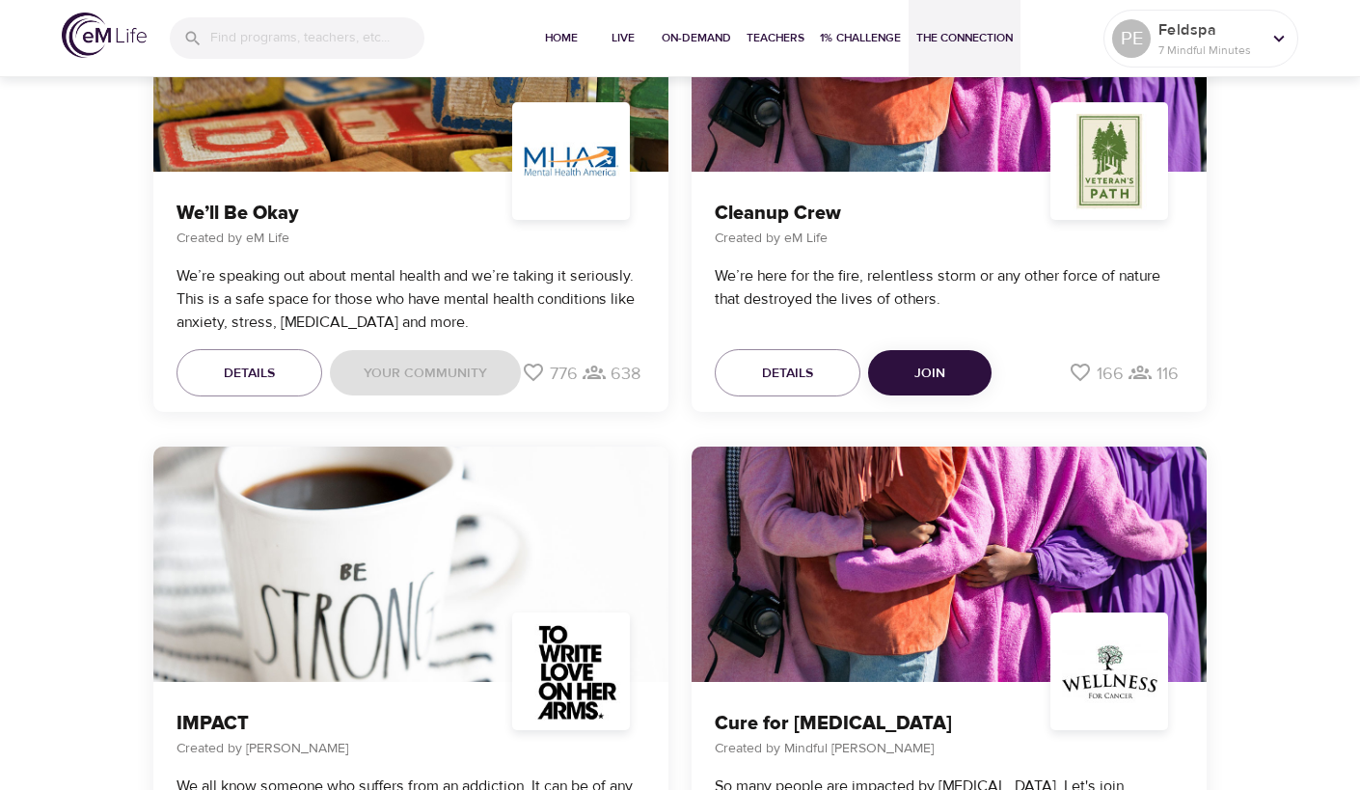
scroll to position [2646, 0]
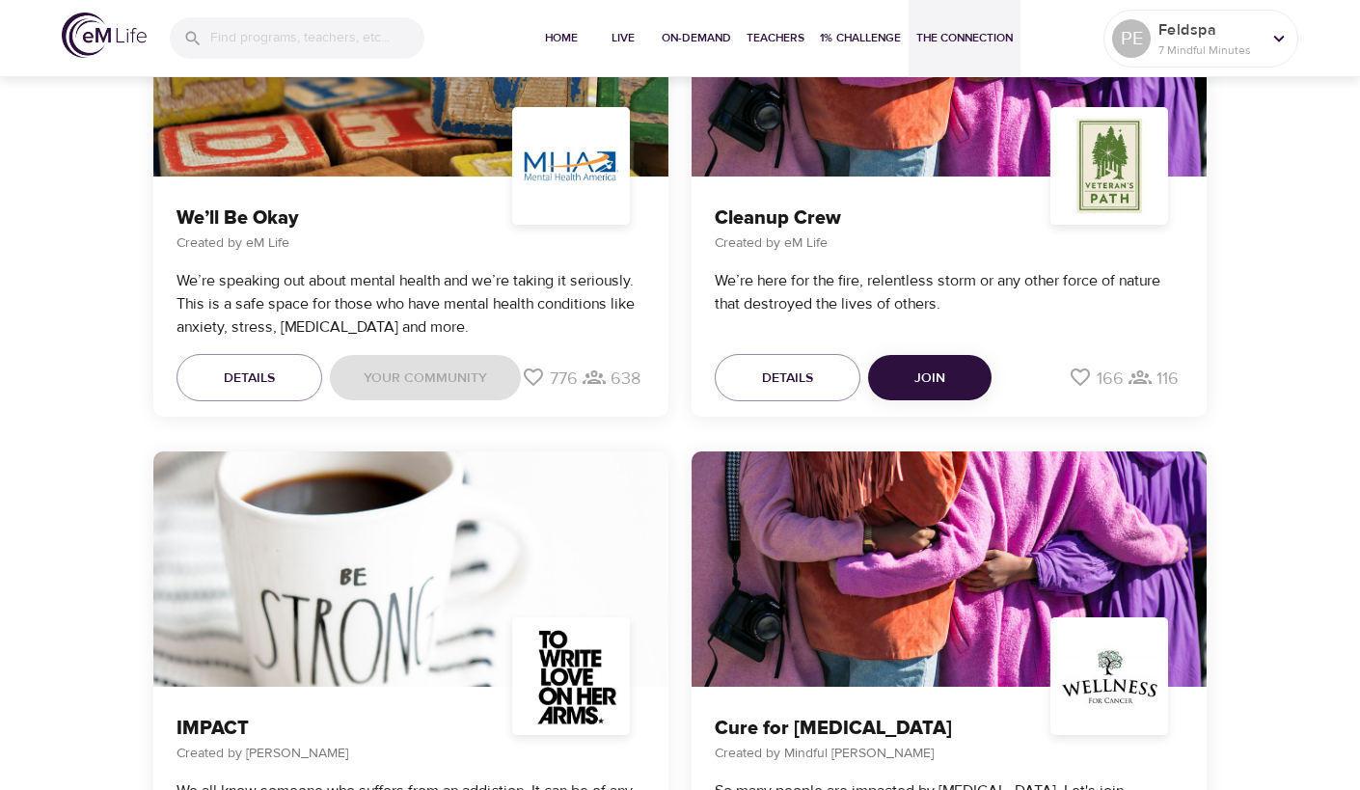
click at [415, 371] on div "Details Your Community" at bounding box center [349, 378] width 344 height 48
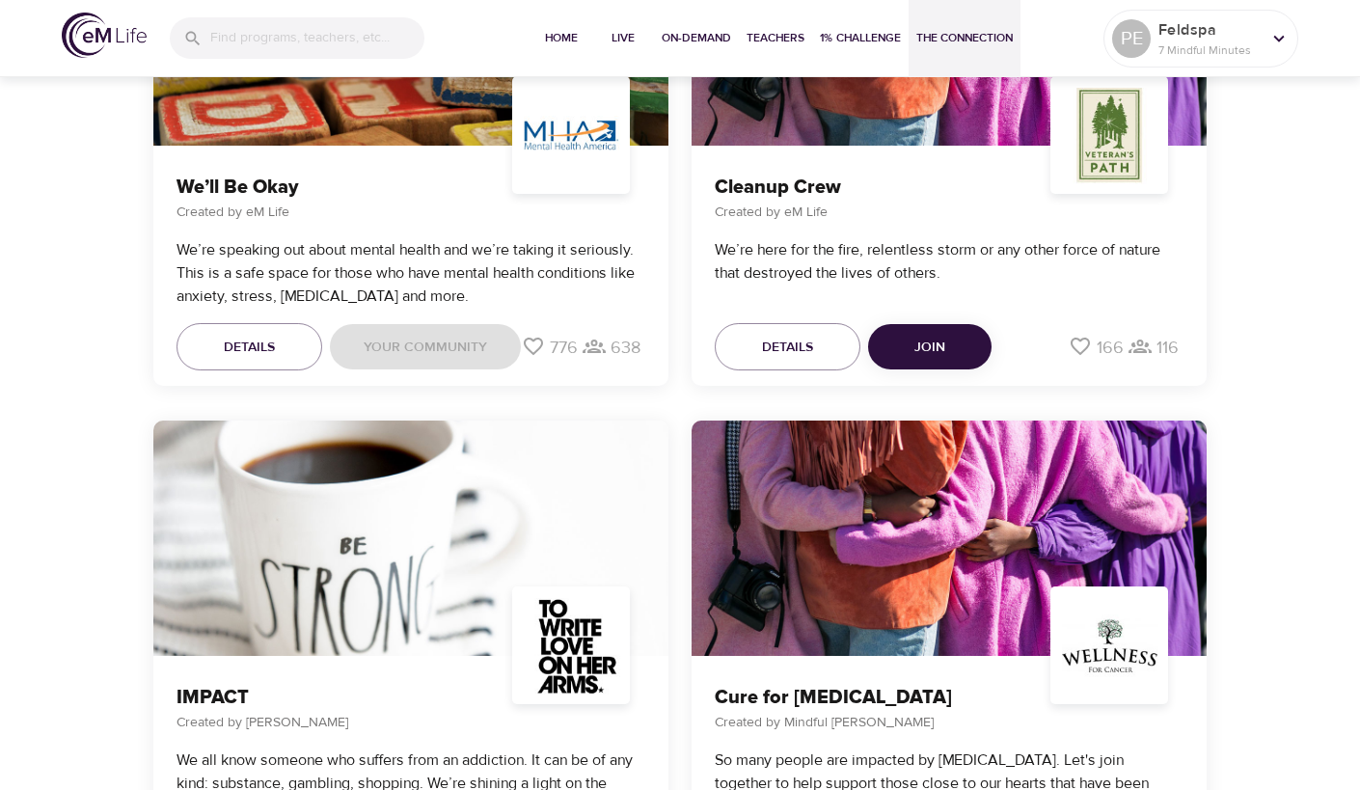
scroll to position [2677, 0]
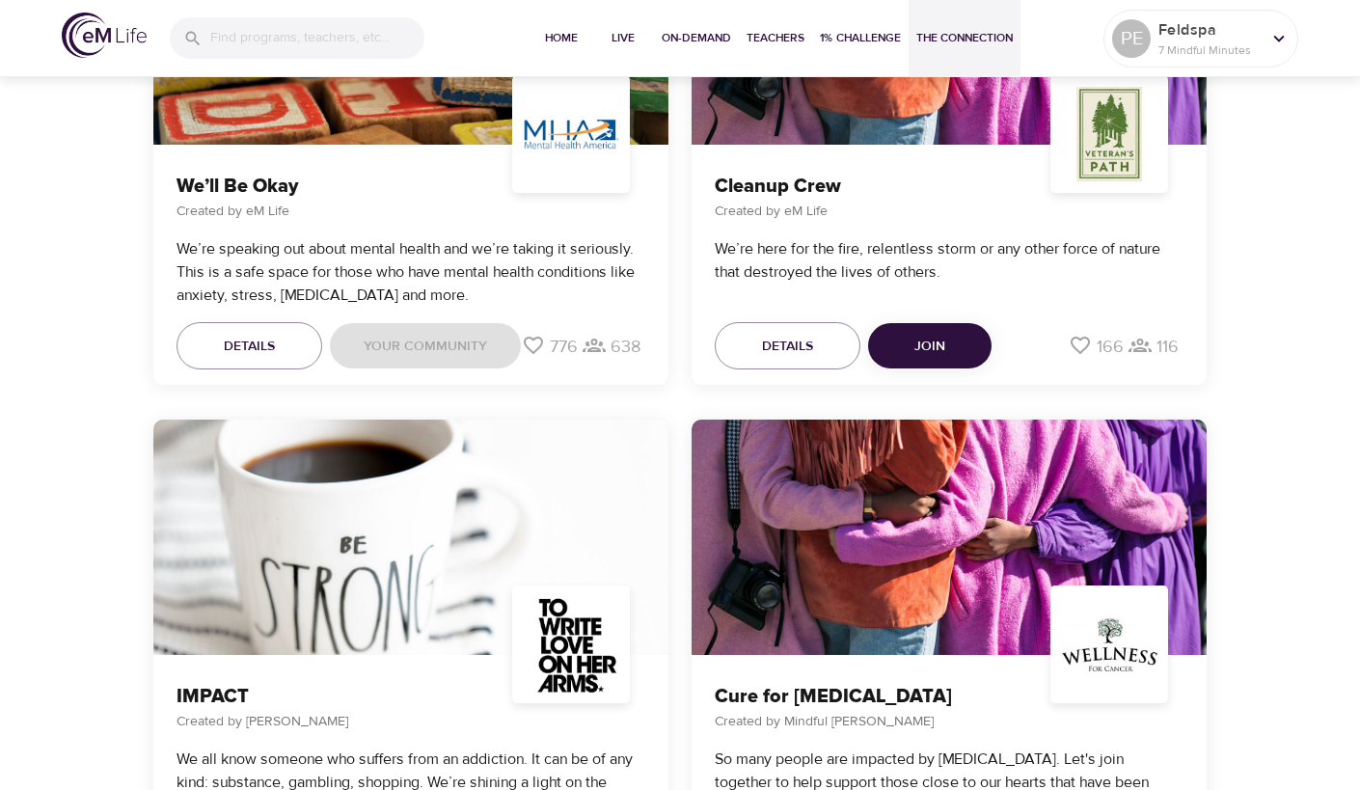
click at [444, 344] on div "Details Your Community" at bounding box center [349, 346] width 344 height 48
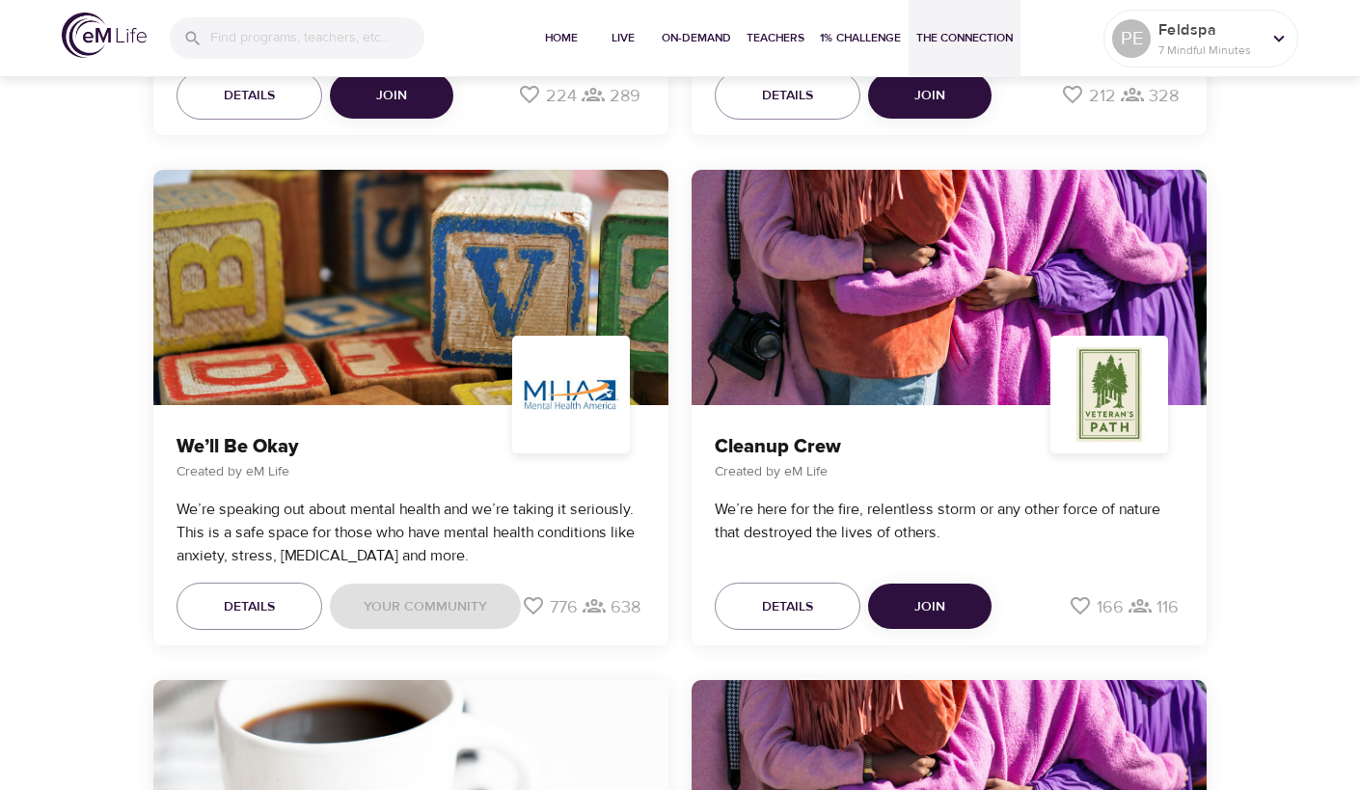
scroll to position [2411, 0]
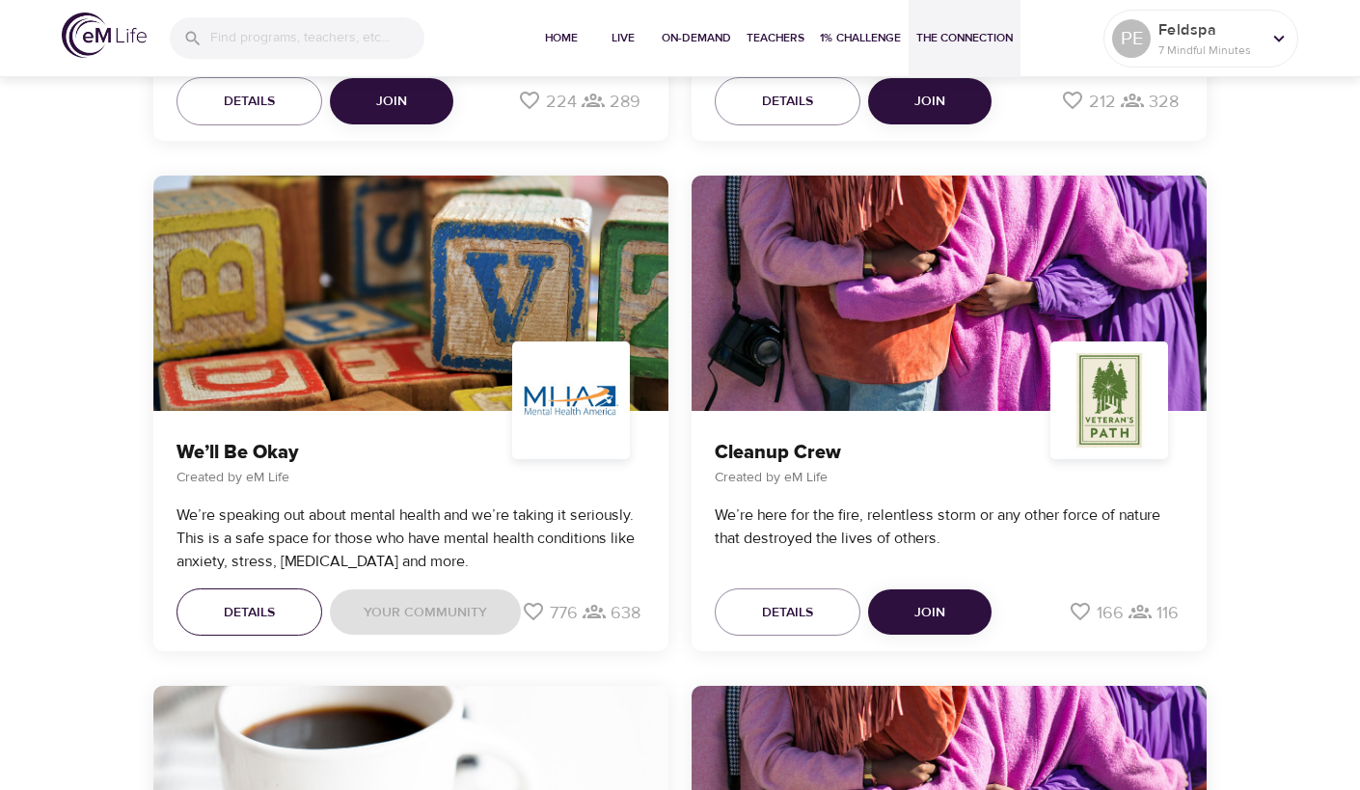
click at [248, 610] on span "Details" at bounding box center [249, 613] width 51 height 24
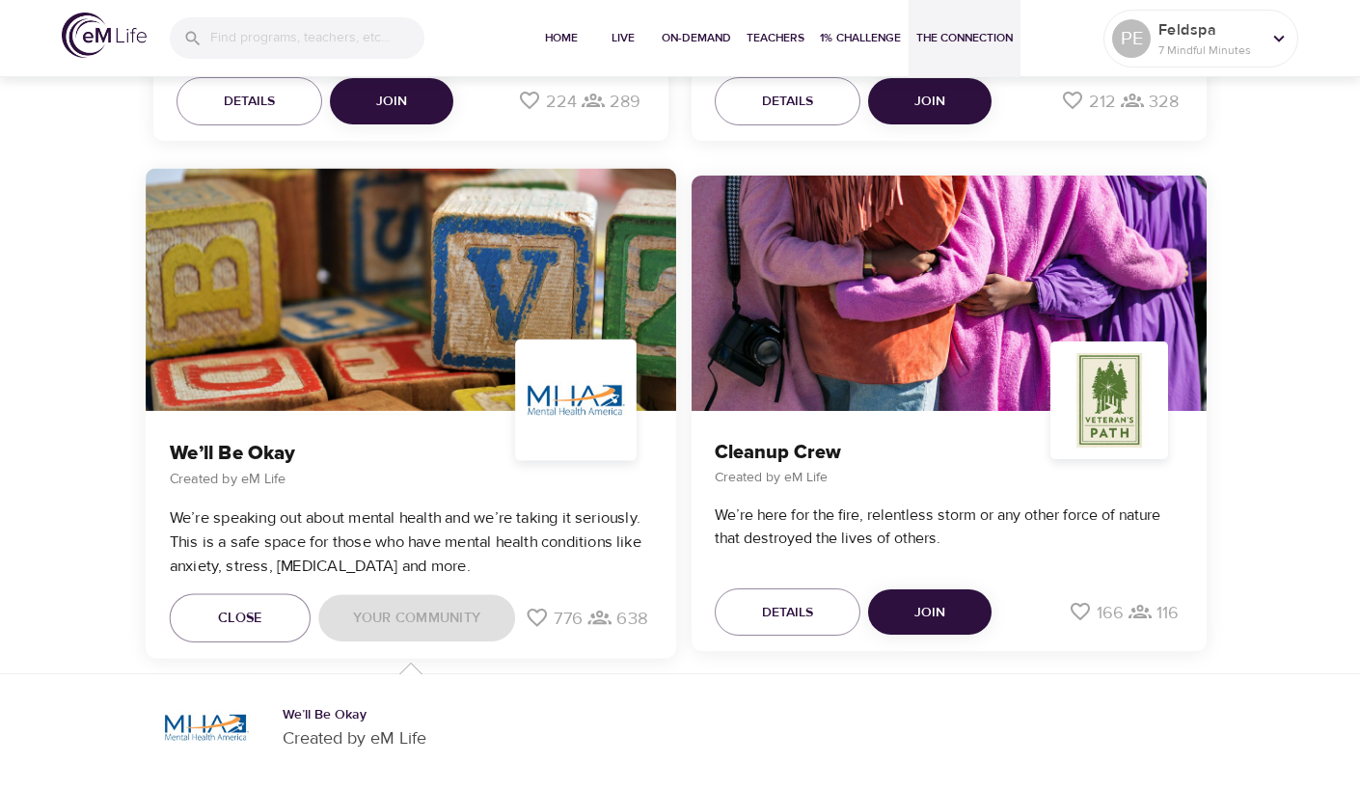
click at [410, 613] on div "Close Your Community" at bounding box center [342, 617] width 345 height 49
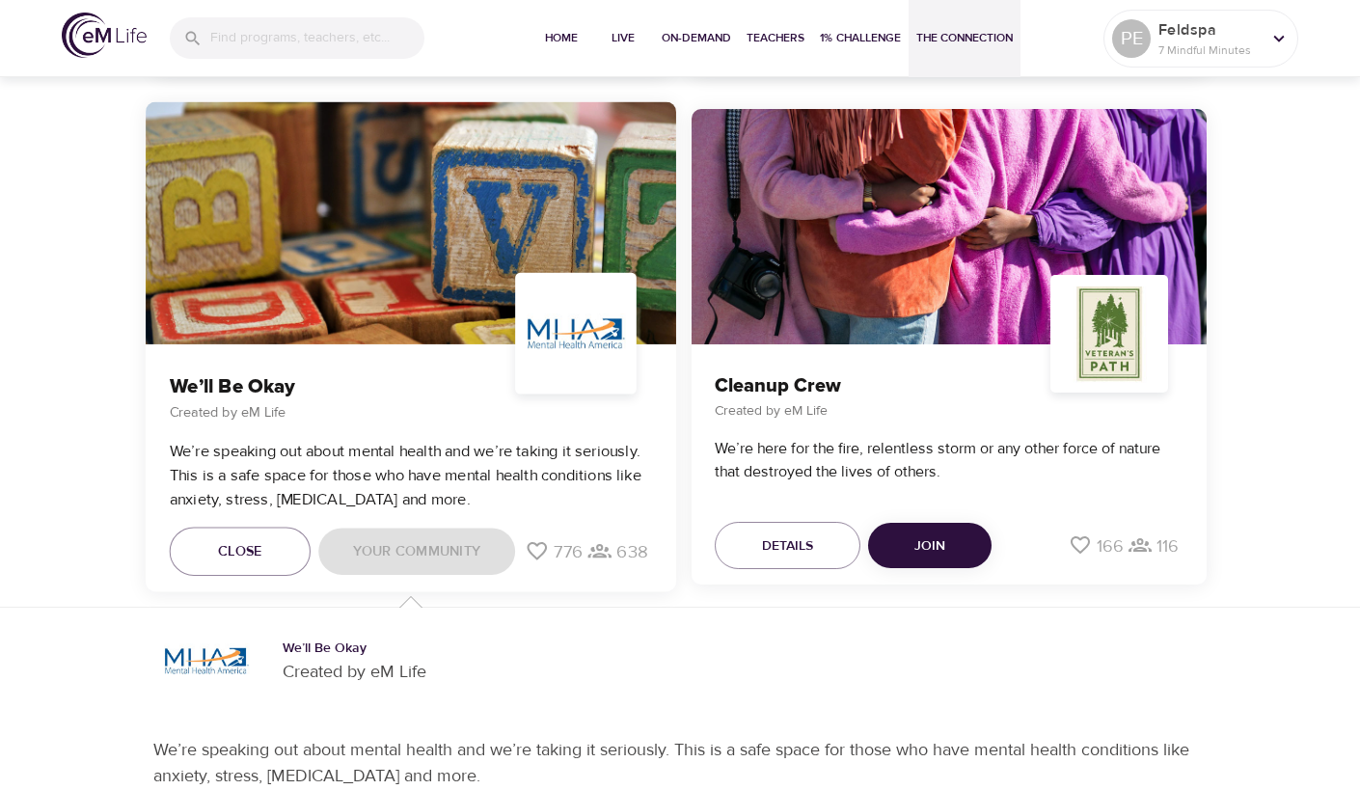
scroll to position [2509, 0]
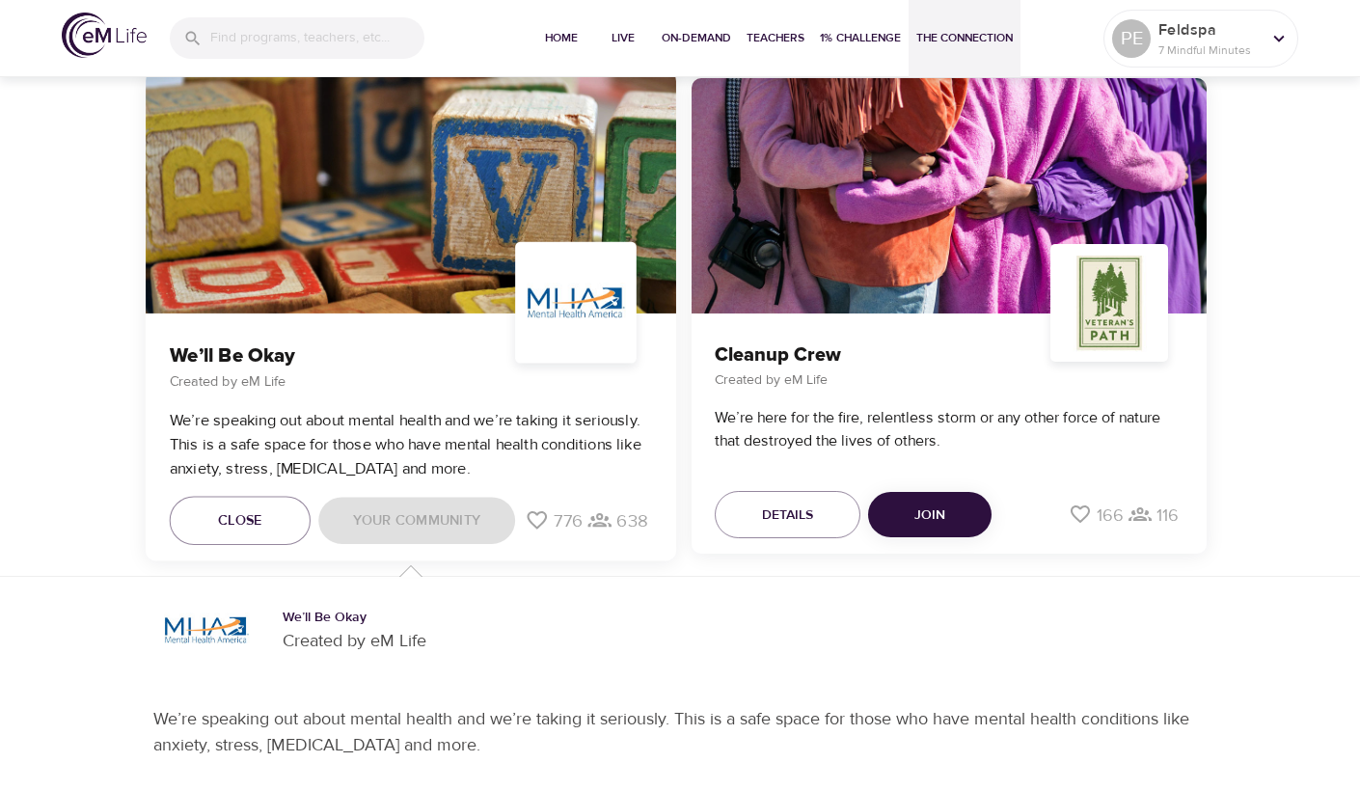
click at [445, 516] on div "Close Your Community" at bounding box center [342, 520] width 345 height 49
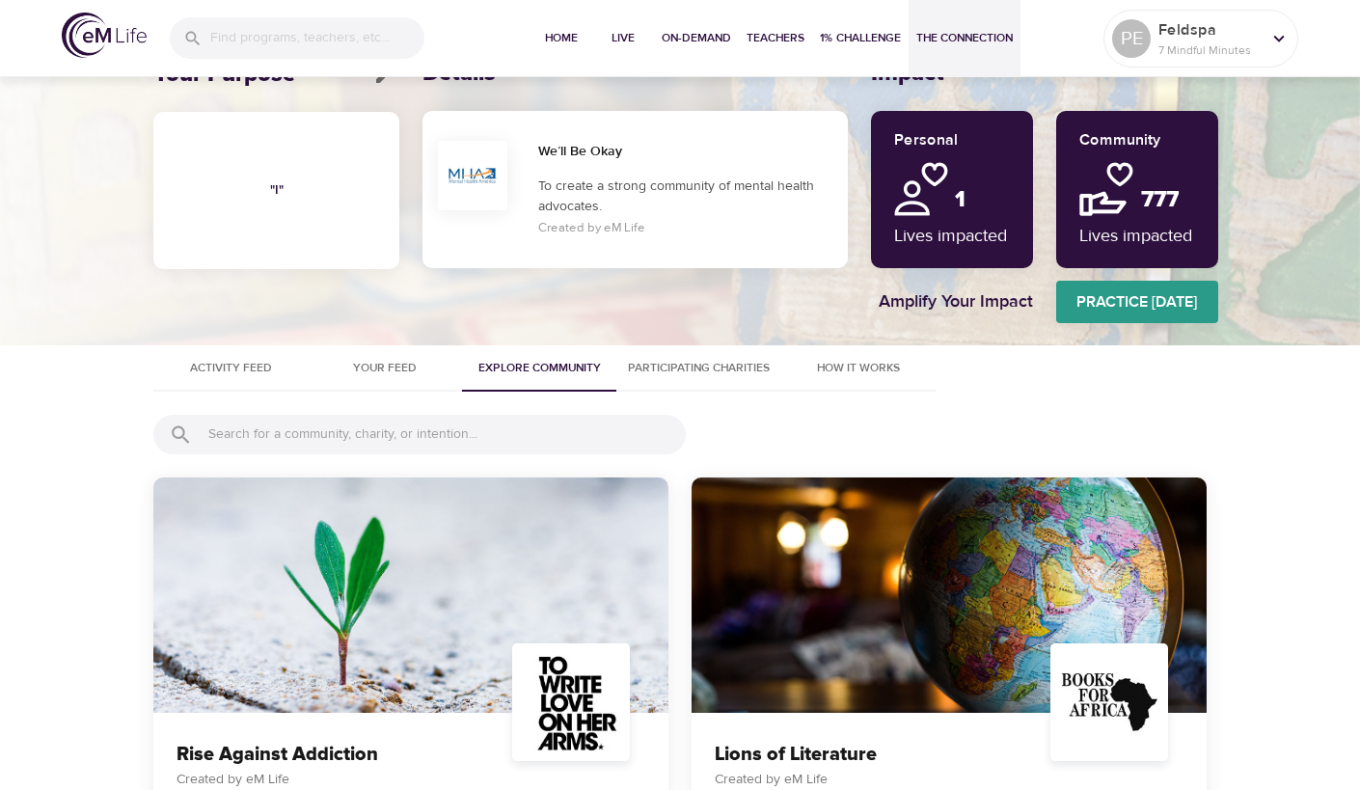
scroll to position [0, 0]
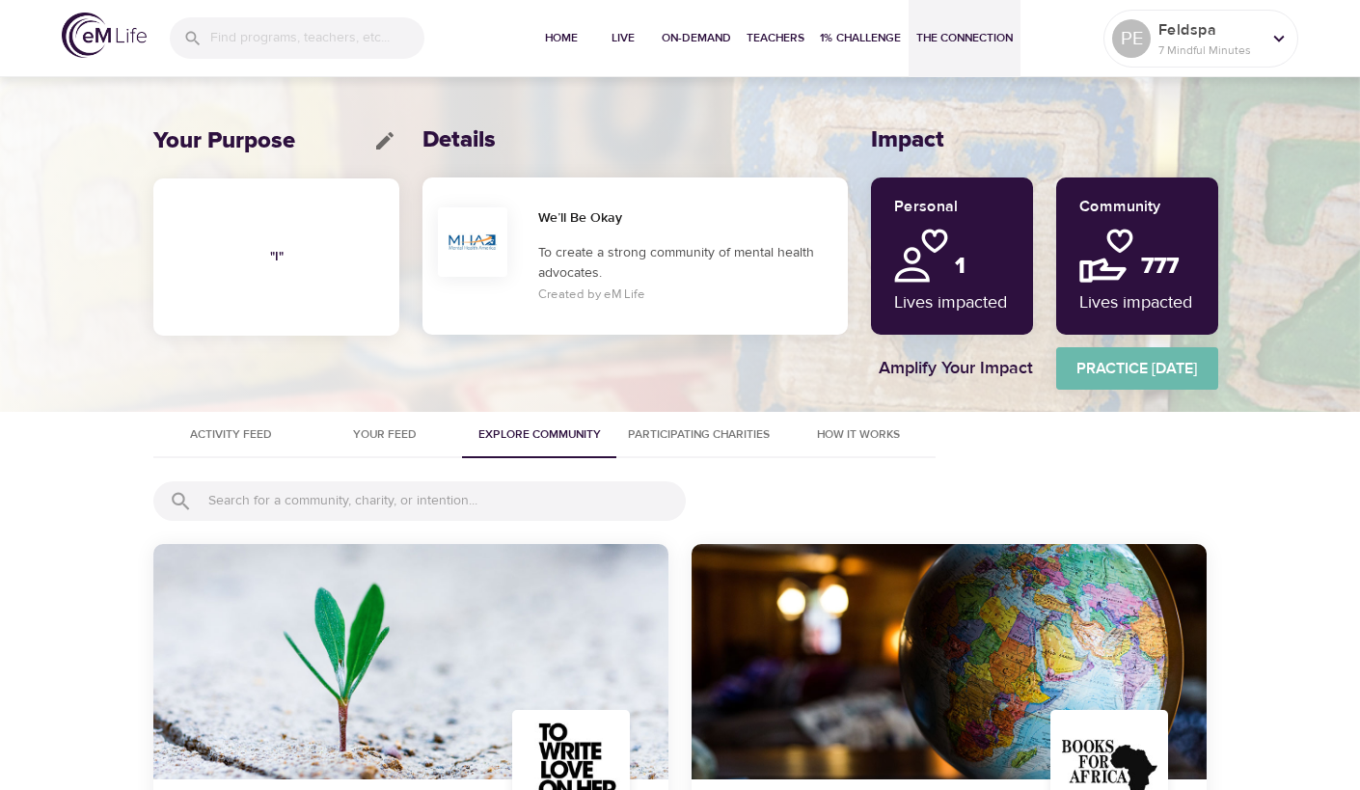
click at [1114, 358] on span "Practice [DATE]" at bounding box center [1137, 368] width 162 height 27
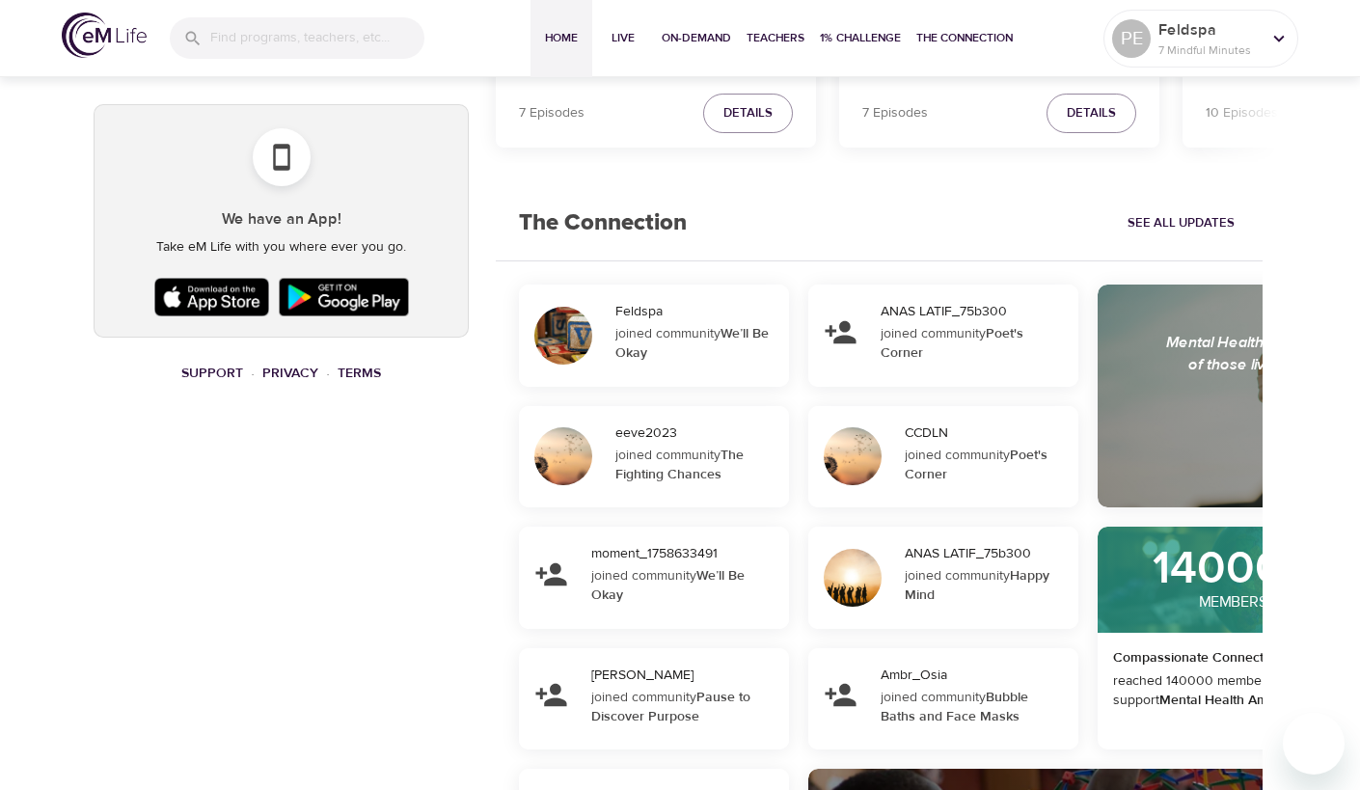
scroll to position [1090, 0]
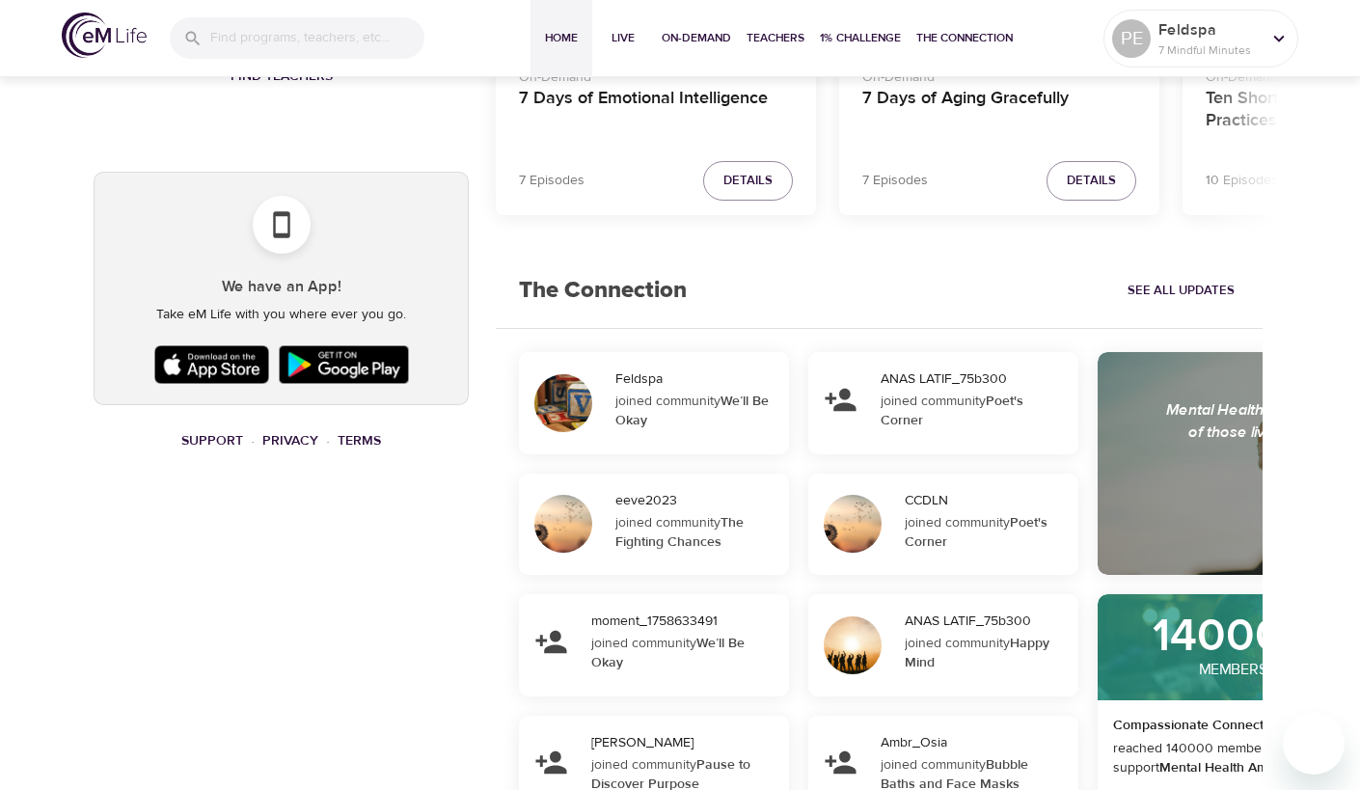
click at [566, 392] on div at bounding box center [563, 403] width 58 height 58
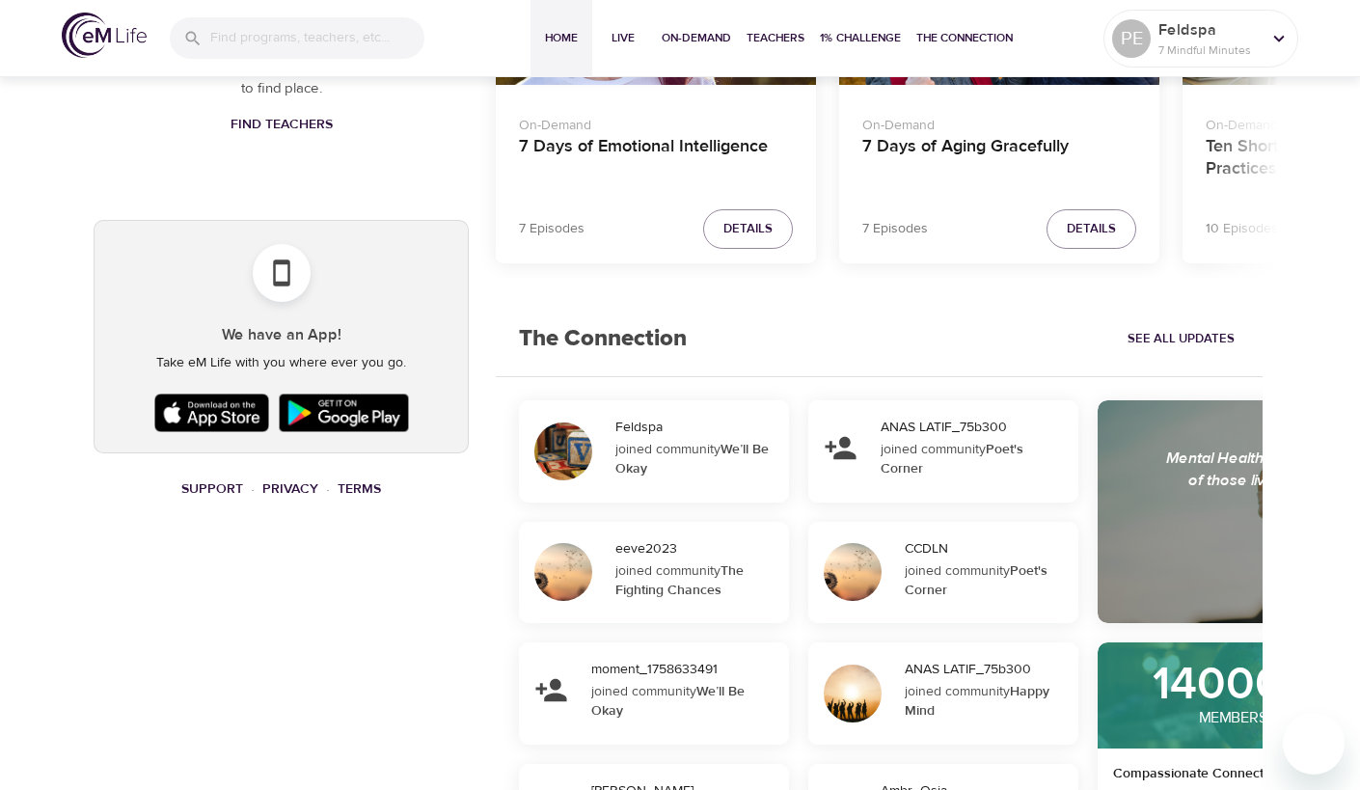
scroll to position [1040, 0]
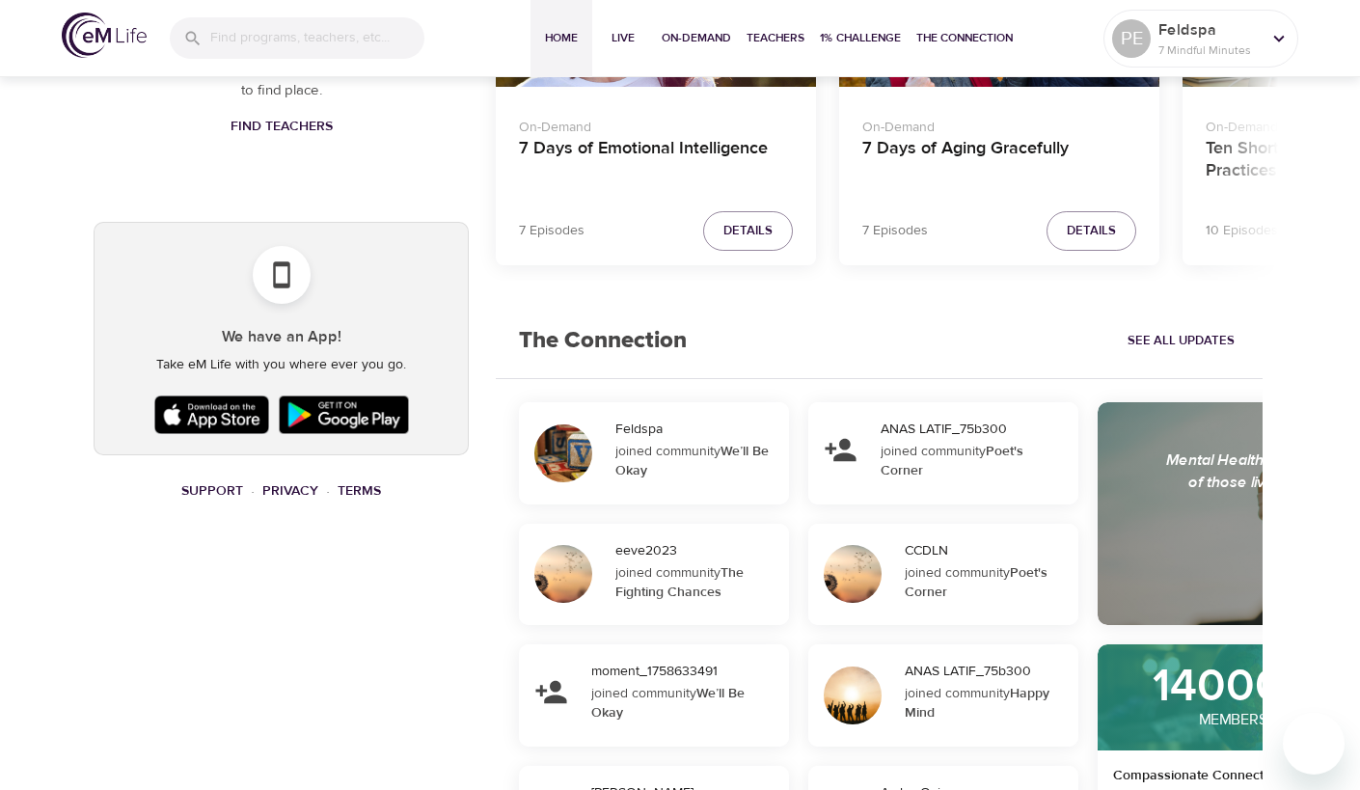
click at [1147, 331] on span "See All Updates" at bounding box center [1181, 341] width 107 height 22
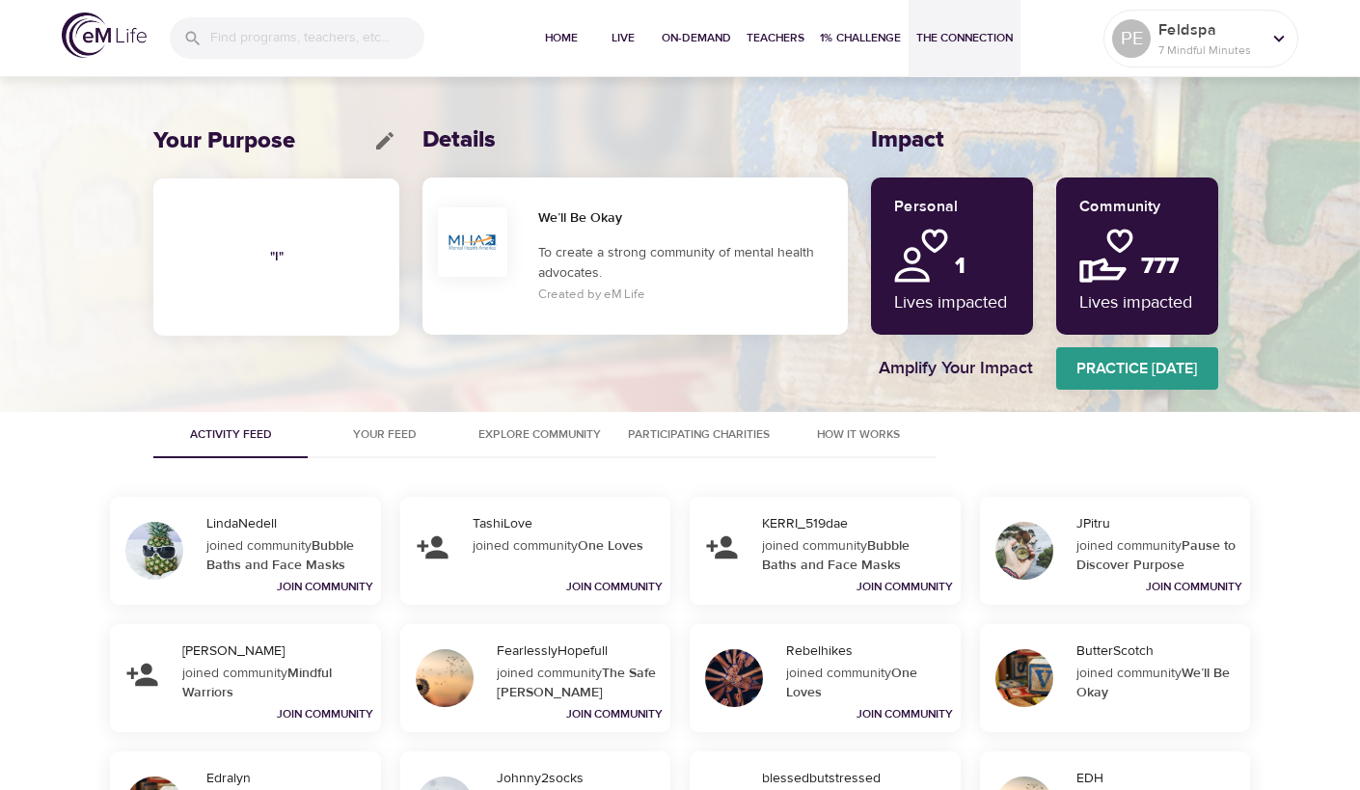
click at [388, 140] on icon "edit" at bounding box center [384, 140] width 17 height 17
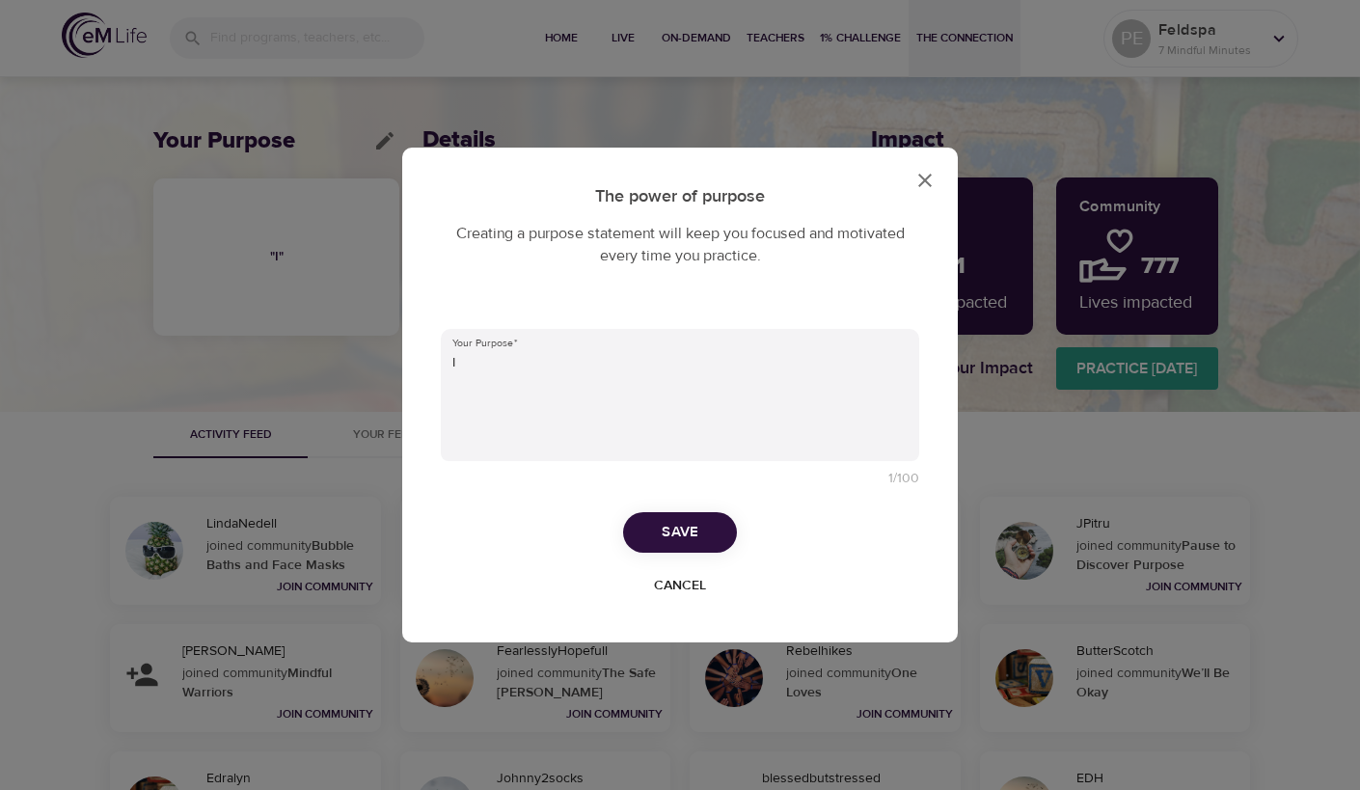
click at [926, 190] on icon "close" at bounding box center [924, 180] width 23 height 23
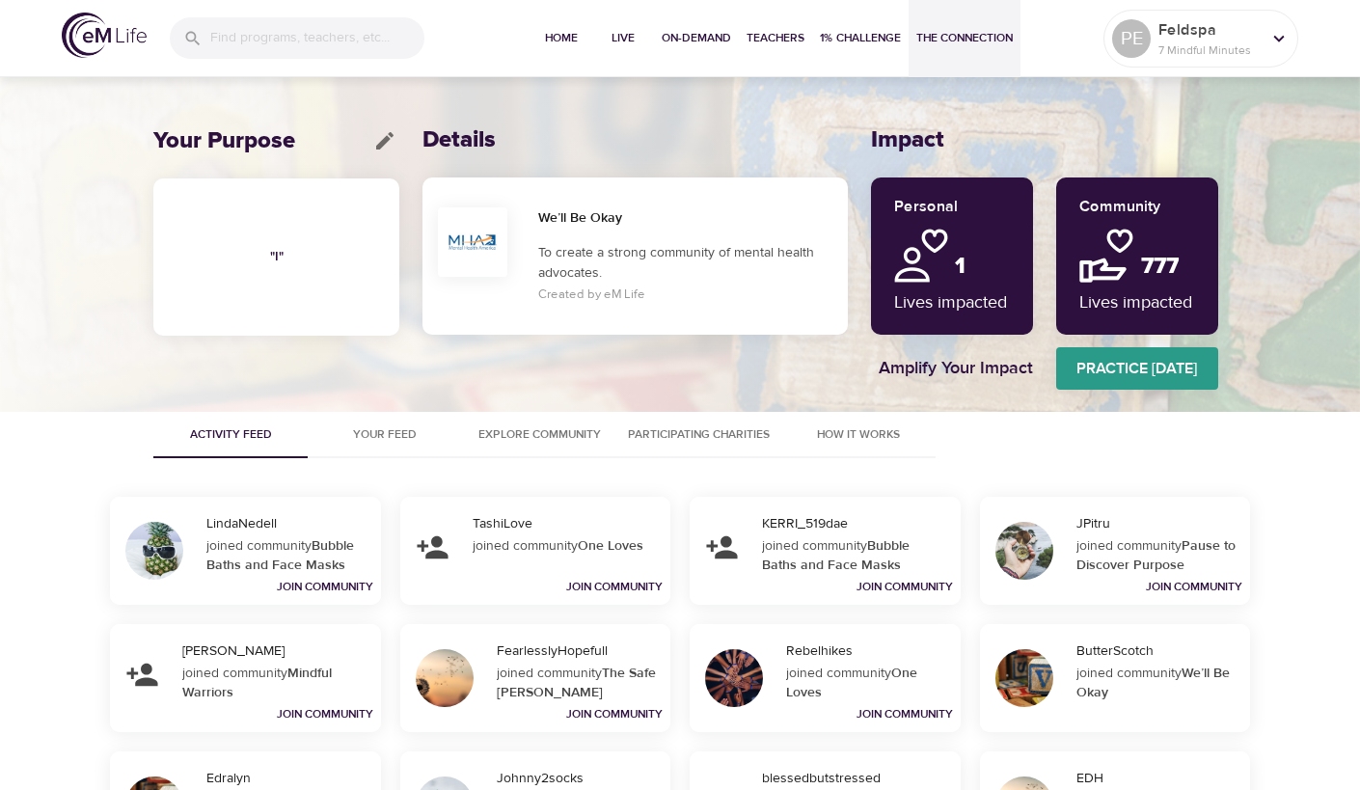
click at [703, 246] on p "To create a strong community of mental health advocates." at bounding box center [689, 263] width 302 height 41
click at [988, 364] on h4 "Amplify Your Impact" at bounding box center [956, 368] width 154 height 21
click at [1117, 365] on span "Practice [DATE]" at bounding box center [1137, 368] width 162 height 27
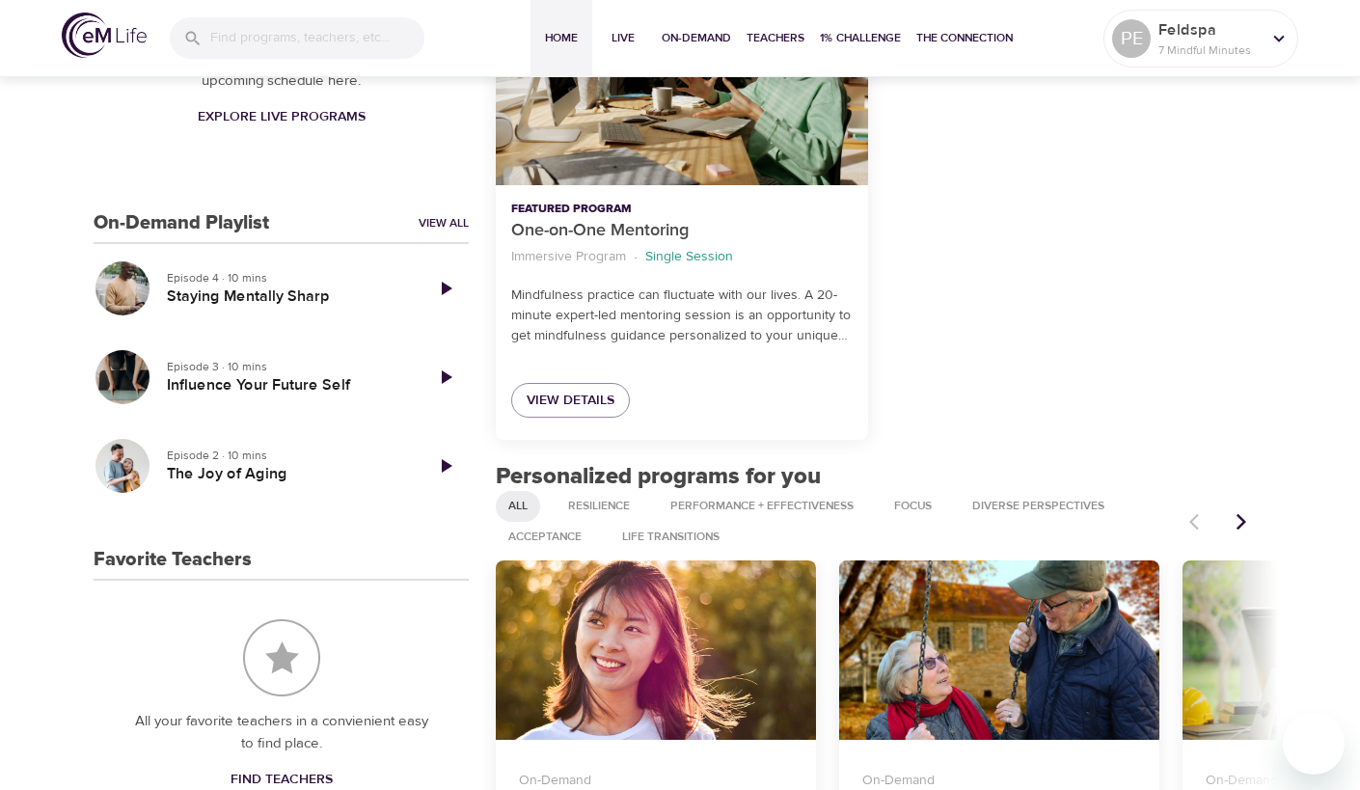
scroll to position [388, 0]
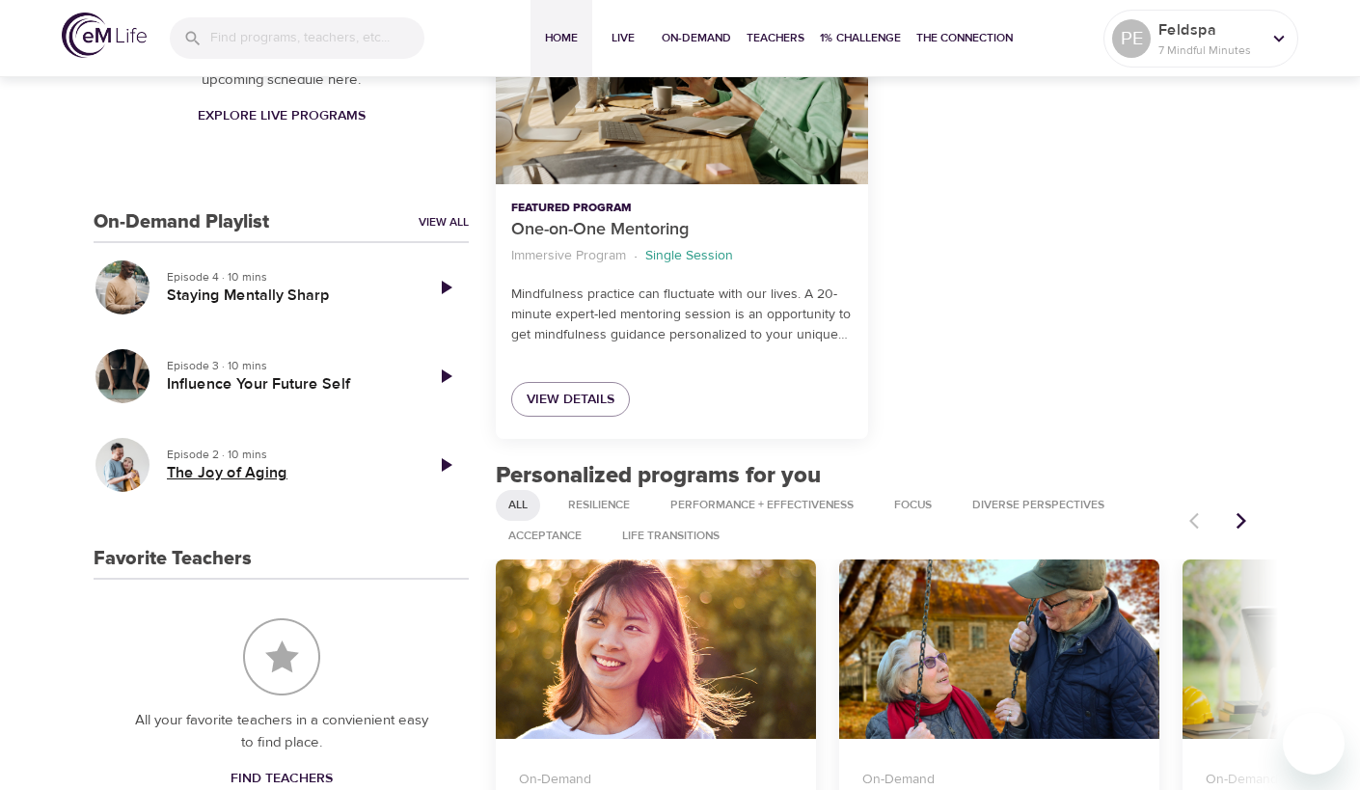
click at [228, 463] on h5 "The Joy of Aging" at bounding box center [287, 473] width 240 height 20
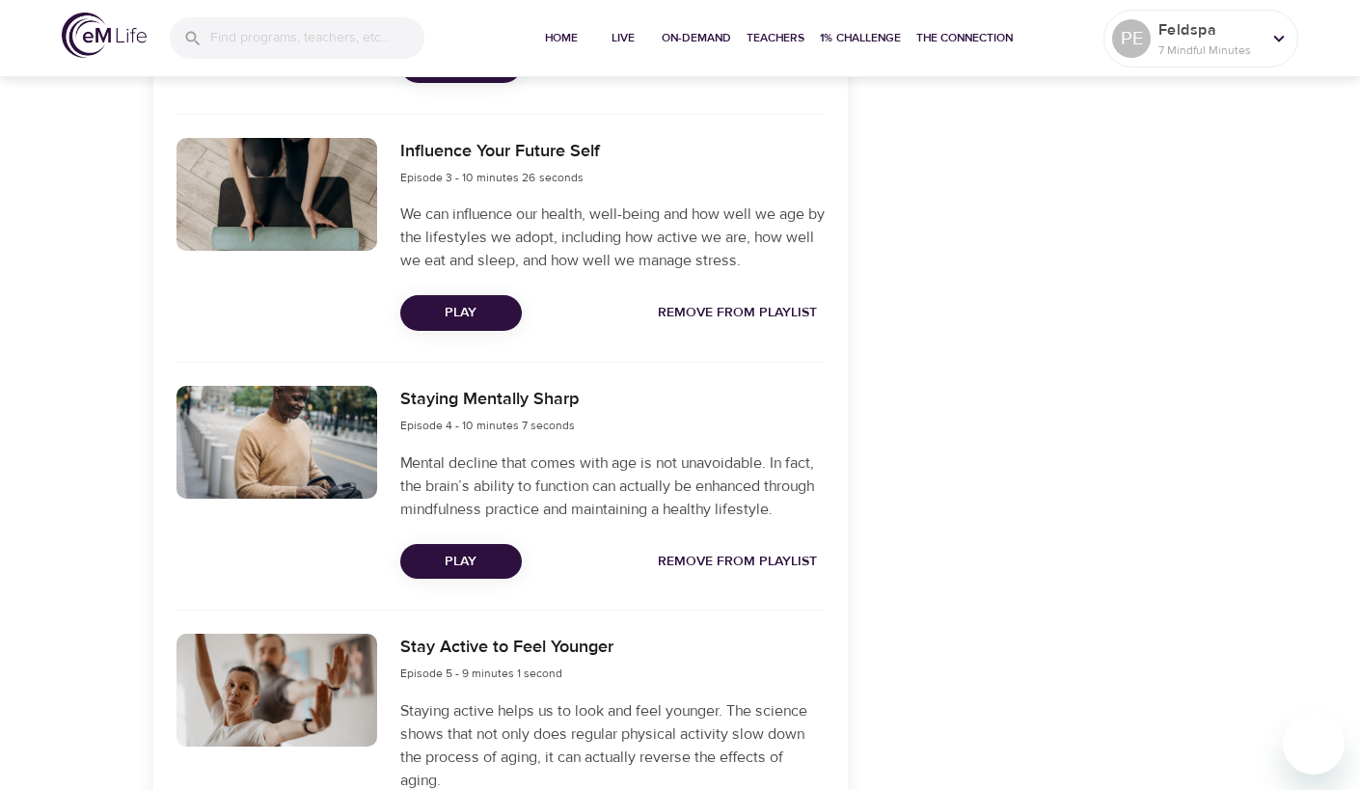
scroll to position [1259, 0]
click at [482, 554] on span "Play" at bounding box center [461, 562] width 91 height 24
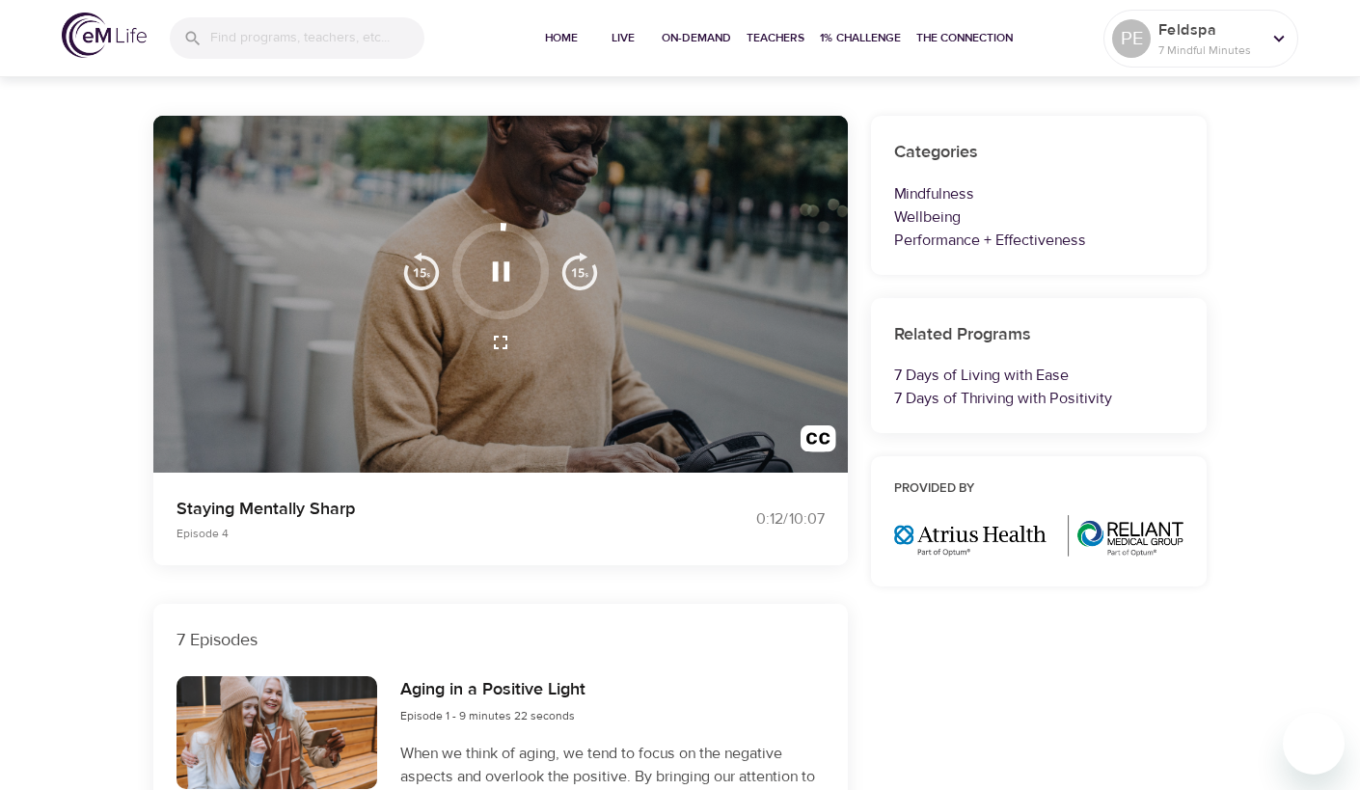
scroll to position [137, 0]
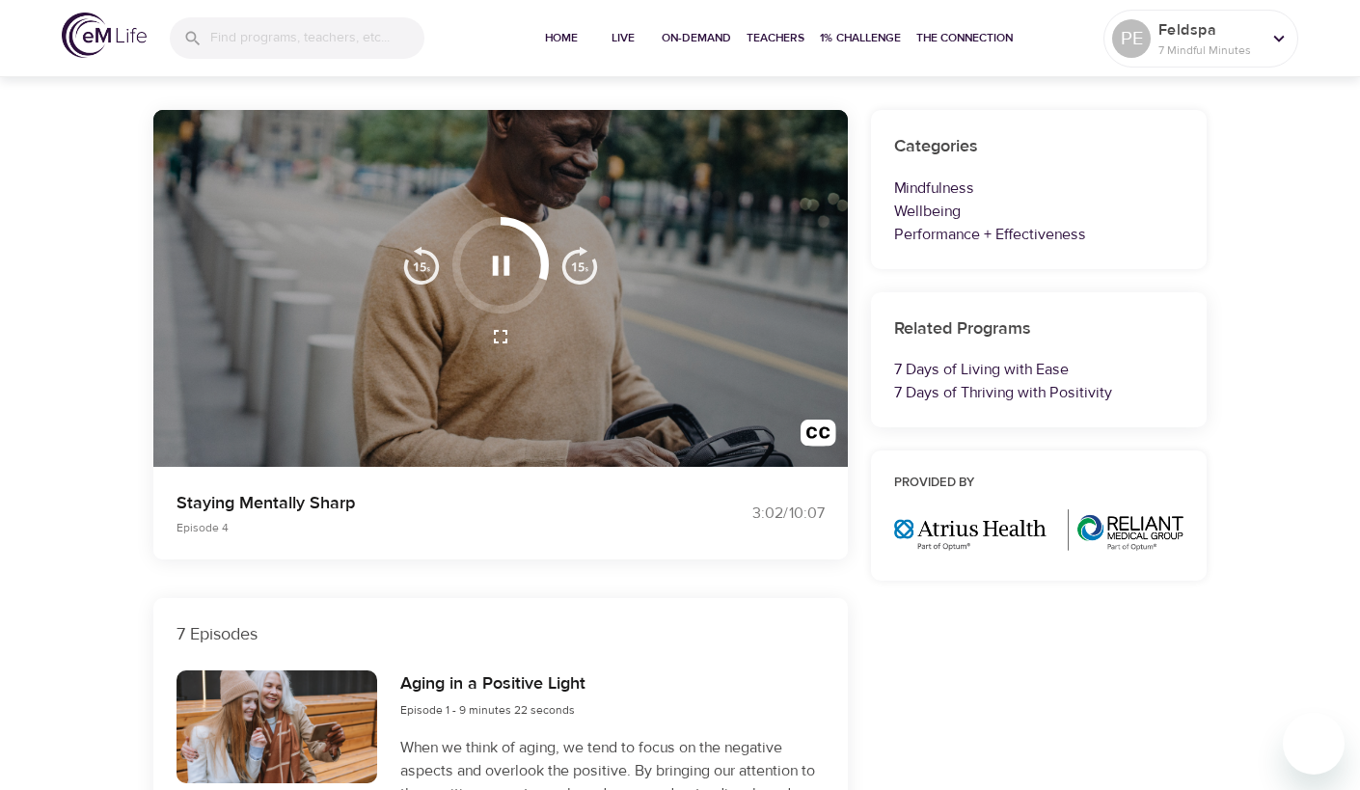
click at [502, 265] on icon "button" at bounding box center [501, 266] width 34 height 34
